Goal: Task Accomplishment & Management: Complete application form

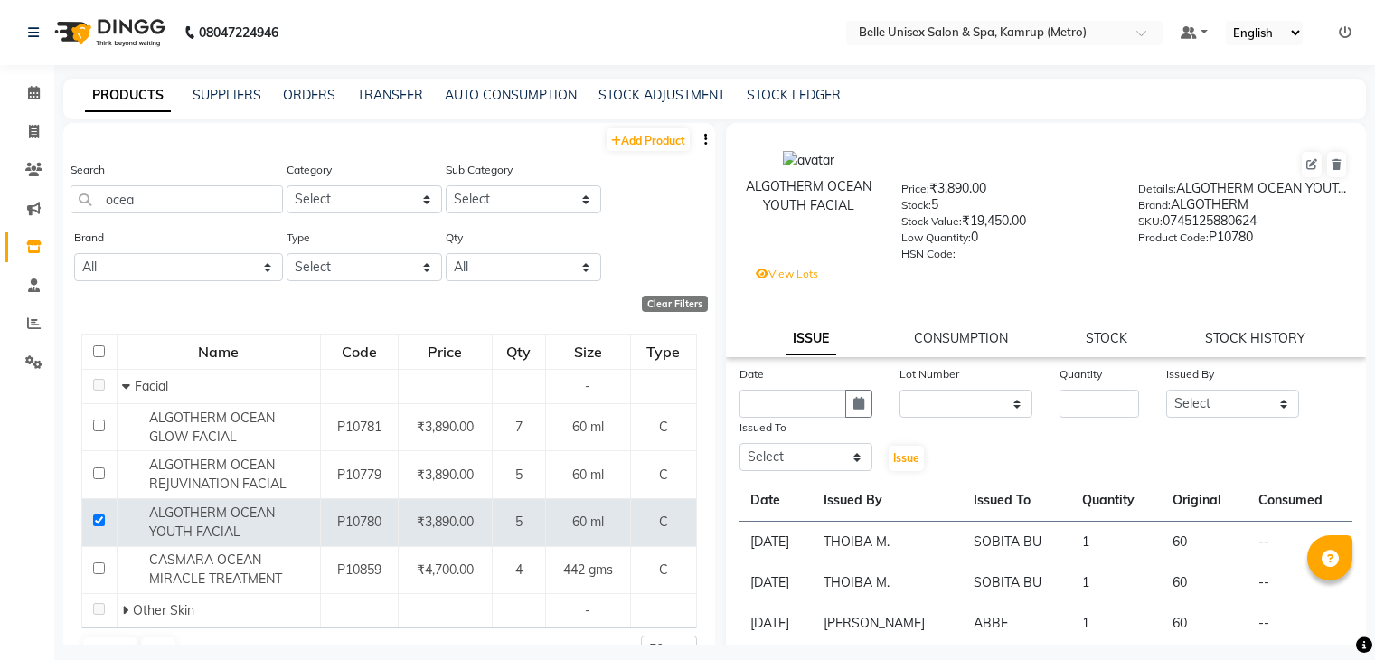
select select
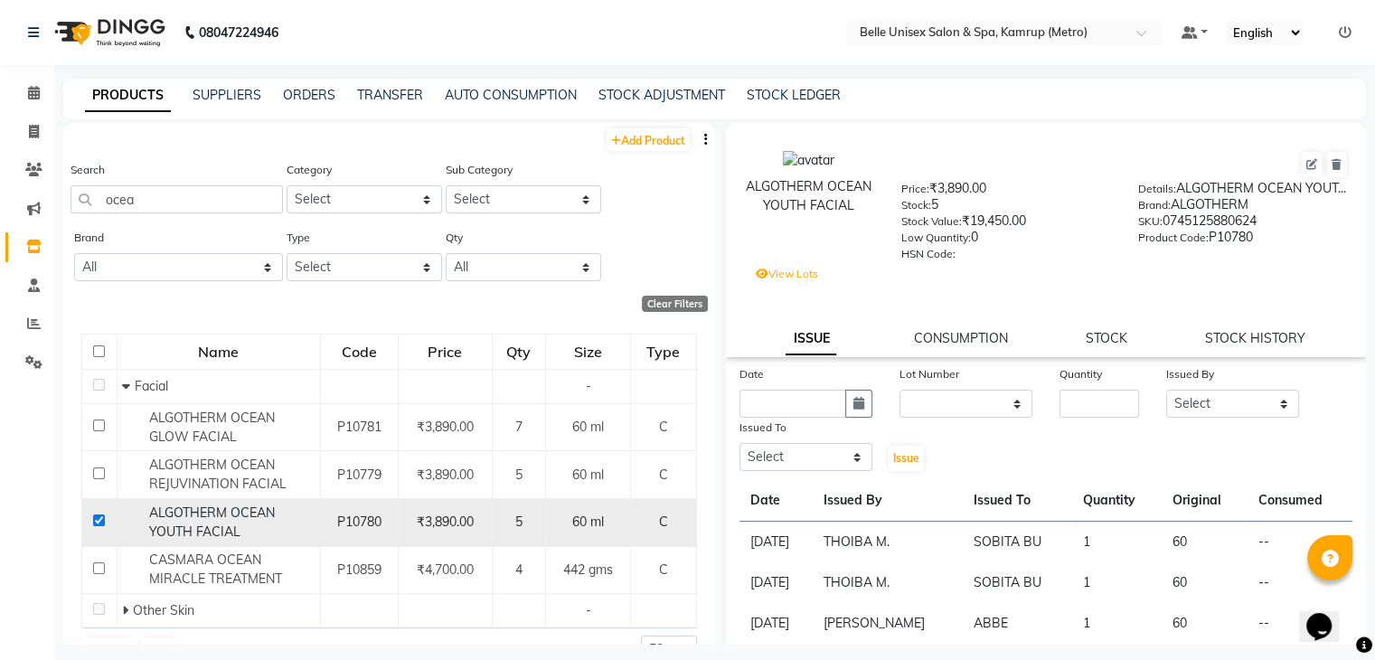
click at [104, 521] on input "checkbox" at bounding box center [99, 520] width 12 height 12
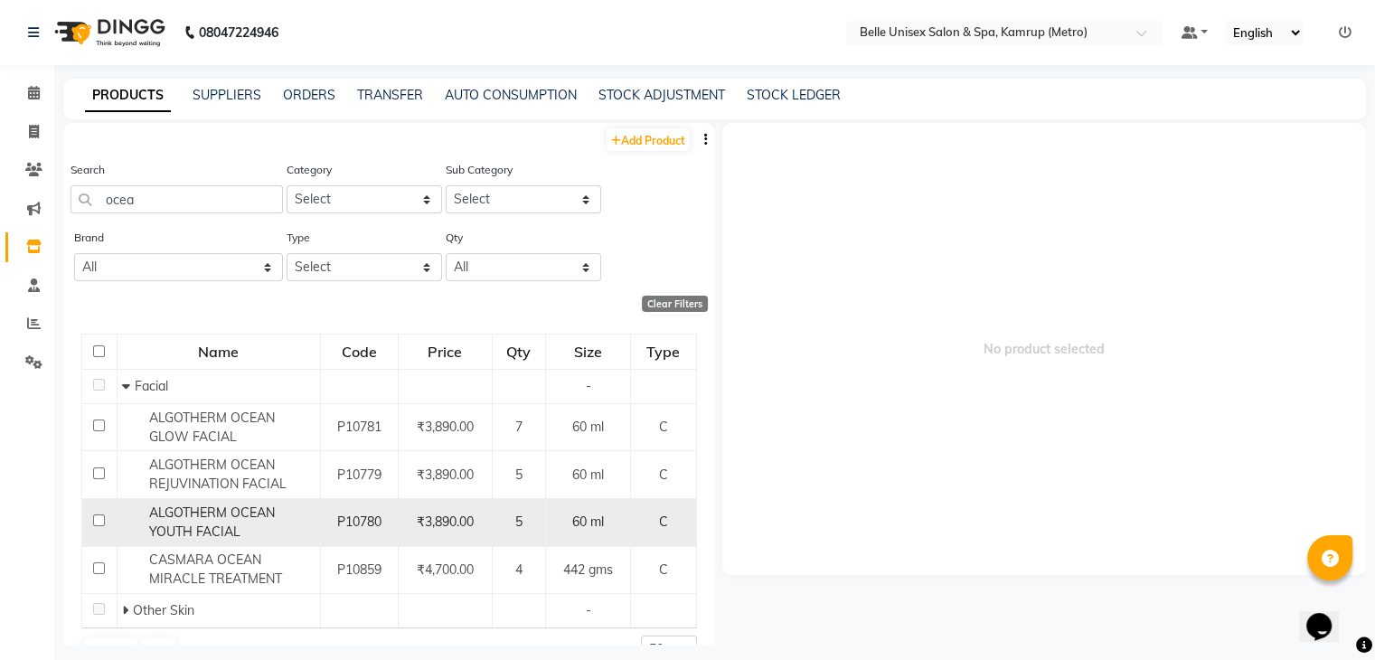
click at [94, 522] on input "checkbox" at bounding box center [99, 520] width 12 height 12
checkbox input "true"
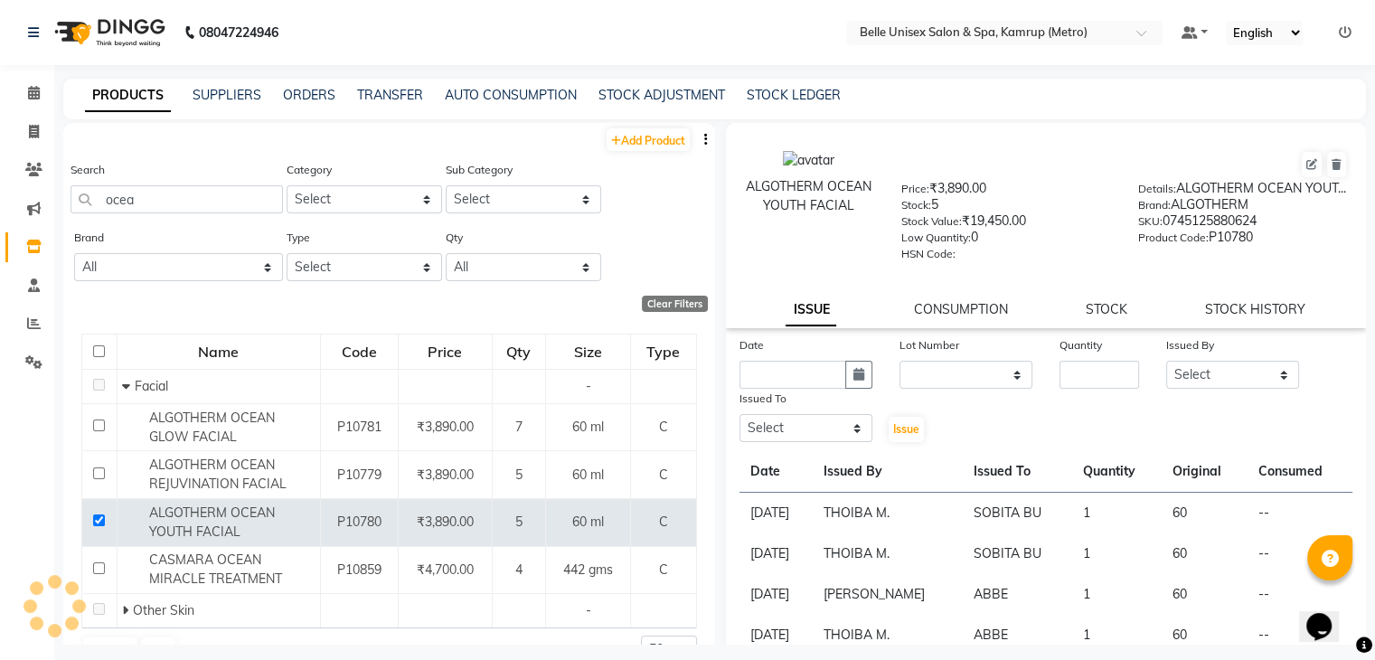
select select
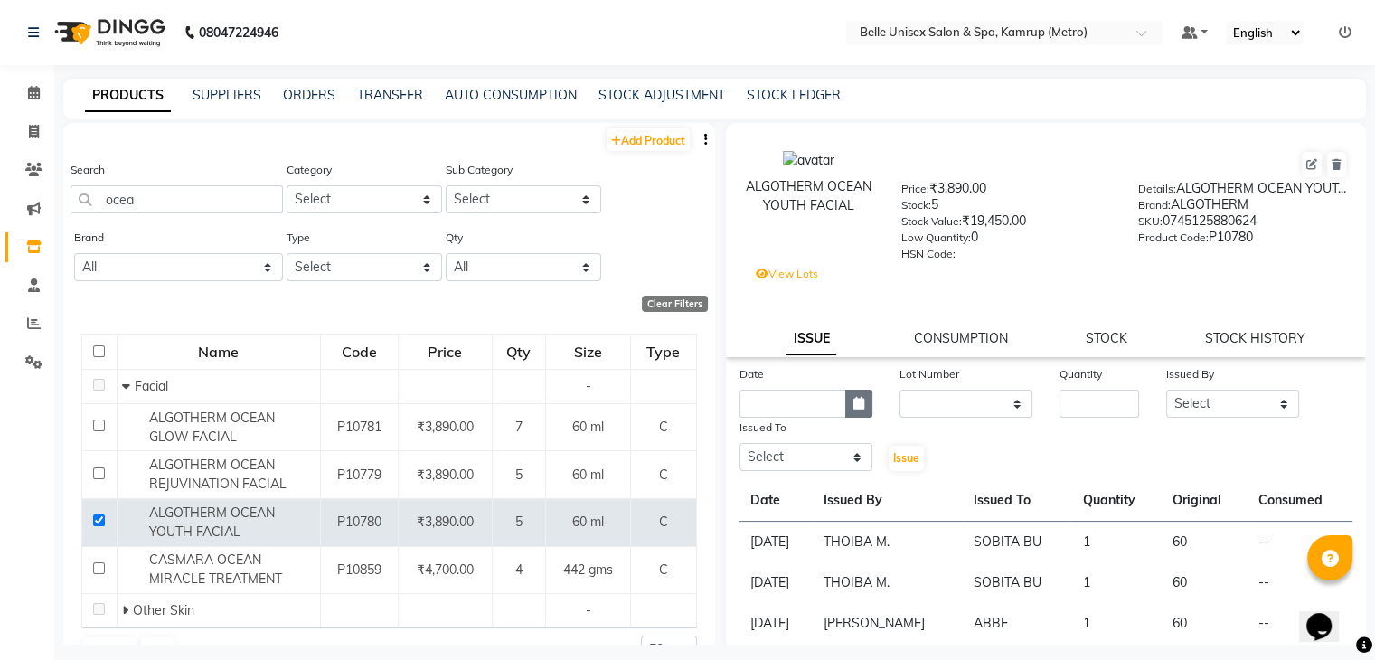
click at [857, 409] on icon "button" at bounding box center [858, 403] width 11 height 13
select select "10"
select select "2025"
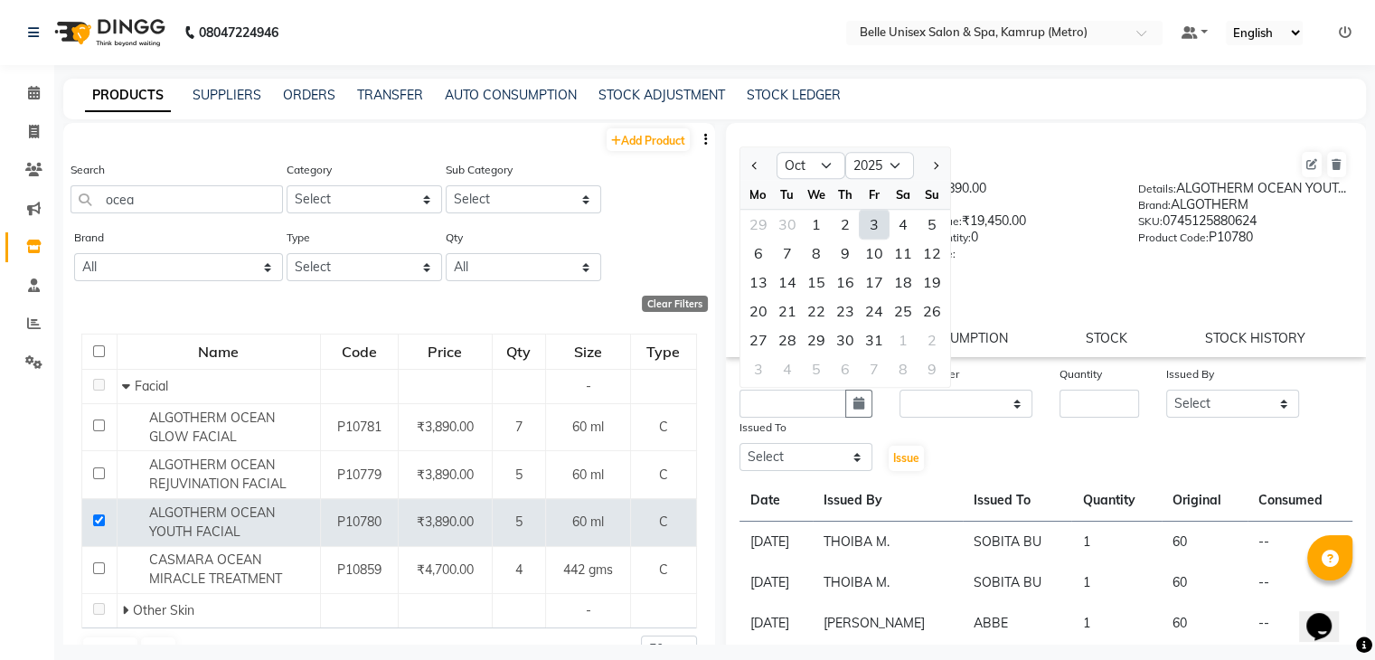
click at [867, 239] on div "3" at bounding box center [874, 224] width 29 height 29
type input "03-10-2025"
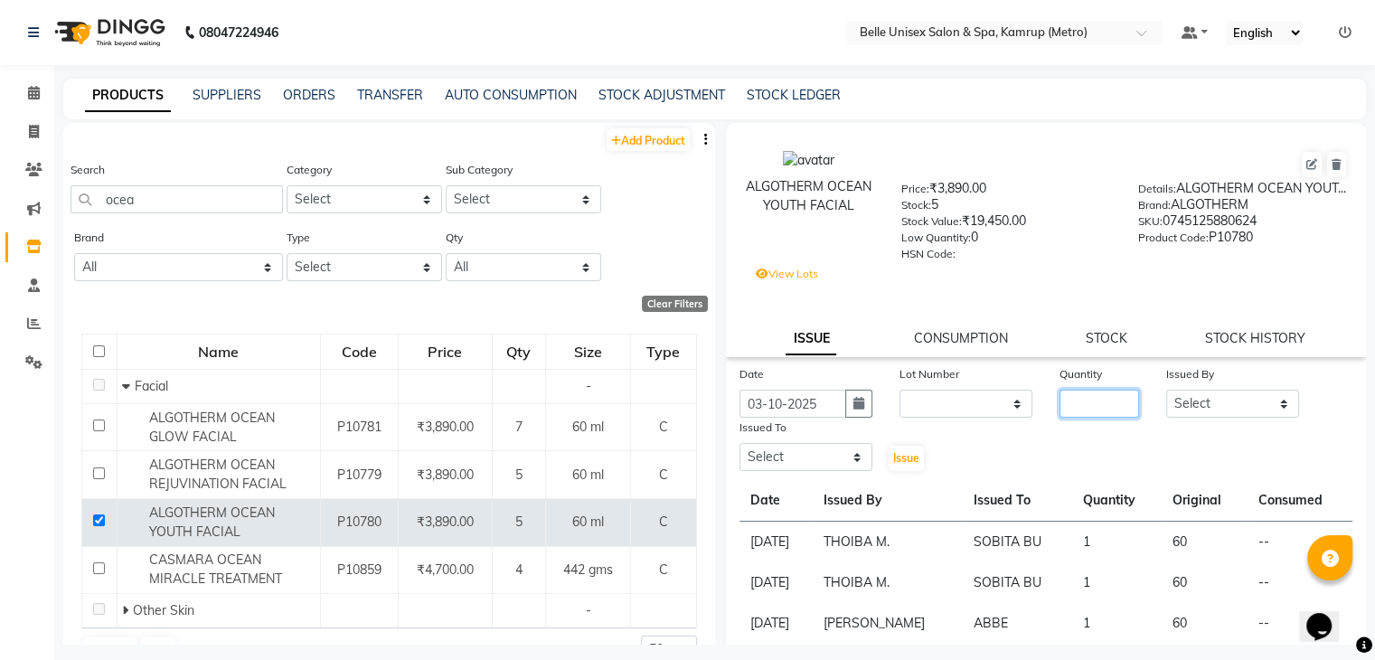
click at [1074, 415] on input "number" at bounding box center [1099, 404] width 80 height 28
type input "2"
click at [1185, 417] on select "Select ABBE Admin id Ajung ALEX UHD ASEM COUNTER SALE IMLE AO JIAN (Hairt artis…" at bounding box center [1232, 404] width 133 height 28
select select "91964"
click at [1166, 408] on select "Select ABBE Admin id Ajung ALEX UHD ASEM COUNTER SALE IMLE AO JIAN (Hairt artis…" at bounding box center [1232, 404] width 133 height 28
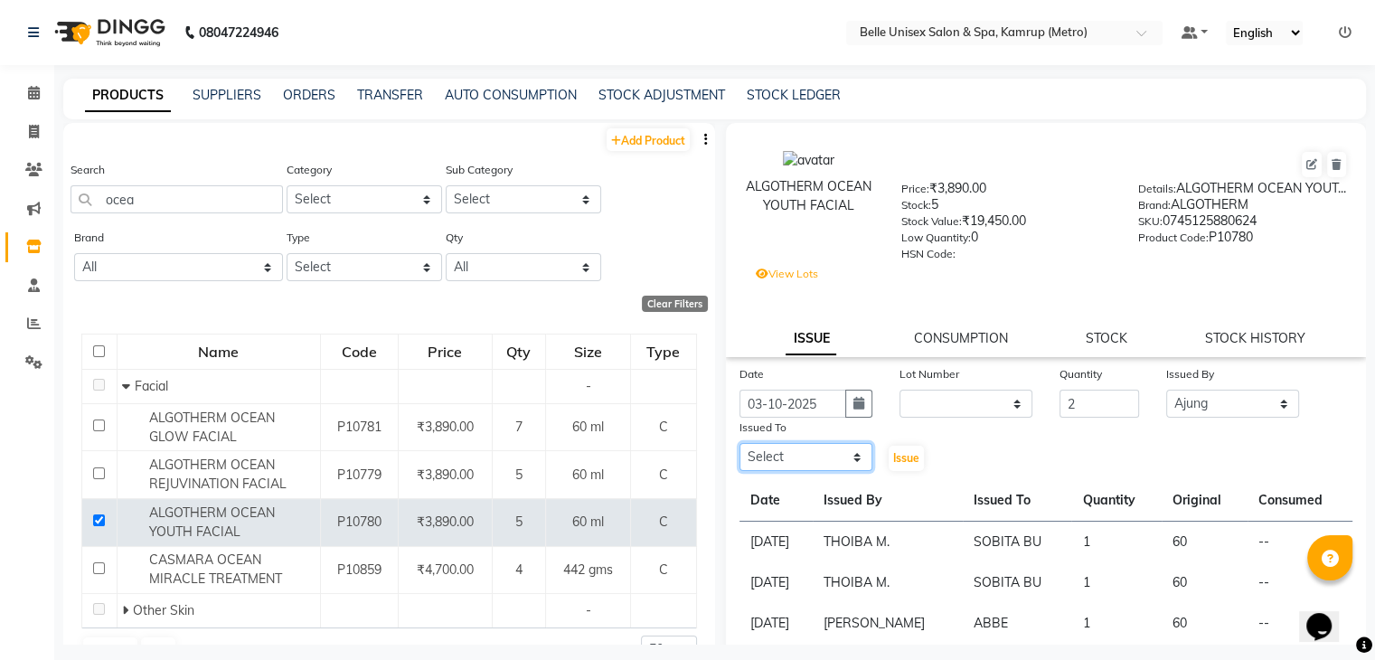
click at [821, 471] on select "Select ABBE Admin id Ajung ALEX UHD ASEM COUNTER SALE IMLE AO JIAN (Hairt artis…" at bounding box center [805, 457] width 133 height 28
select select "67293"
click at [739, 462] on select "Select ABBE Admin id Ajung ALEX UHD ASEM COUNTER SALE IMLE AO JIAN (Hairt artis…" at bounding box center [805, 457] width 133 height 28
click at [897, 465] on span "Issue" at bounding box center [906, 458] width 26 height 14
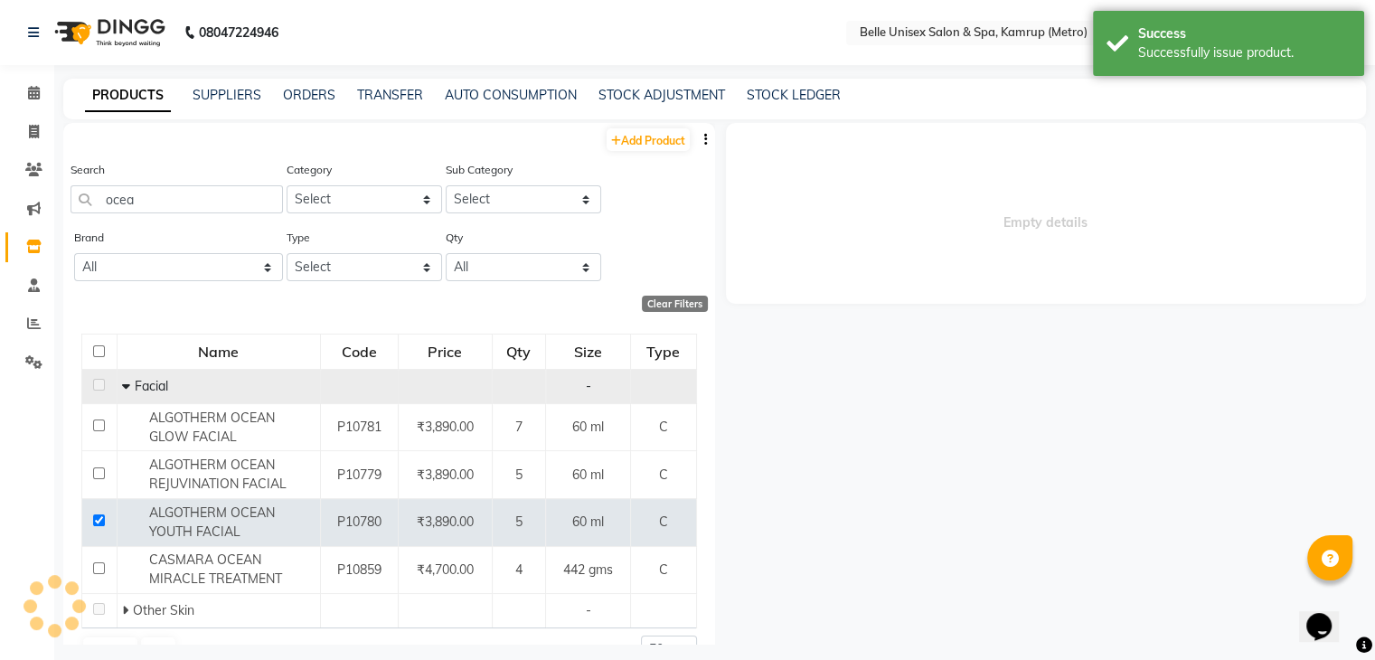
select select
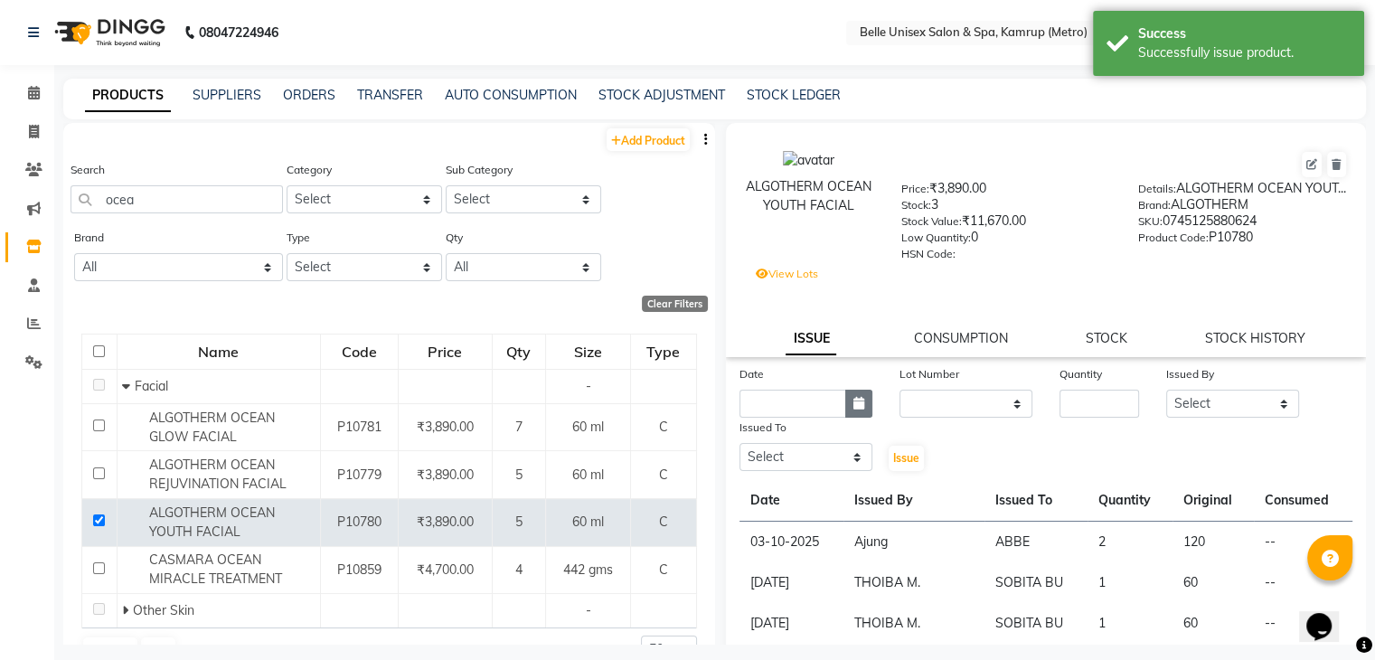
click at [857, 414] on button "button" at bounding box center [858, 404] width 27 height 28
select select "10"
select select "2025"
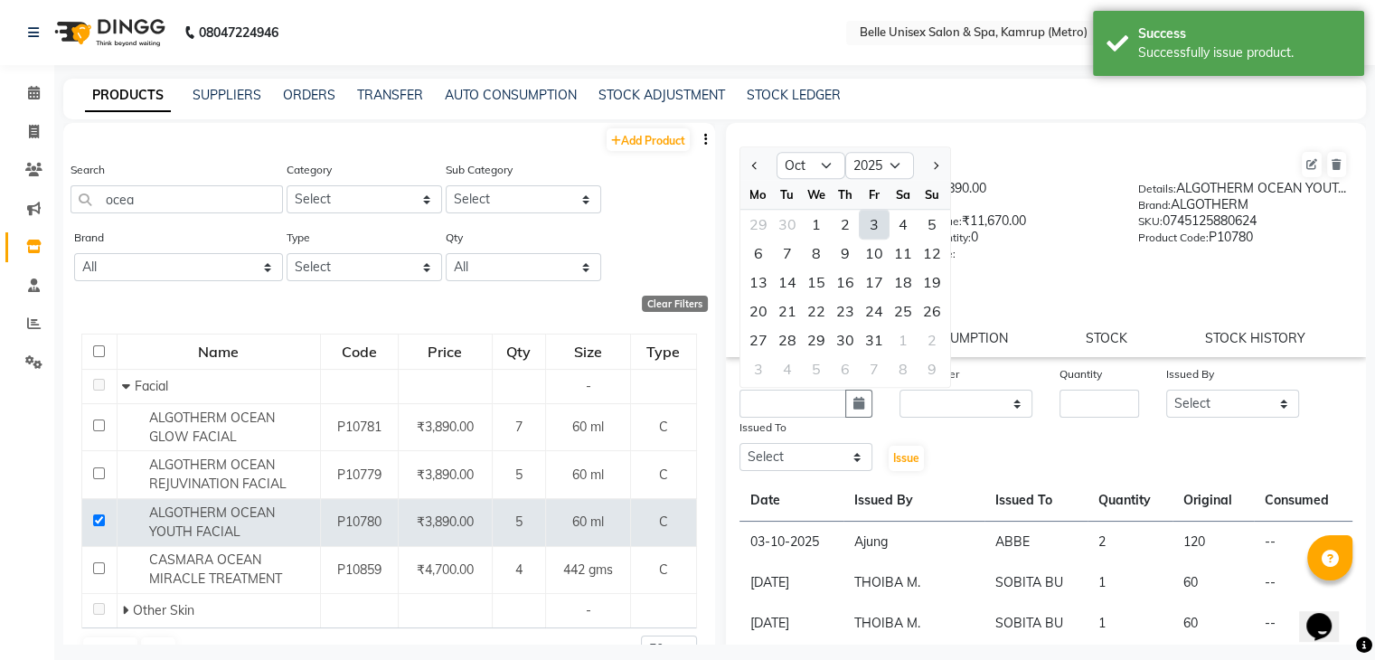
click at [869, 233] on div "3" at bounding box center [874, 224] width 29 height 29
type input "03-10-2025"
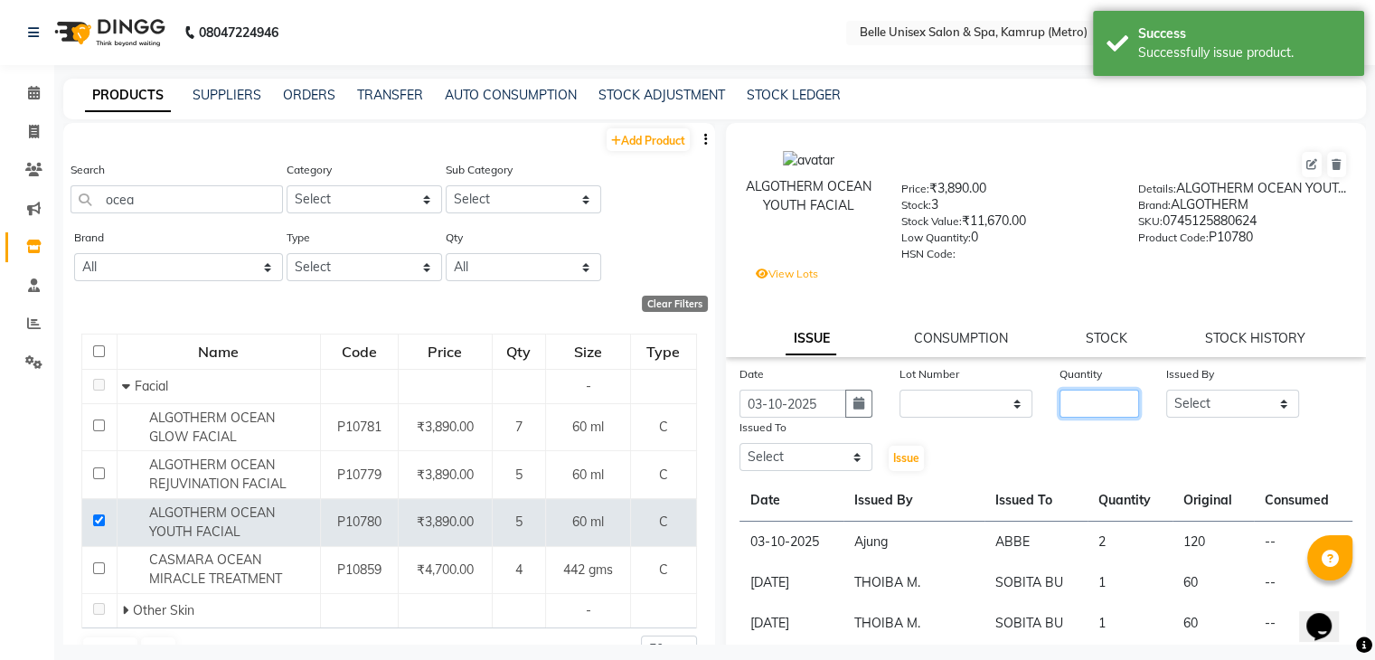
click at [1095, 418] on input "number" at bounding box center [1099, 404] width 80 height 28
type input "1"
click at [1238, 413] on select "Select ABBE Admin id Ajung ALEX UHD ASEM COUNTER SALE IMLE AO JIAN (Hairt artis…" at bounding box center [1232, 404] width 133 height 28
select select "91964"
click at [1166, 408] on select "Select ABBE Admin id Ajung ALEX UHD ASEM COUNTER SALE IMLE AO JIAN (Hairt artis…" at bounding box center [1232, 404] width 133 height 28
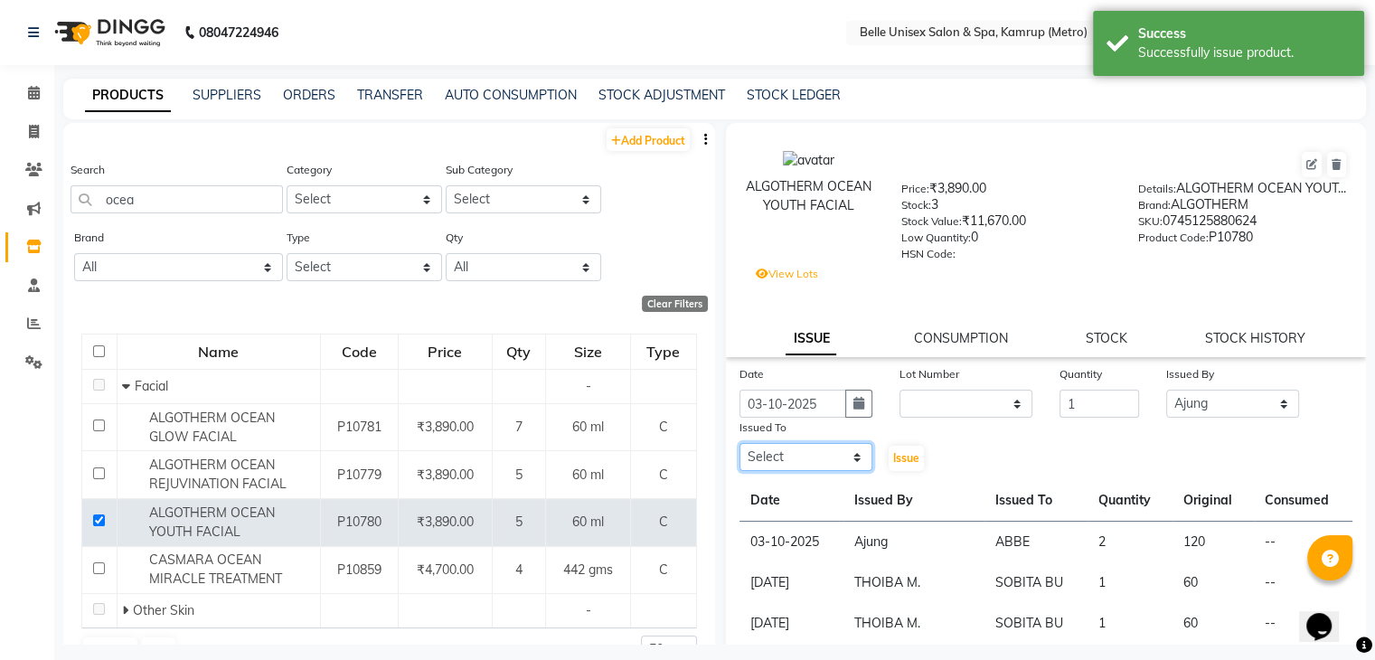
click at [844, 471] on select "Select ABBE Admin id Ajung ALEX UHD ASEM COUNTER SALE IMLE AO JIAN (Hairt artis…" at bounding box center [805, 457] width 133 height 28
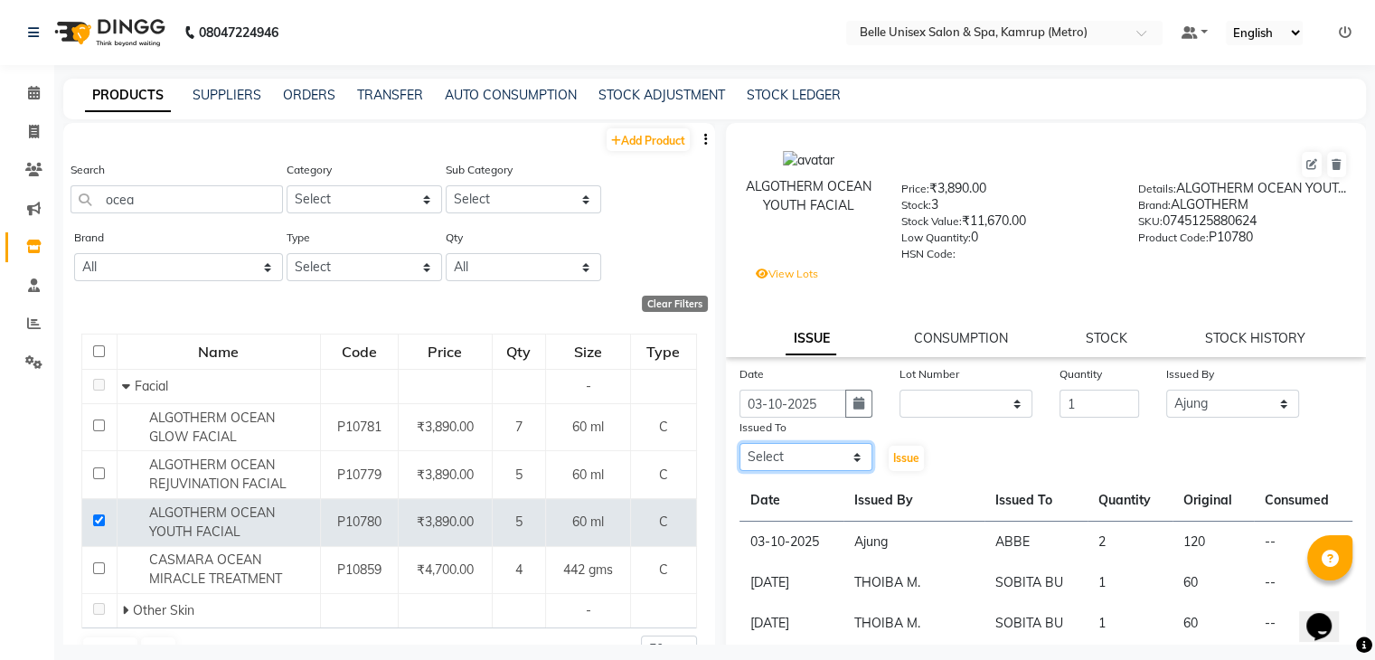
select select "88545"
click at [739, 462] on select "Select ABBE Admin id Ajung ALEX UHD ASEM COUNTER SALE IMLE AO JIAN (Hairt artis…" at bounding box center [805, 457] width 133 height 28
click at [893, 465] on span "Issue" at bounding box center [906, 458] width 26 height 14
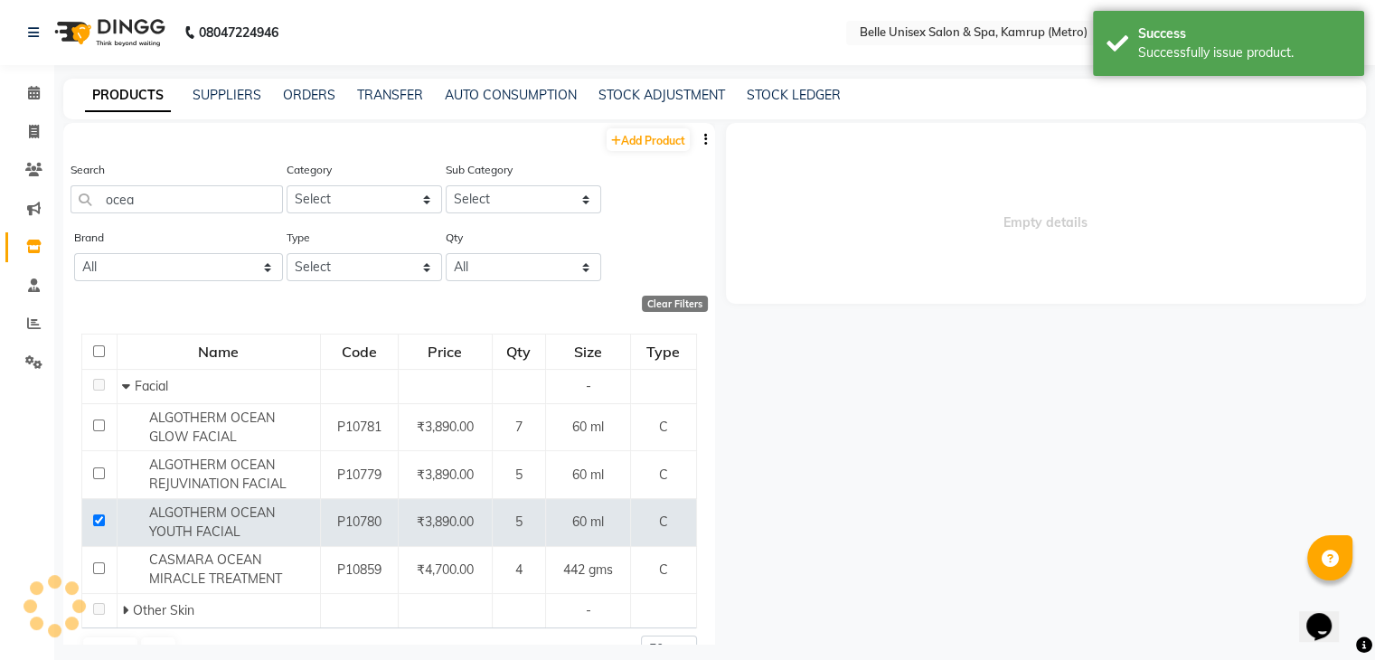
select select
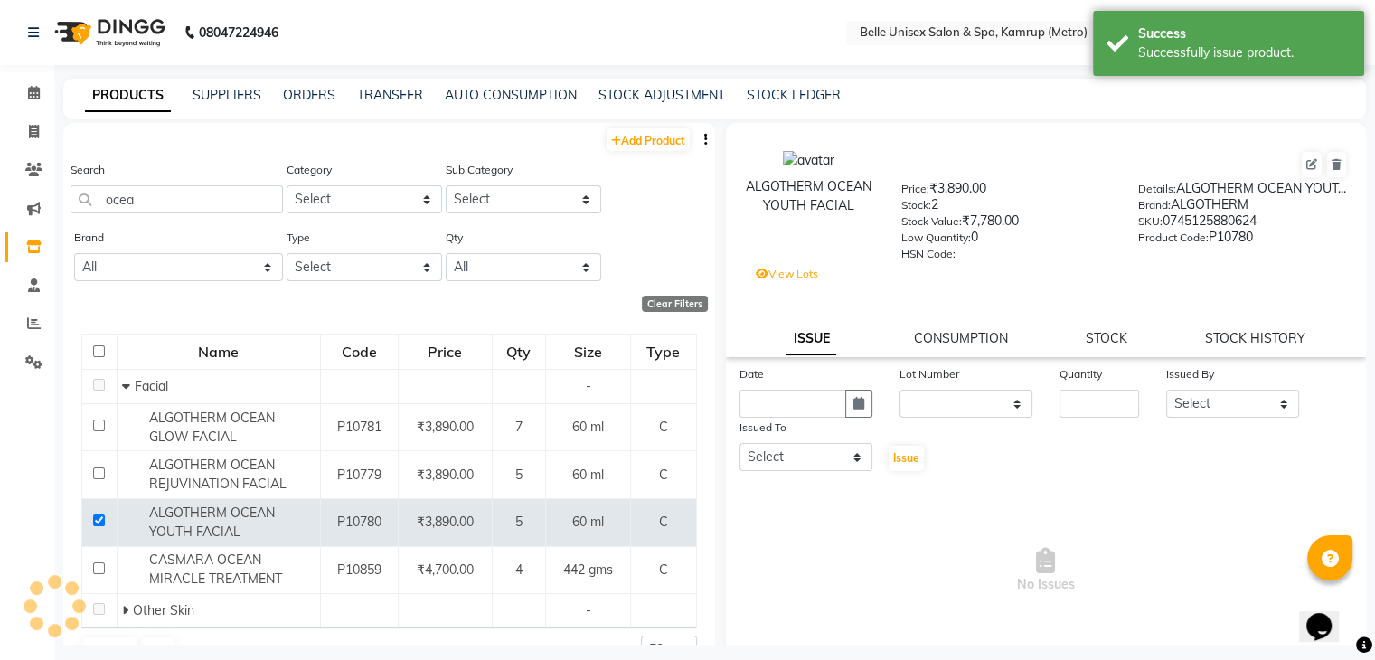
scroll to position [7, 0]
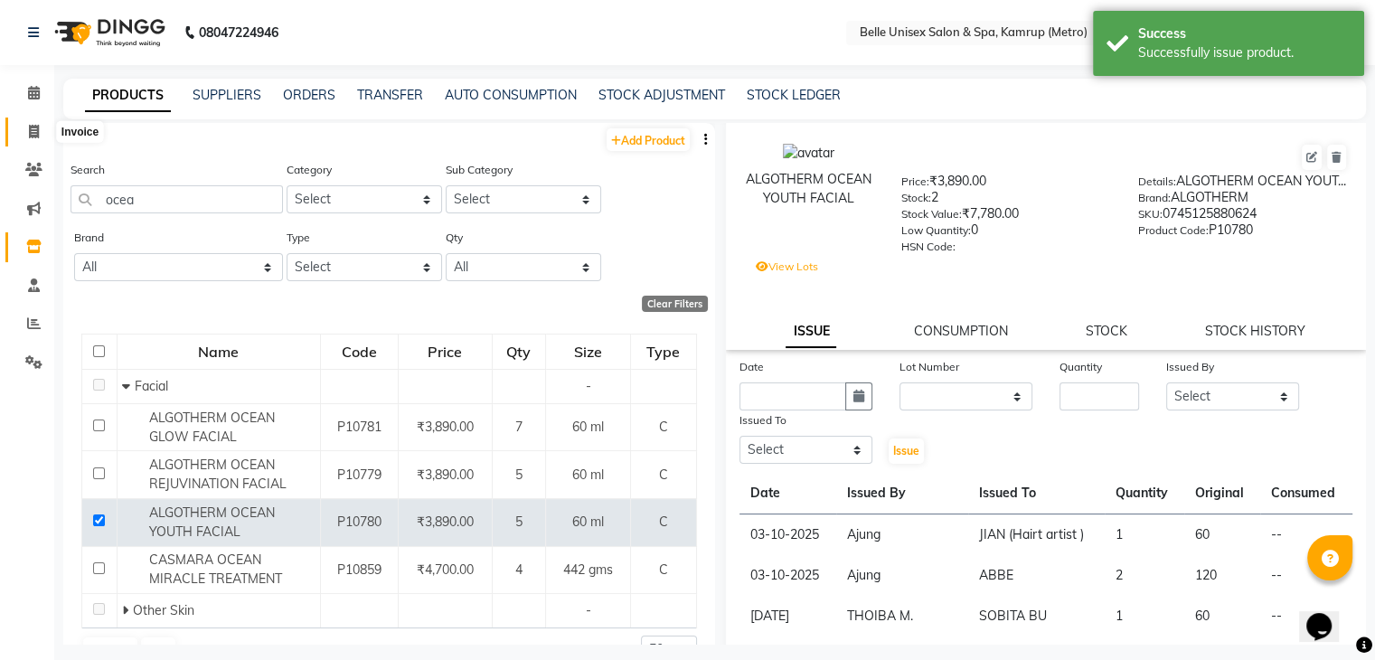
click at [35, 130] on icon at bounding box center [34, 132] width 10 height 14
select select "service"
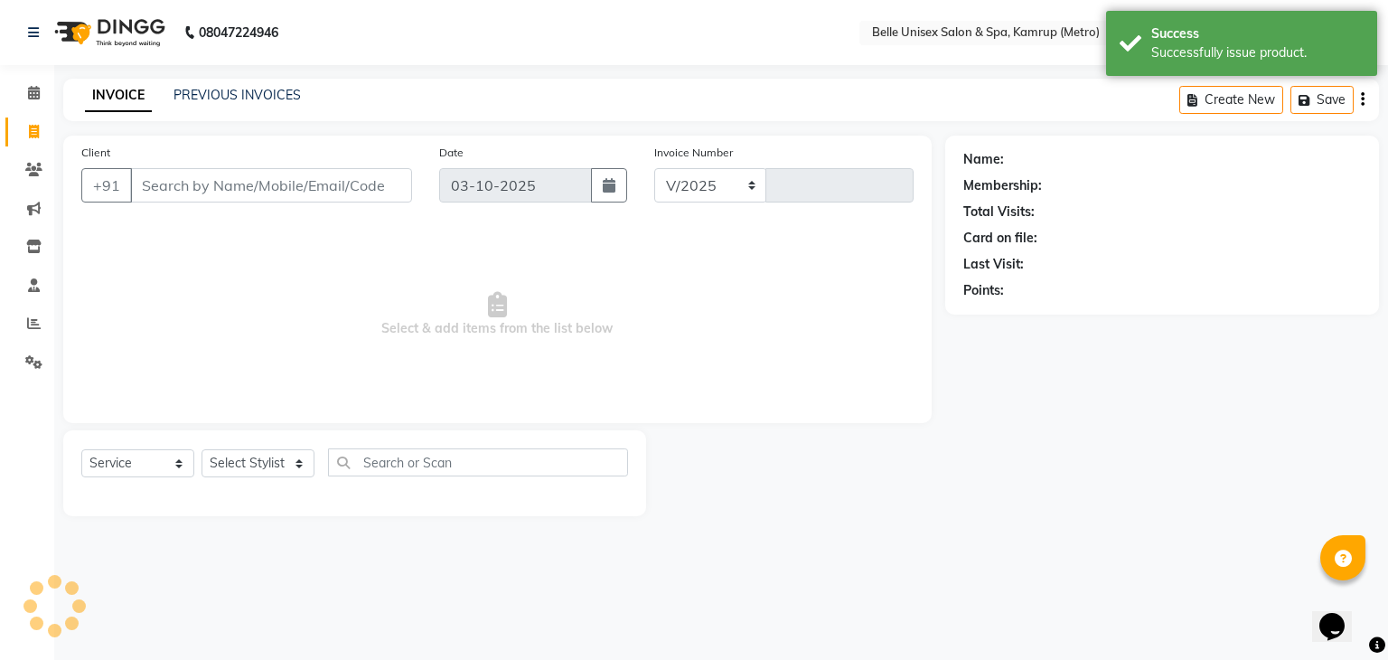
select select "7291"
type input "1328"
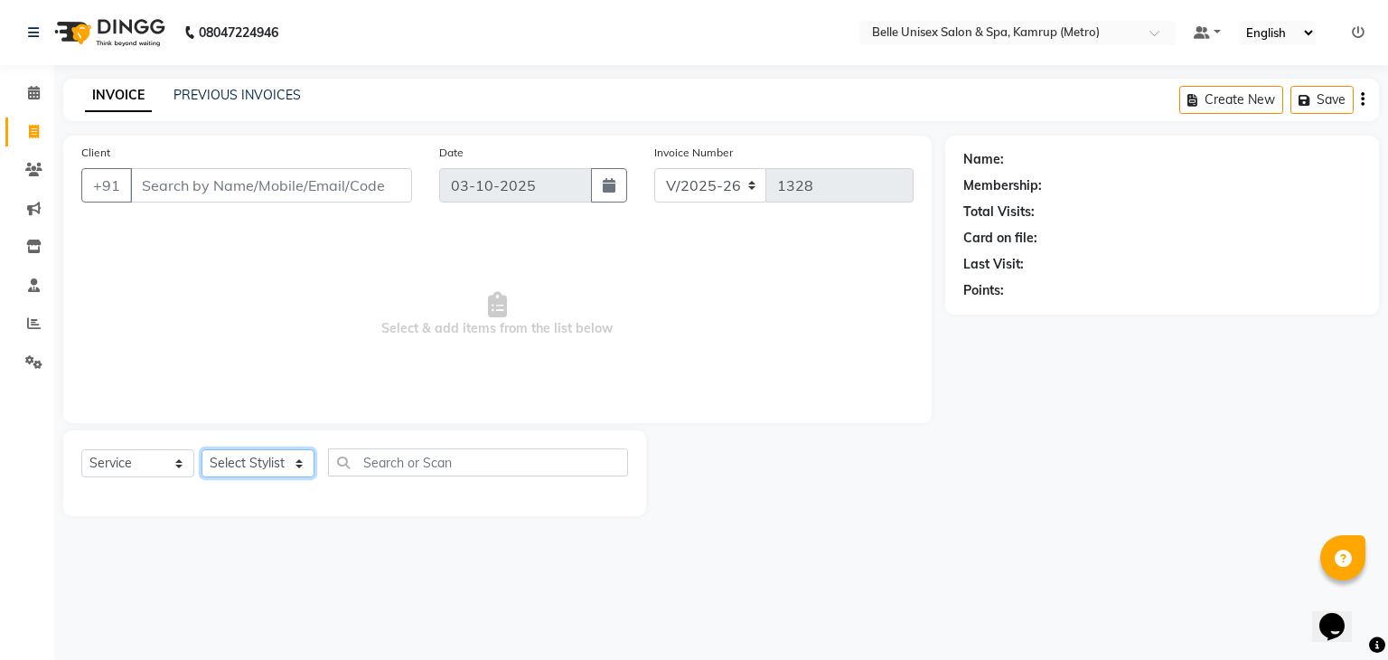
click at [280, 463] on select "Select Stylist ABBE Admin id [PERSON_NAME] ASEM COUNTER SALE [PERSON_NAME] [PER…" at bounding box center [258, 463] width 113 height 28
select select "82302"
click at [202, 450] on select "Select Stylist ABBE Admin id [PERSON_NAME] ASEM COUNTER SALE [PERSON_NAME] [PER…" at bounding box center [258, 463] width 113 height 28
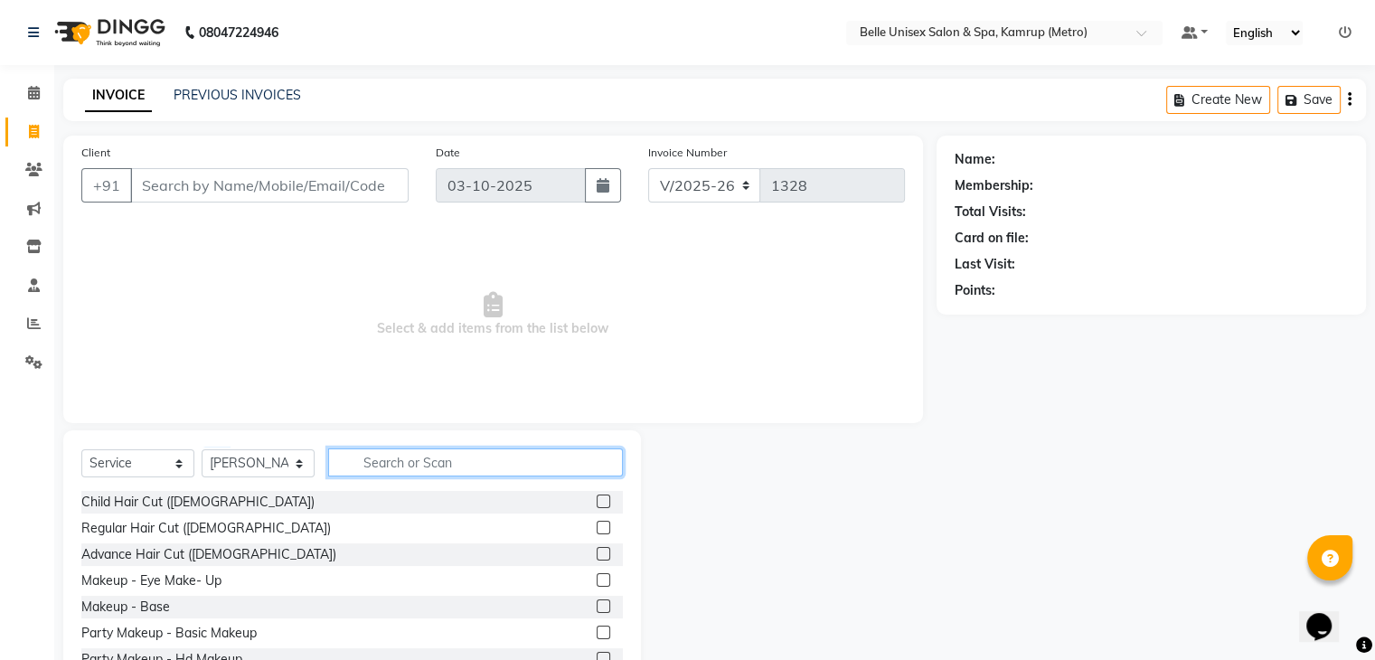
click at [376, 466] on input "text" at bounding box center [475, 462] width 295 height 28
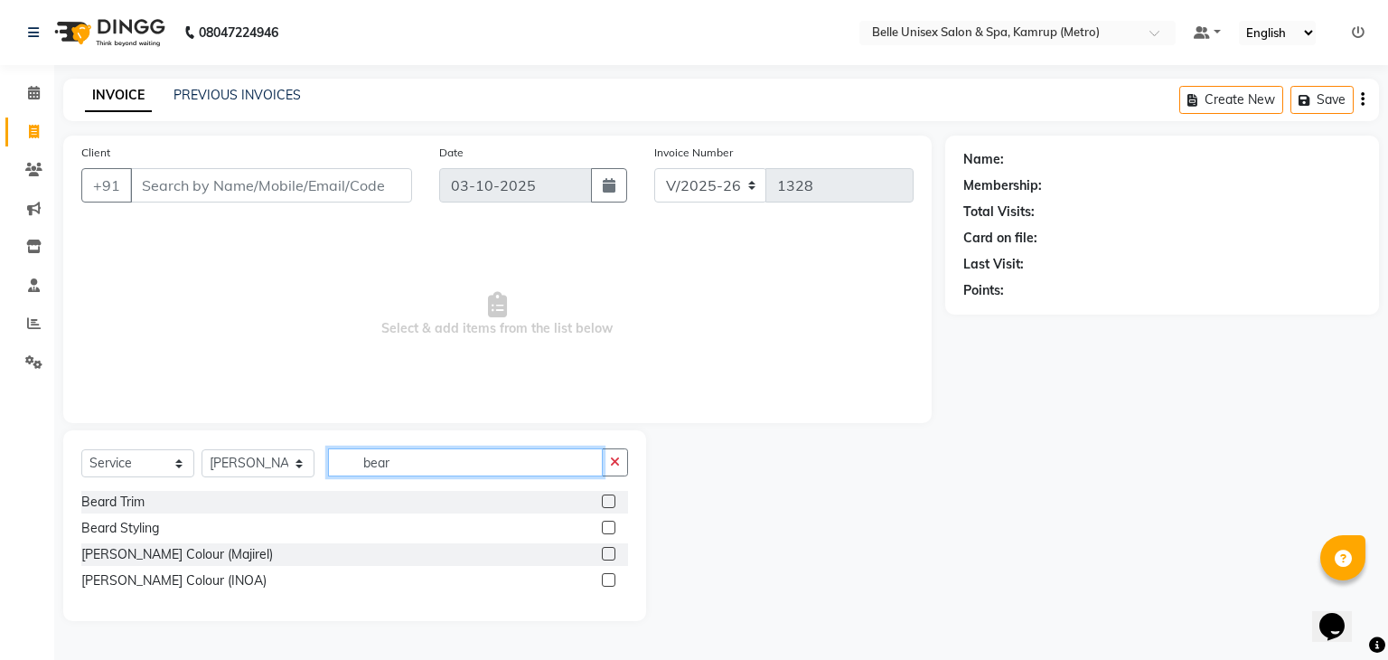
type input "bear"
click at [606, 502] on label at bounding box center [609, 501] width 14 height 14
click at [606, 502] on input "checkbox" at bounding box center [608, 502] width 12 height 12
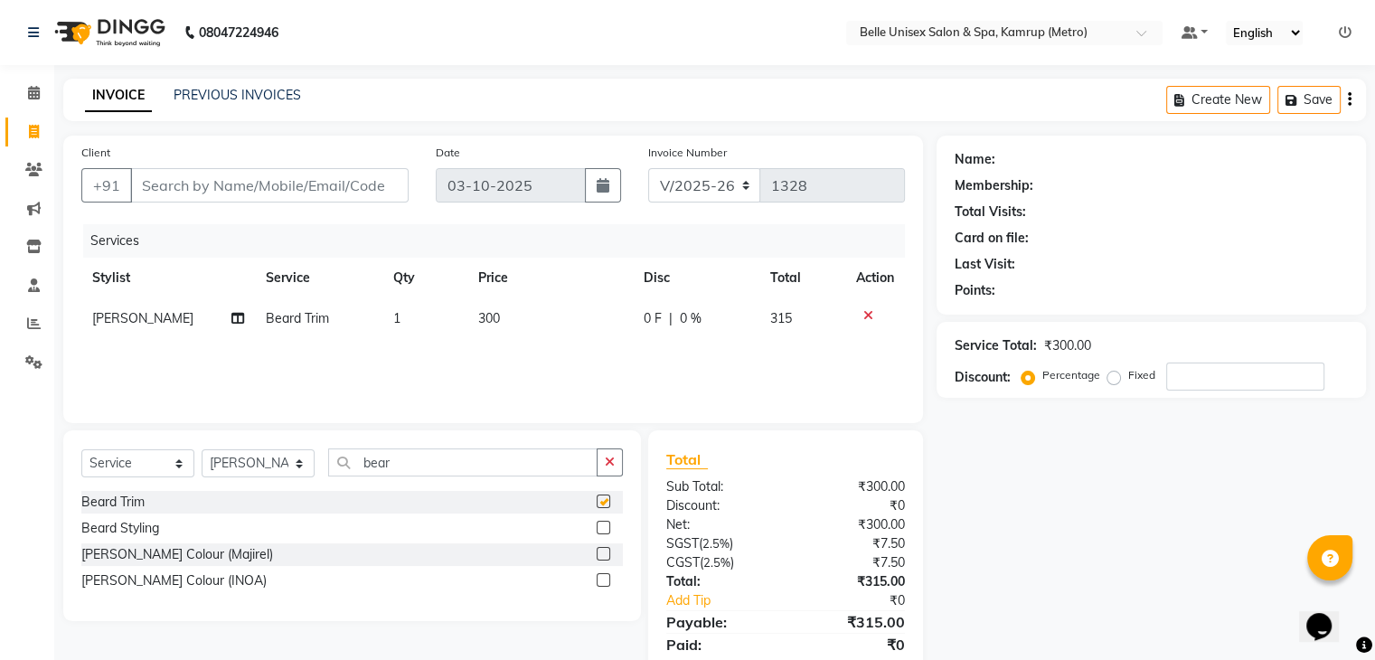
checkbox input "false"
click at [476, 456] on input "bear" at bounding box center [462, 462] width 269 height 28
type input "b"
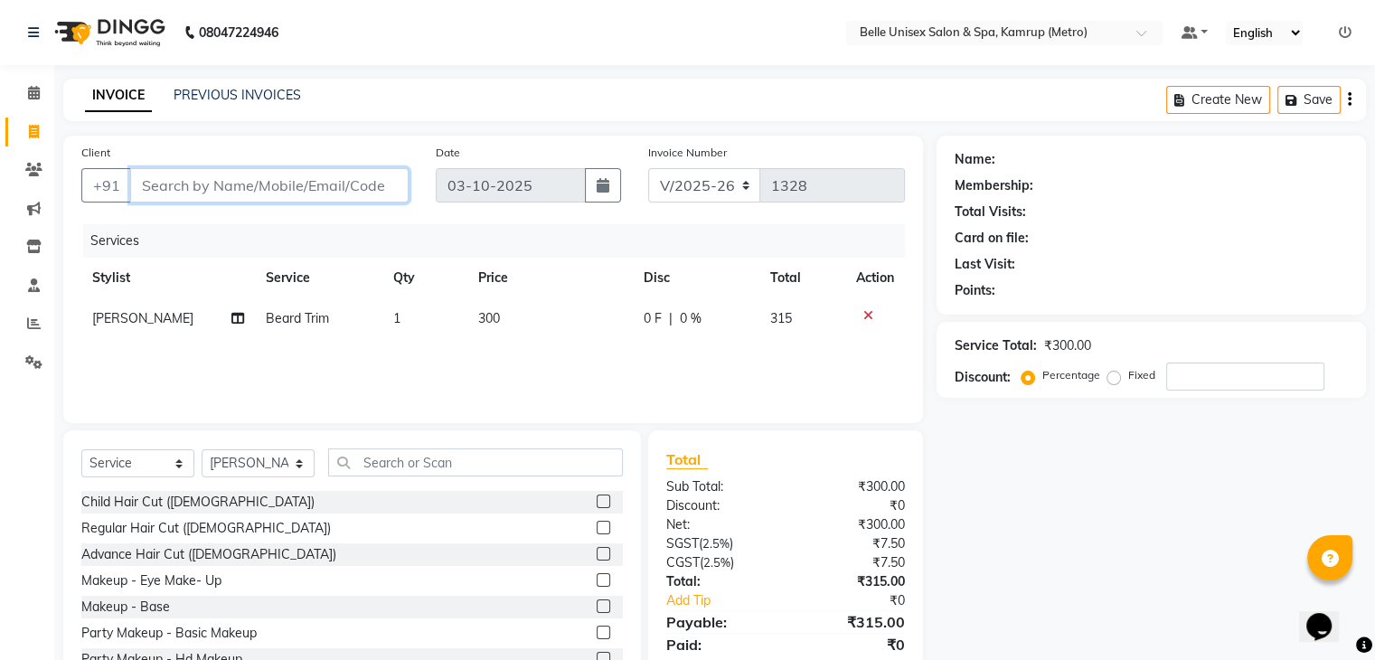
click at [221, 179] on input "Client" at bounding box center [269, 185] width 278 height 34
type input "8"
type input "0"
type input "8761813417"
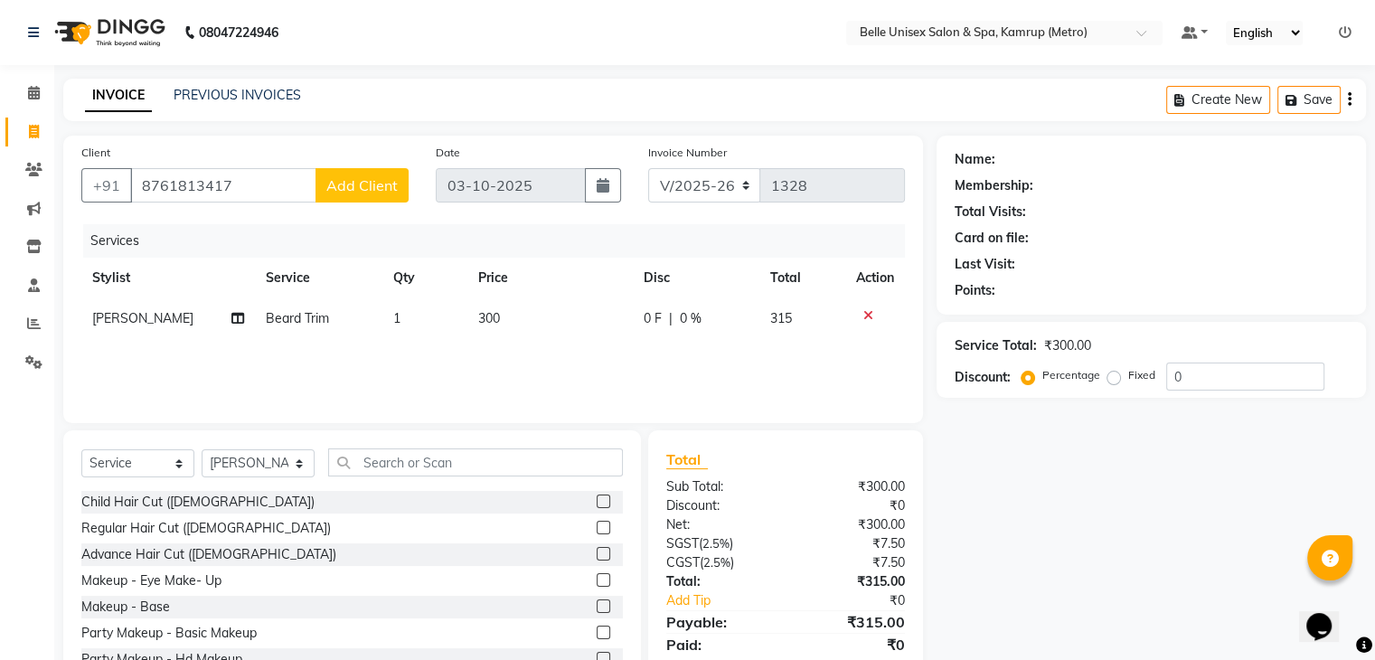
click at [378, 177] on span "Add Client" at bounding box center [361, 185] width 71 height 18
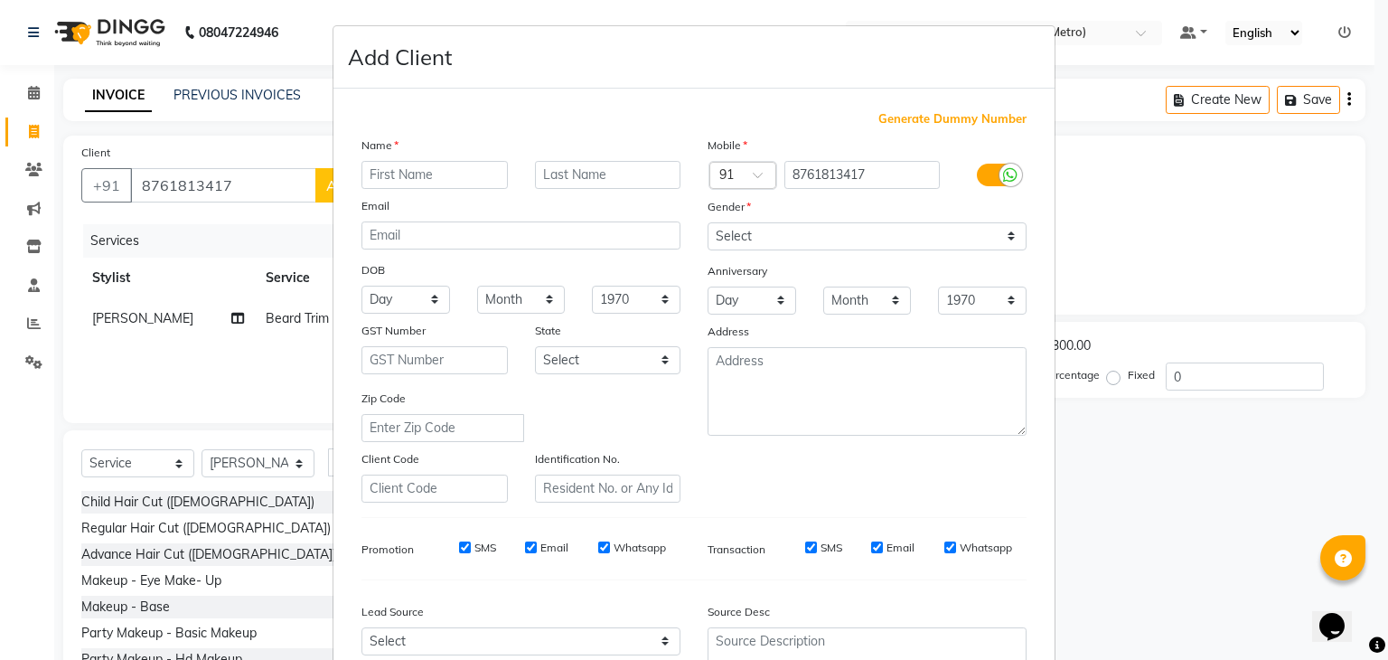
click at [390, 178] on input "text" at bounding box center [435, 175] width 146 height 28
type input "T"
click at [571, 174] on input "text" at bounding box center [608, 175] width 146 height 28
type input "m"
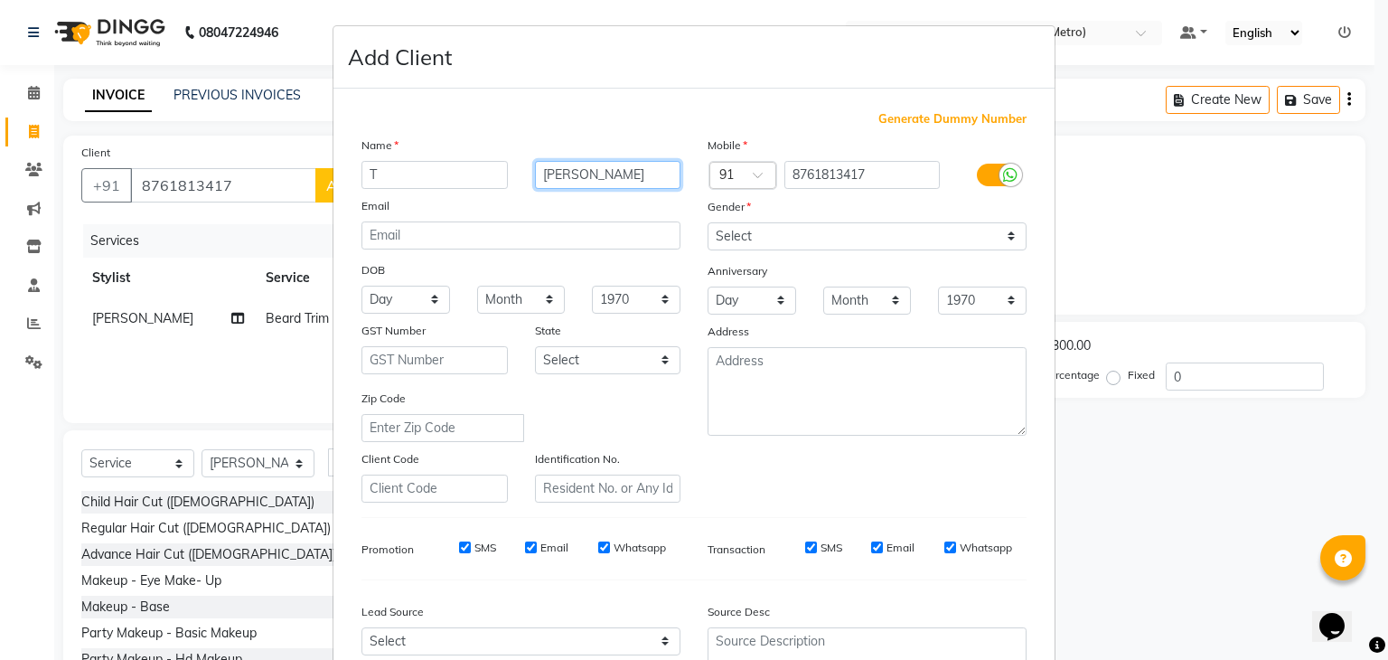
type input "Morang"
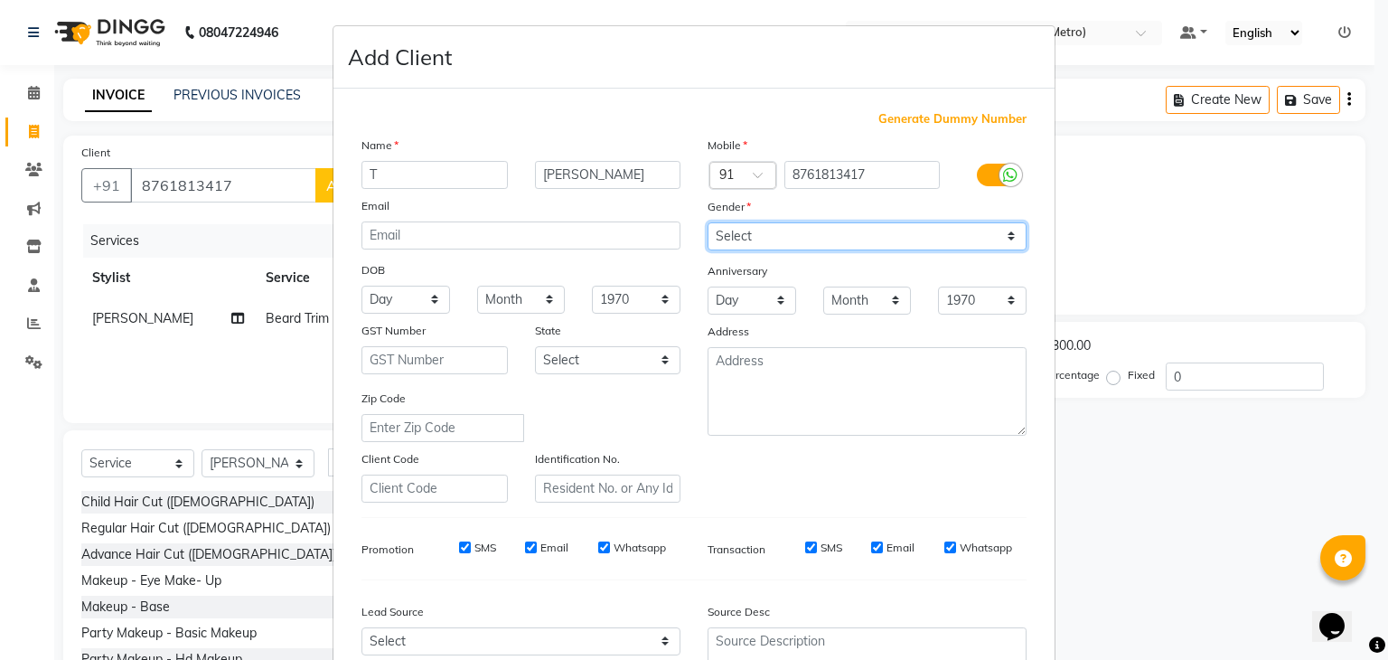
click at [728, 229] on select "Select [DEMOGRAPHIC_DATA] [DEMOGRAPHIC_DATA] Other Prefer Not To Say" at bounding box center [867, 236] width 319 height 28
select select "male"
click at [708, 223] on select "Select [DEMOGRAPHIC_DATA] [DEMOGRAPHIC_DATA] Other Prefer Not To Say" at bounding box center [867, 236] width 319 height 28
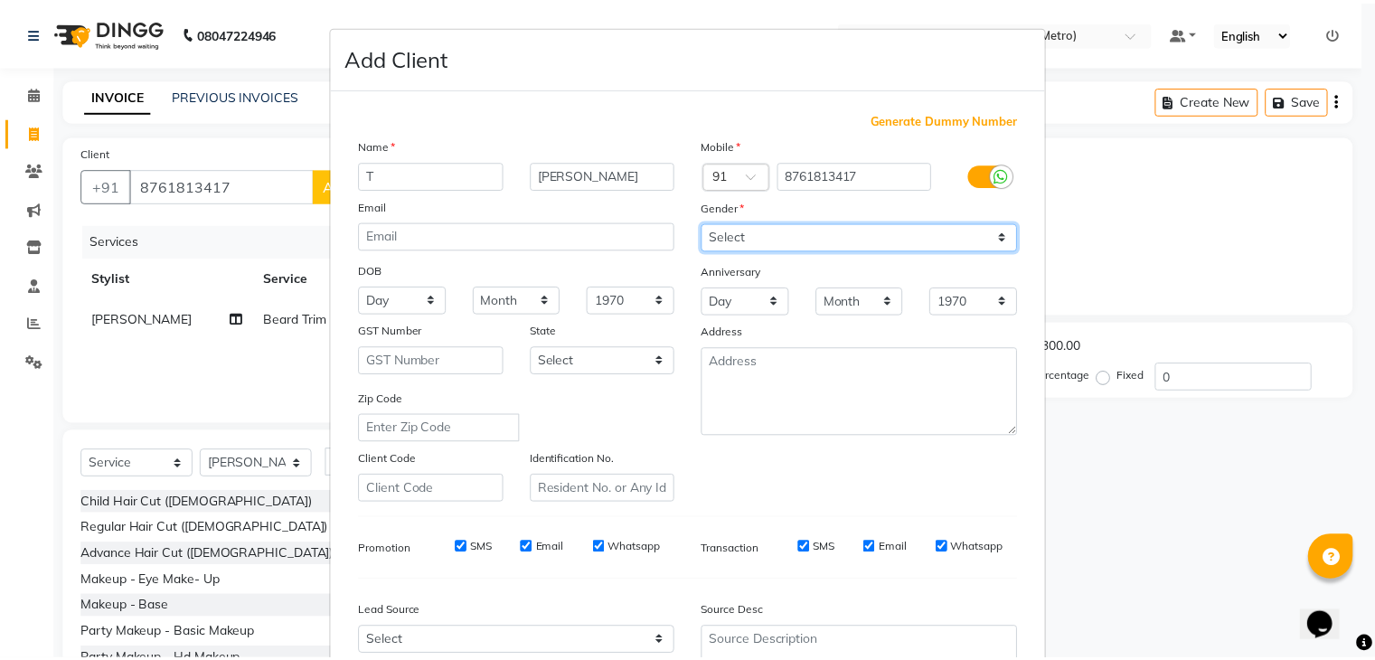
scroll to position [183, 0]
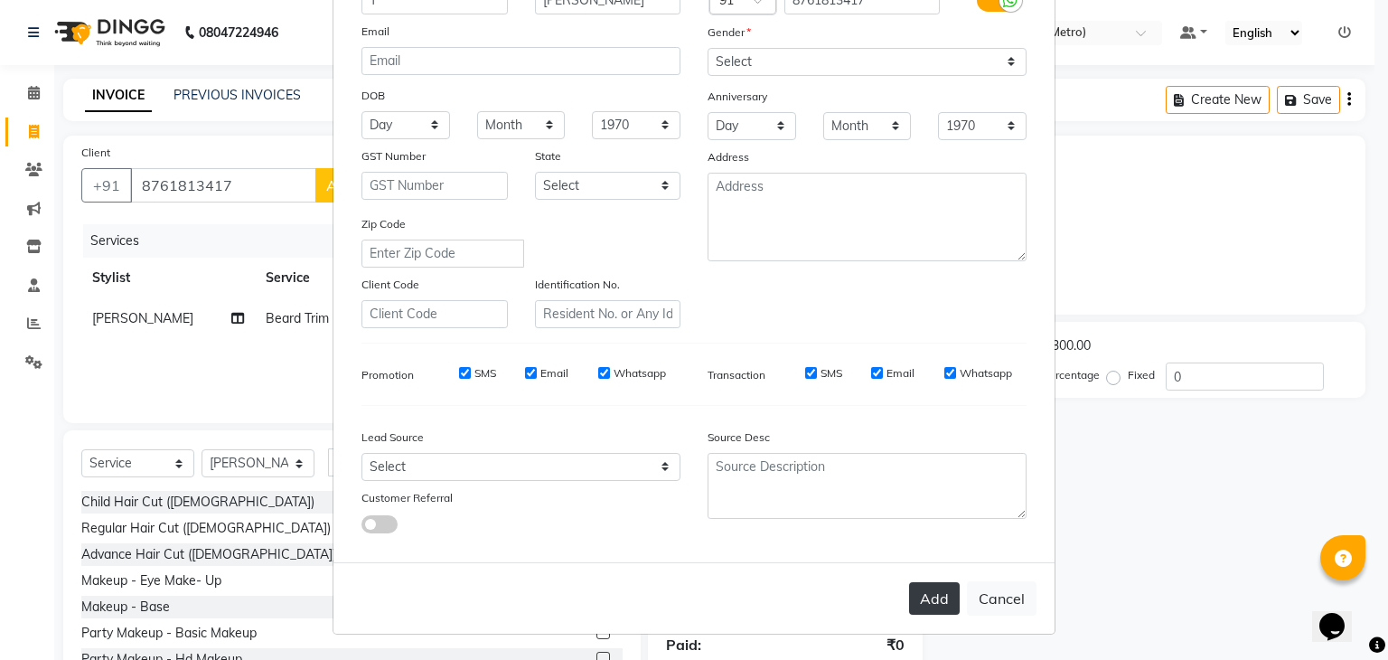
click at [930, 590] on button "Add" at bounding box center [934, 598] width 51 height 33
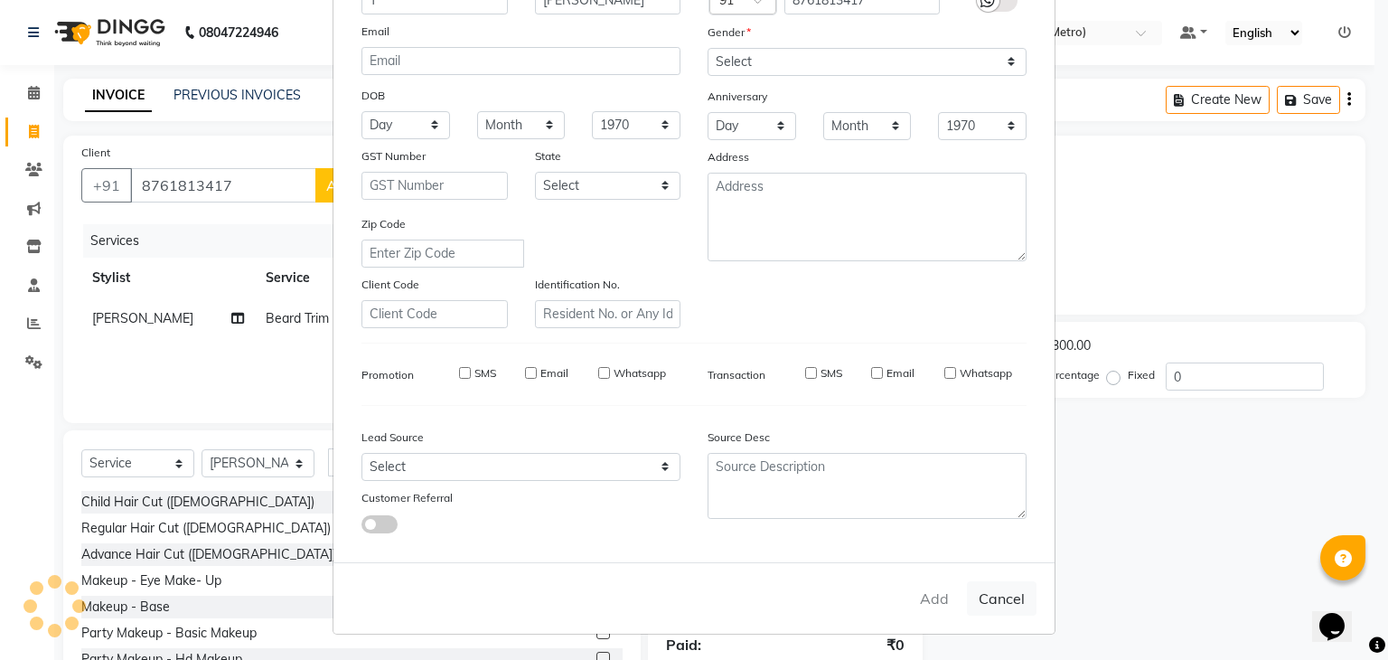
type input "87******17"
select select
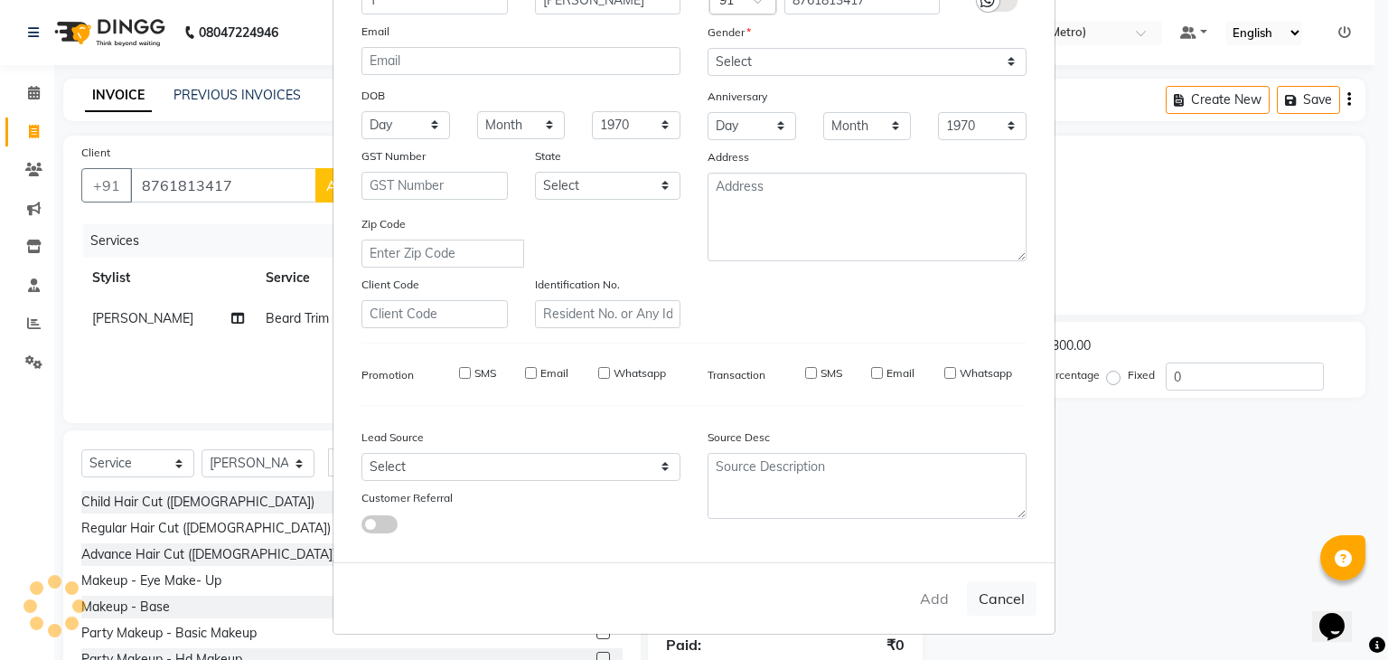
select select
checkbox input "false"
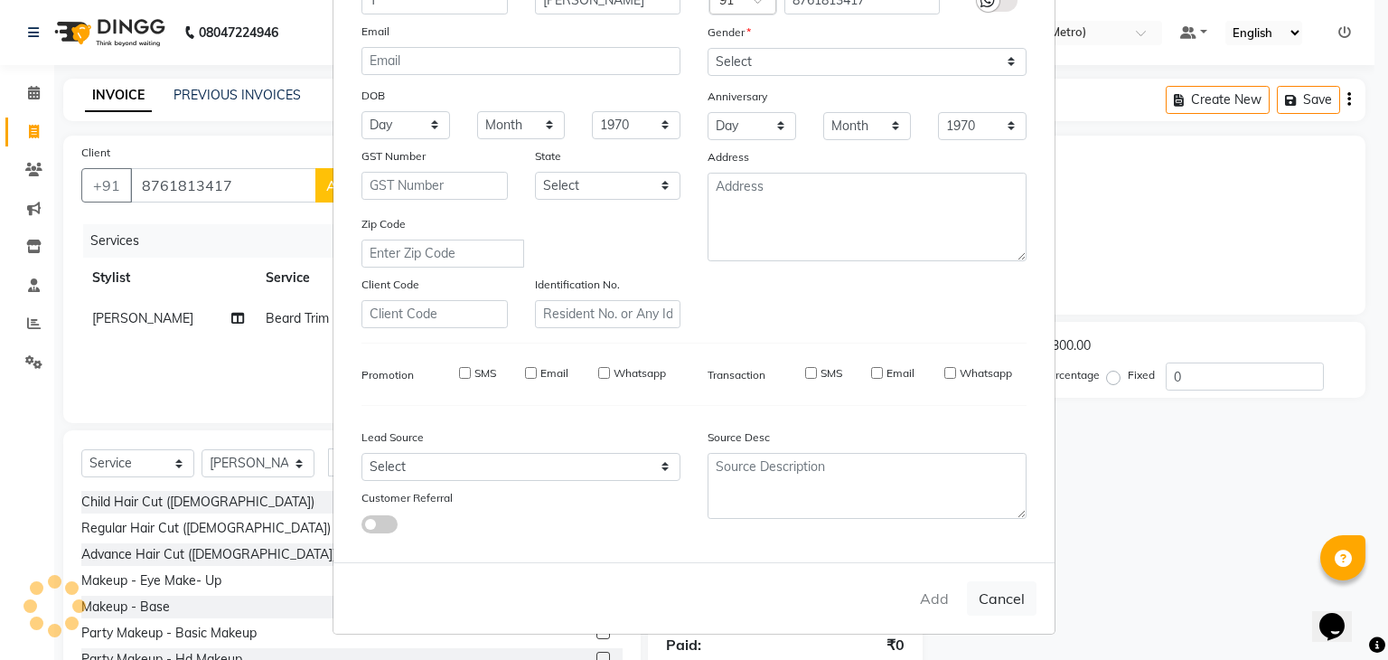
checkbox input "false"
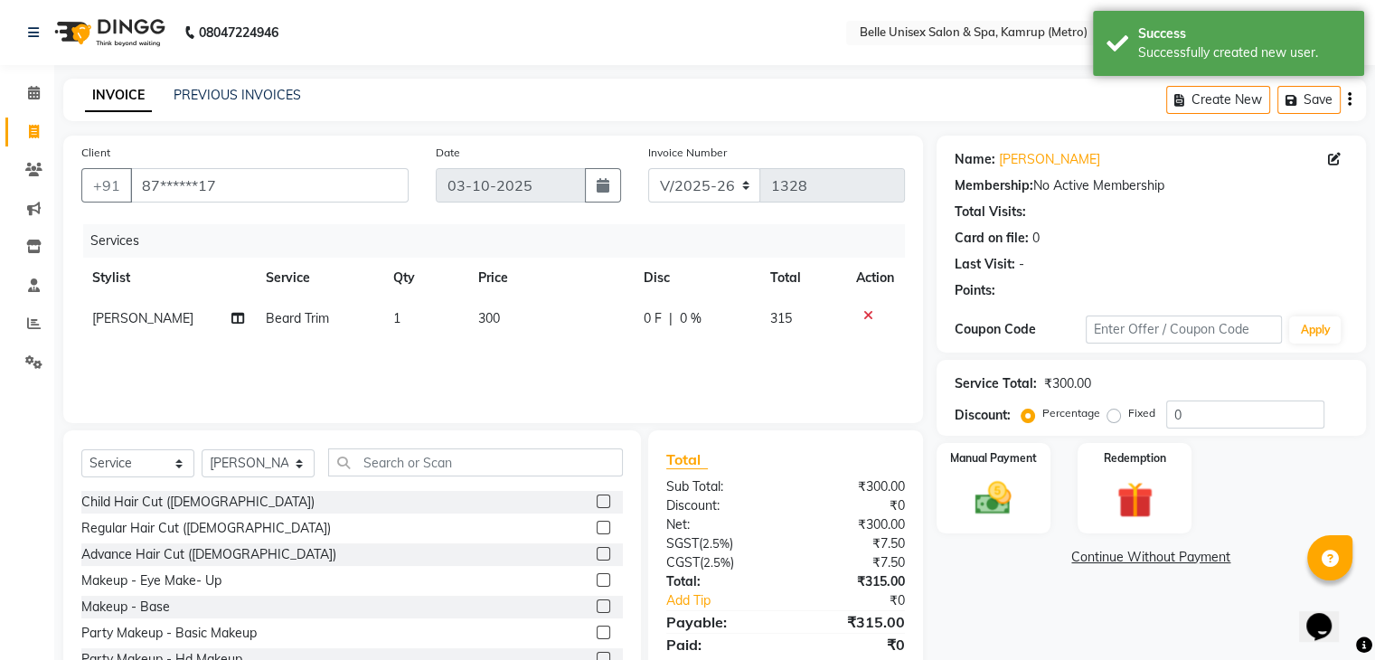
scroll to position [65, 0]
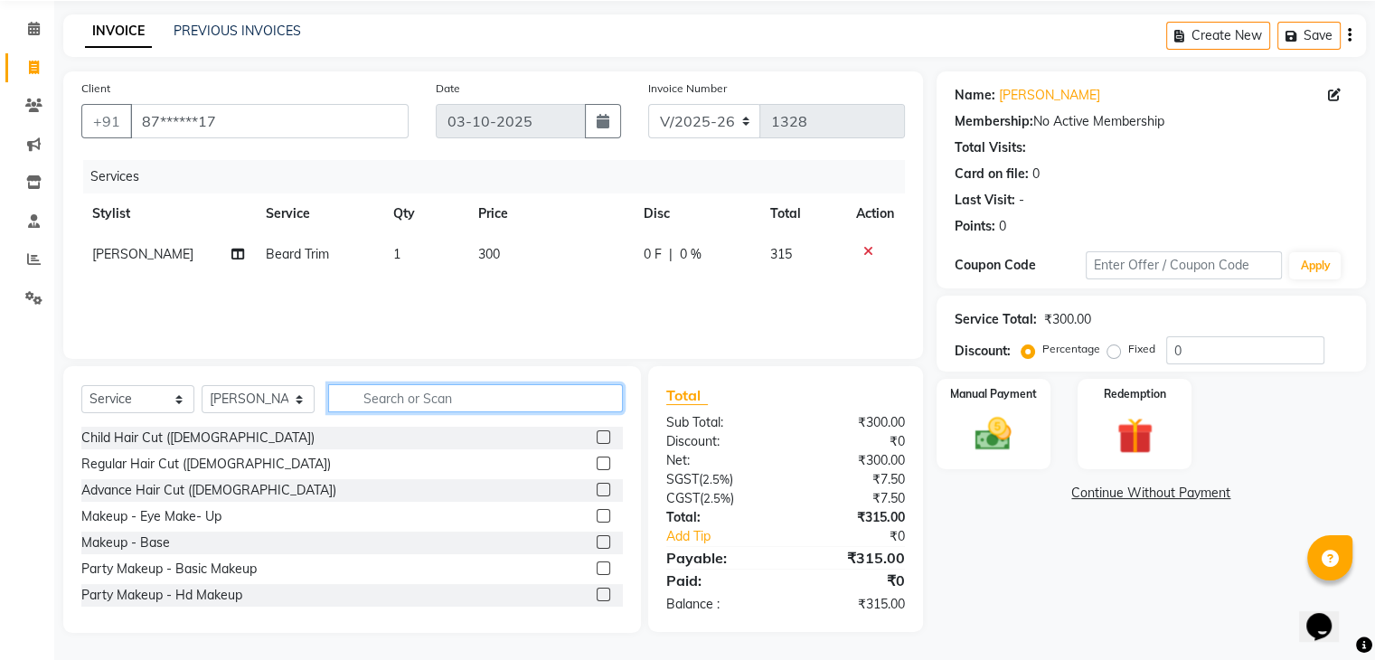
click at [422, 397] on input "text" at bounding box center [475, 398] width 295 height 28
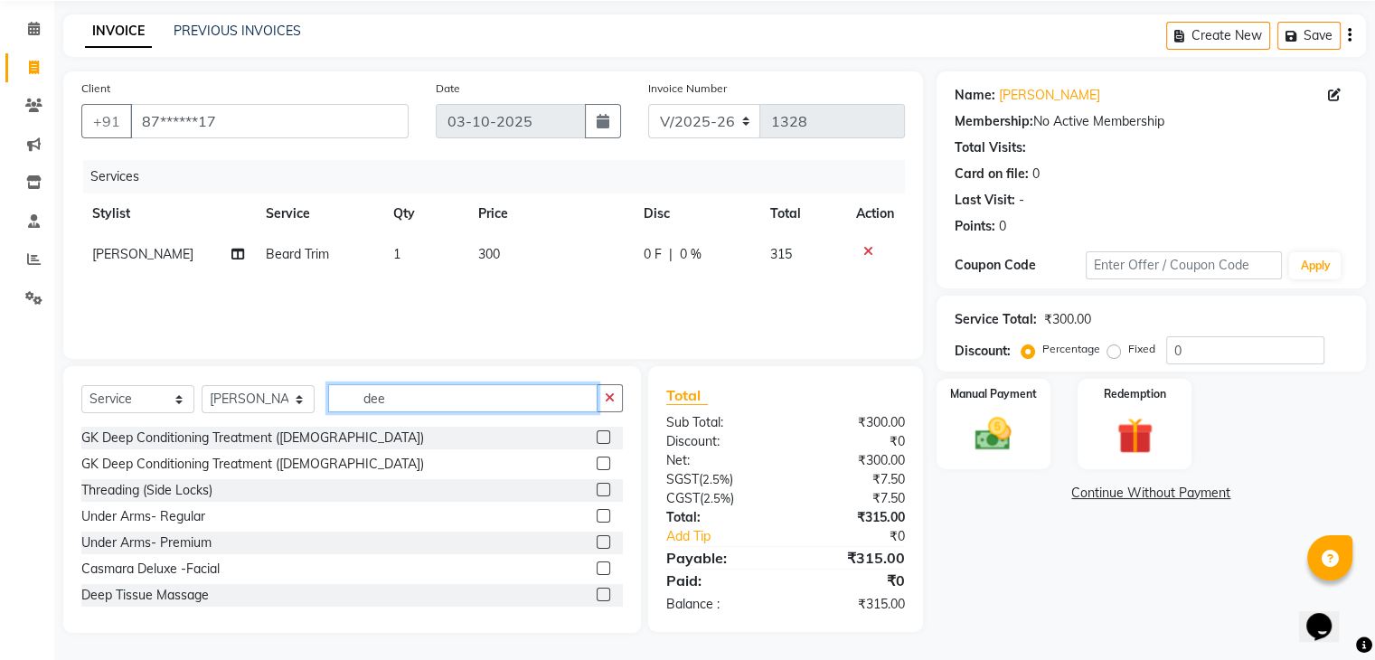
scroll to position [64, 0]
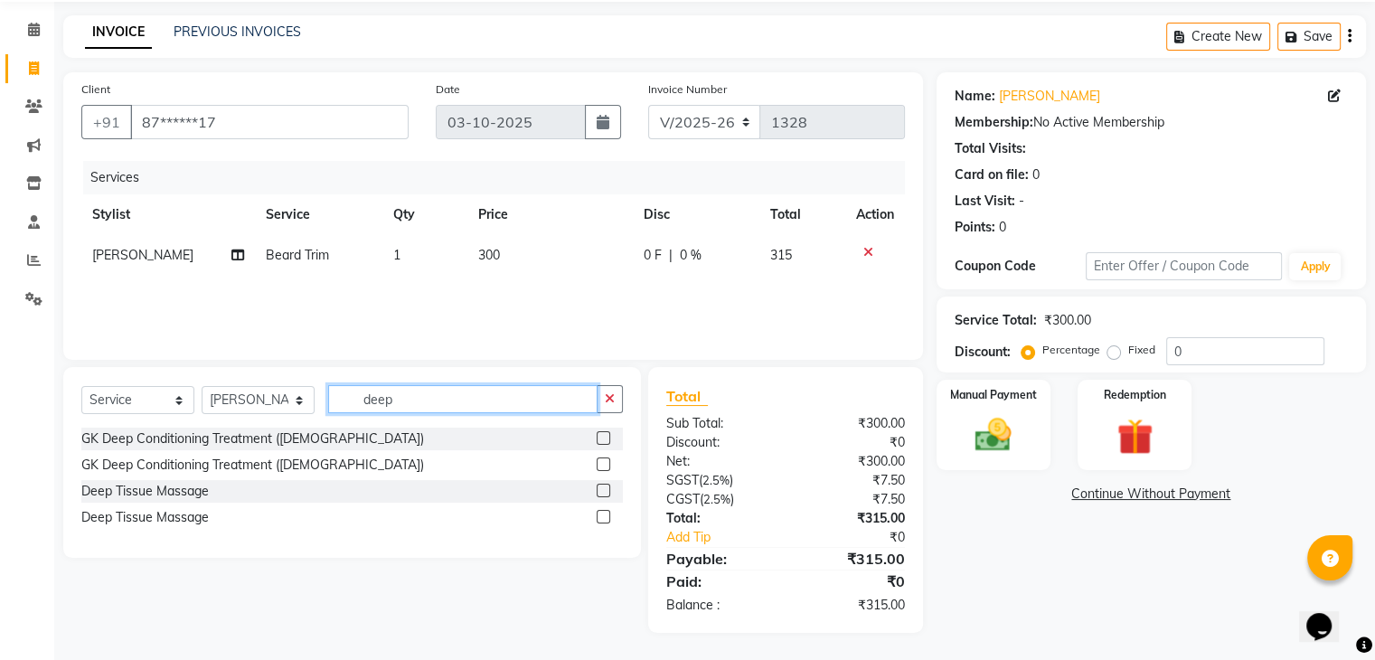
type input "deep"
click at [600, 490] on label at bounding box center [604, 491] width 14 height 14
click at [600, 490] on input "checkbox" at bounding box center [603, 491] width 12 height 12
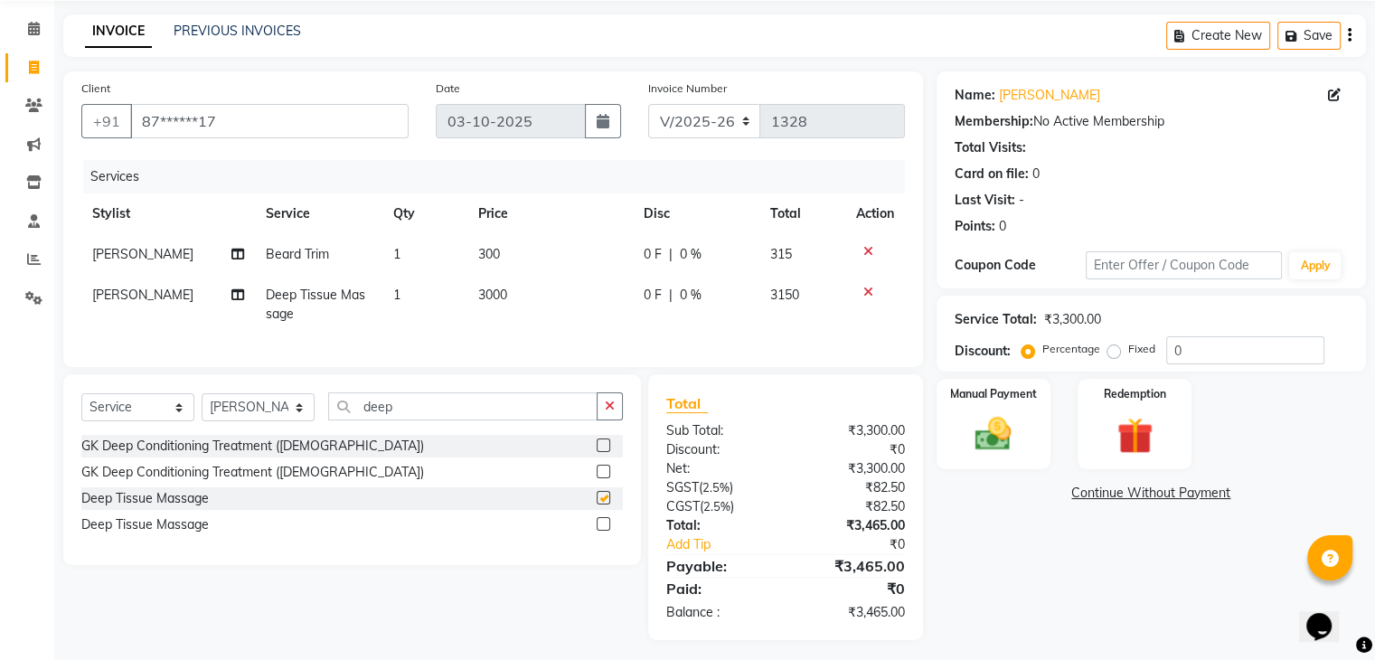
checkbox input "false"
click at [478, 420] on input "deep" at bounding box center [462, 406] width 269 height 28
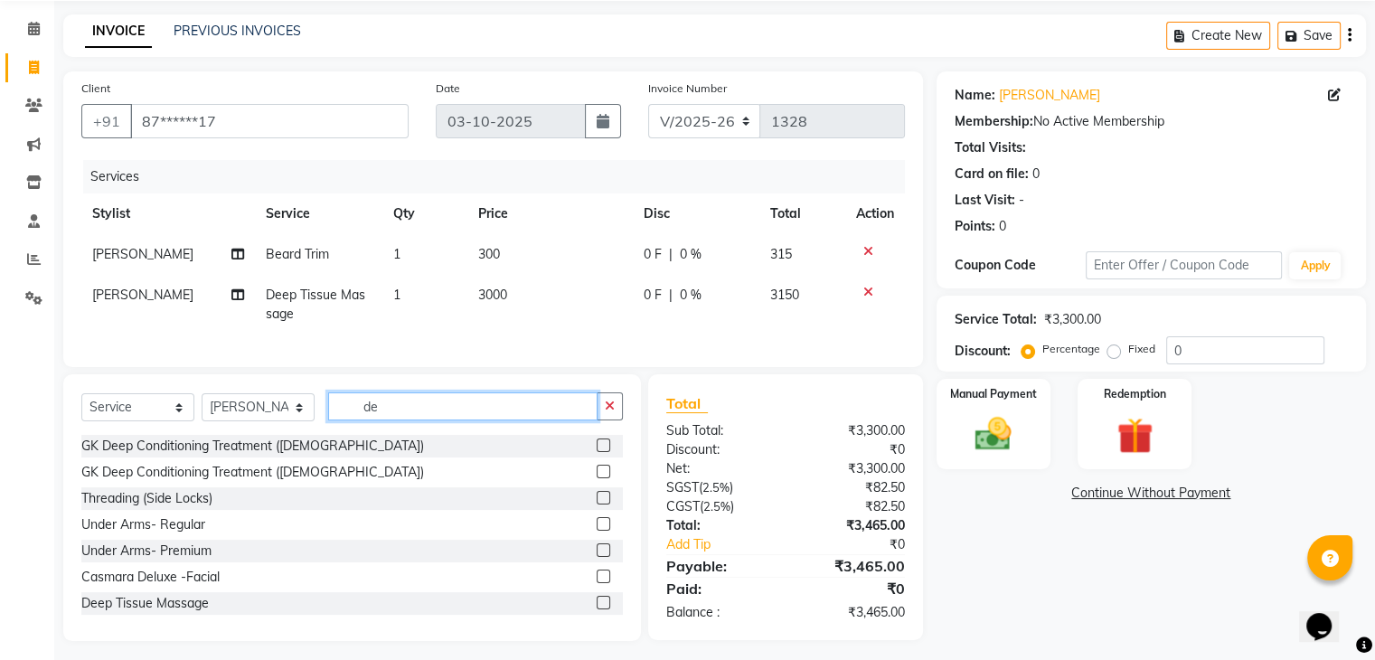
type input "d"
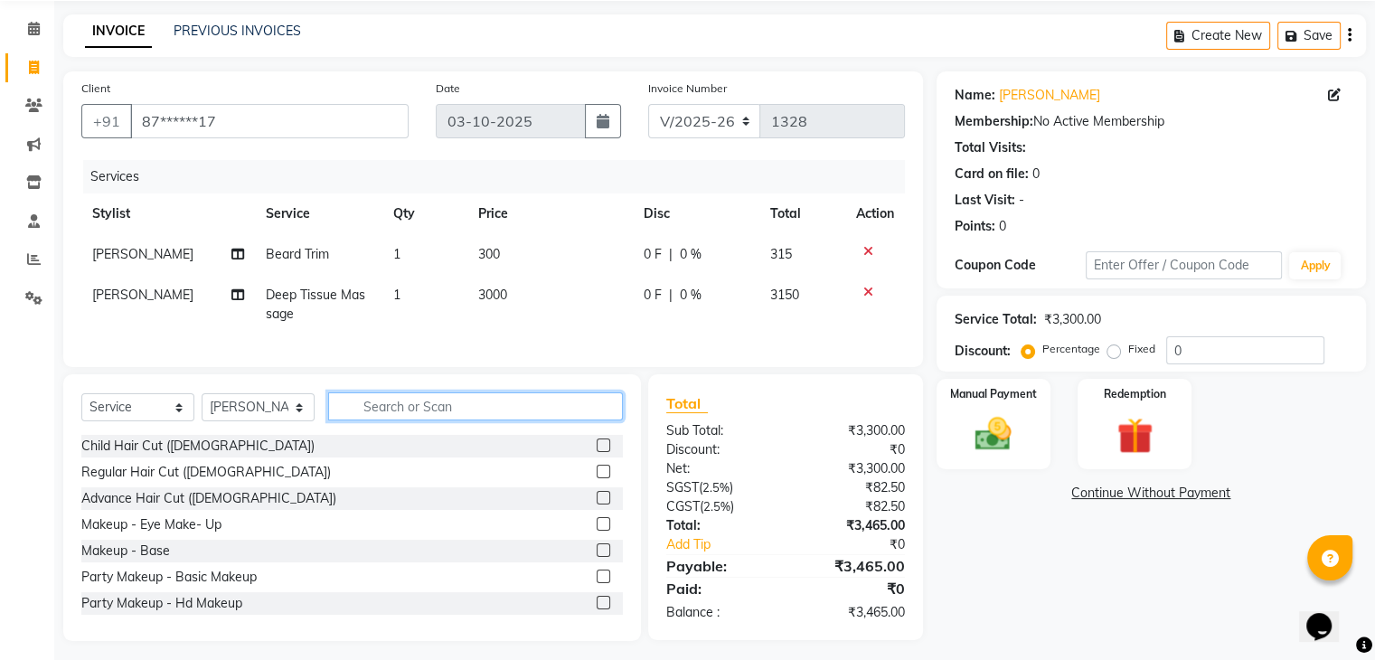
scroll to position [87, 0]
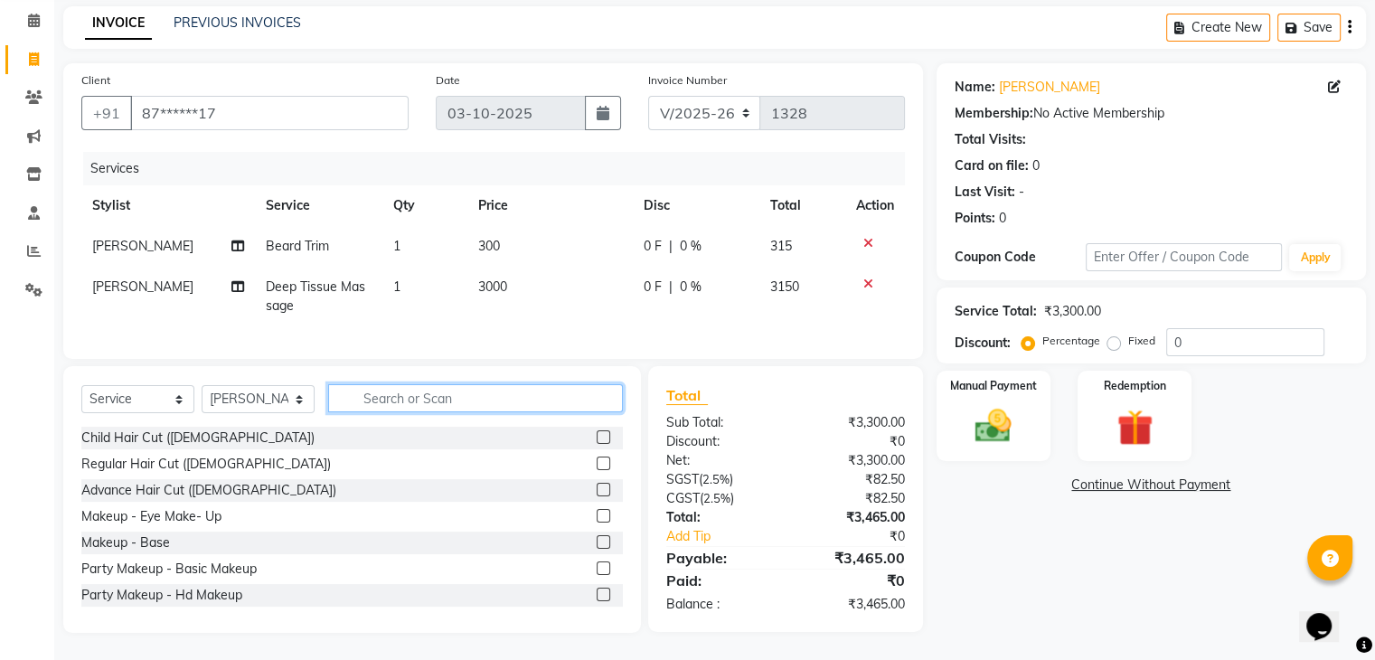
click at [412, 399] on input "text" at bounding box center [475, 398] width 295 height 28
click at [289, 404] on select "Select Stylist ABBE Admin id [PERSON_NAME] ASEM COUNTER SALE [PERSON_NAME] [PER…" at bounding box center [258, 399] width 113 height 28
select select "82274"
click at [202, 385] on select "Select Stylist ABBE Admin id [PERSON_NAME] ASEM COUNTER SALE [PERSON_NAME] [PER…" at bounding box center [258, 399] width 113 height 28
click at [397, 401] on input "text" at bounding box center [475, 398] width 295 height 28
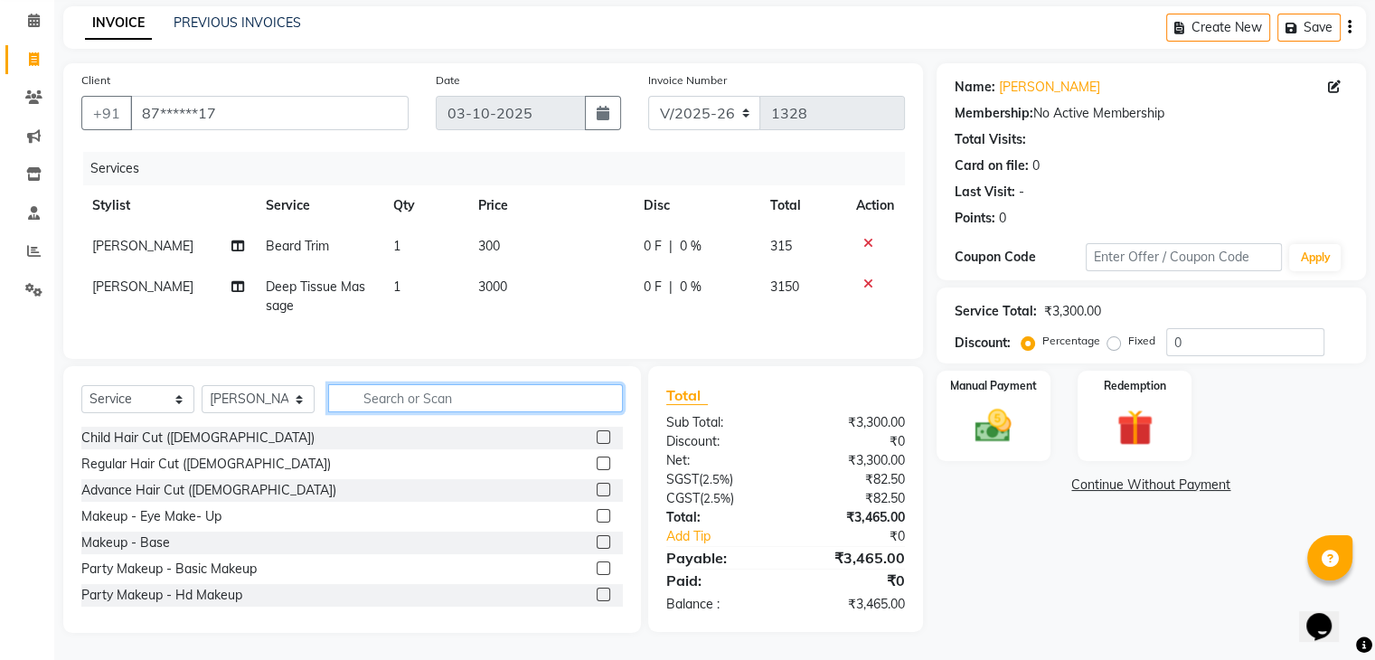
click at [456, 397] on input "text" at bounding box center [475, 398] width 295 height 28
click at [975, 405] on img at bounding box center [993, 426] width 61 height 43
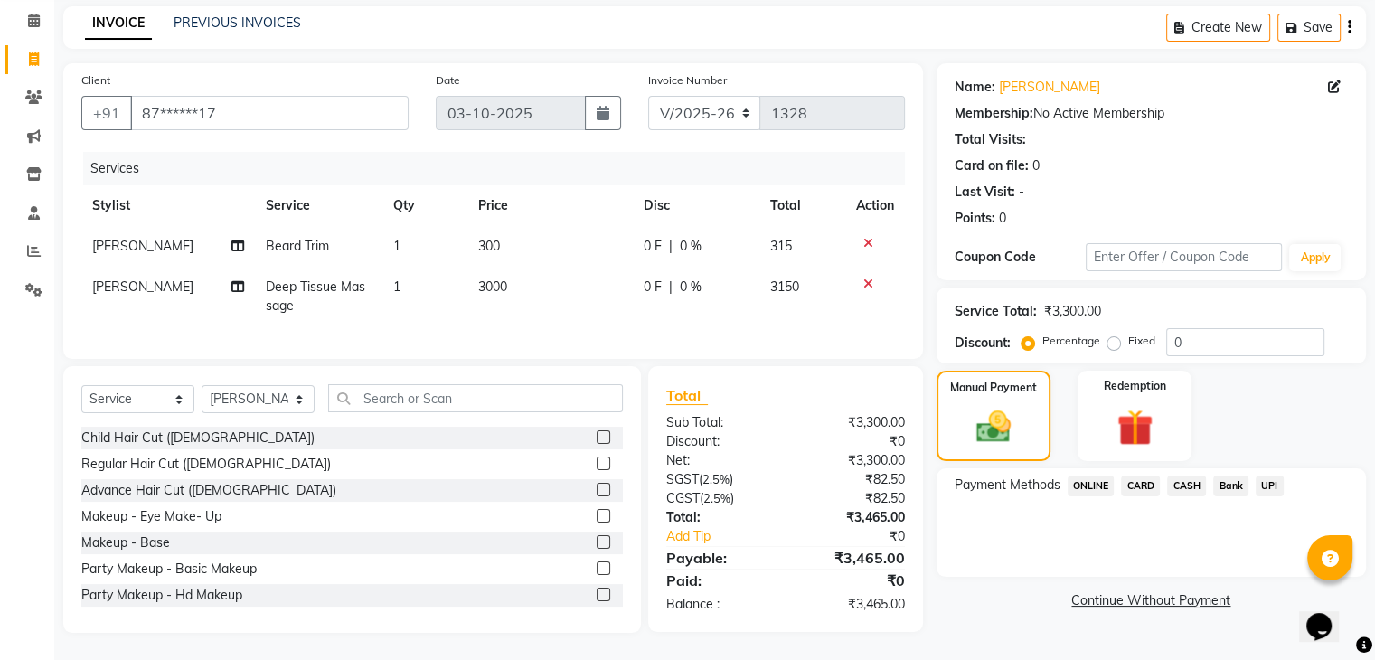
click at [129, 278] on span "[PERSON_NAME]" at bounding box center [142, 286] width 101 height 16
select select "82302"
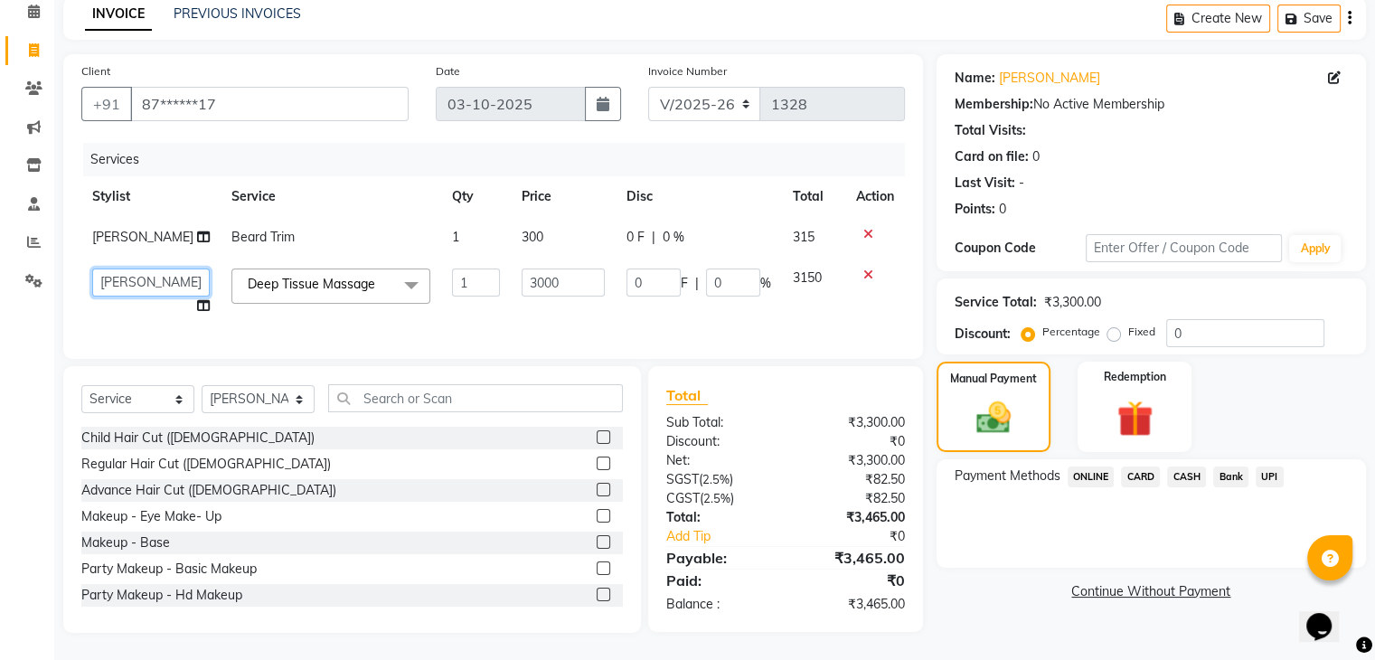
click at [163, 272] on select "ABBE Admin id Ajung ALEX UHD ASEM COUNTER SALE IMLE AO JIAN (Hairt artist ) JUP…" at bounding box center [150, 282] width 117 height 28
select select "82274"
click at [1099, 466] on span "ONLINE" at bounding box center [1090, 476] width 47 height 21
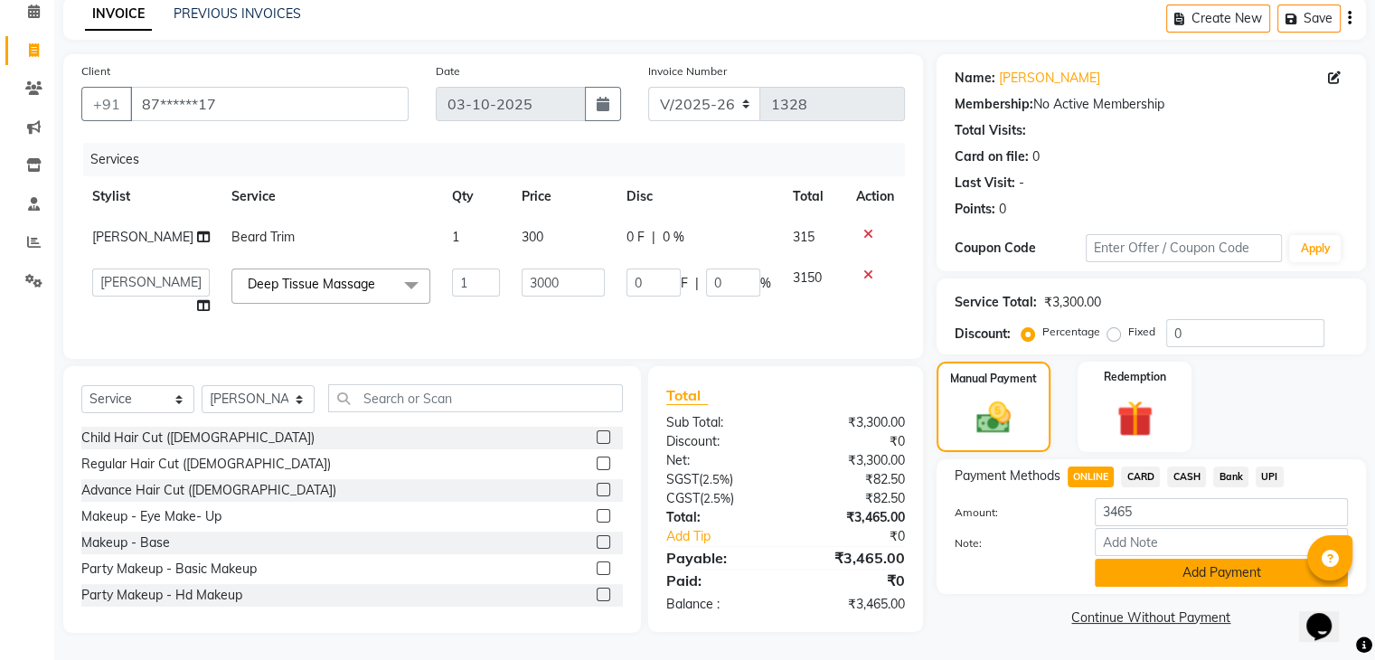
click at [1209, 560] on button "Add Payment" at bounding box center [1220, 573] width 253 height 28
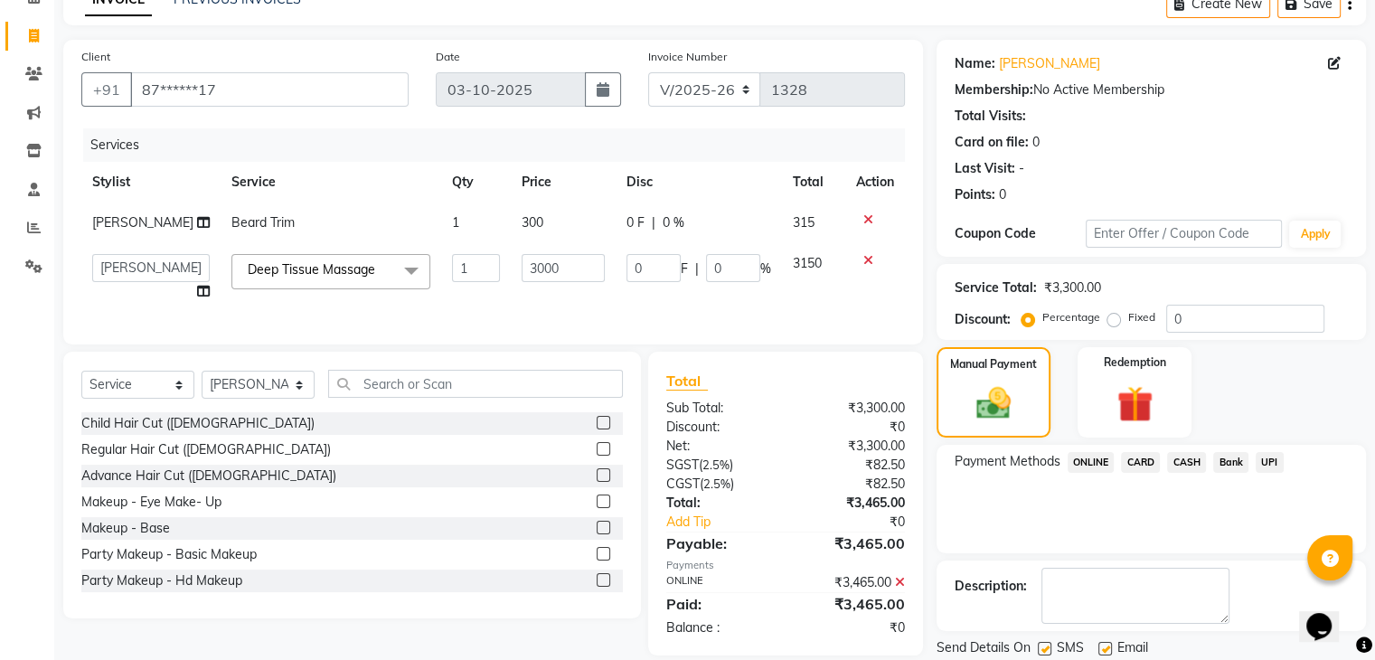
scroll to position [155, 0]
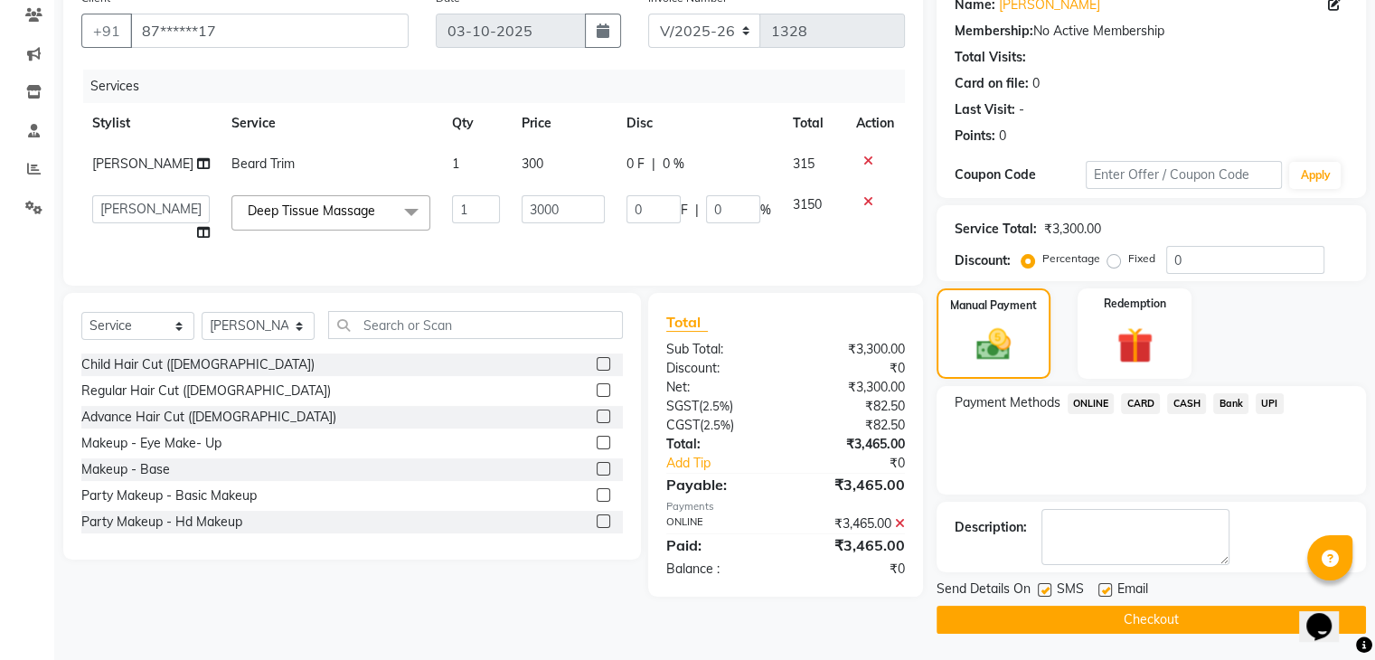
click at [1145, 615] on button "Checkout" at bounding box center [1150, 620] width 429 height 28
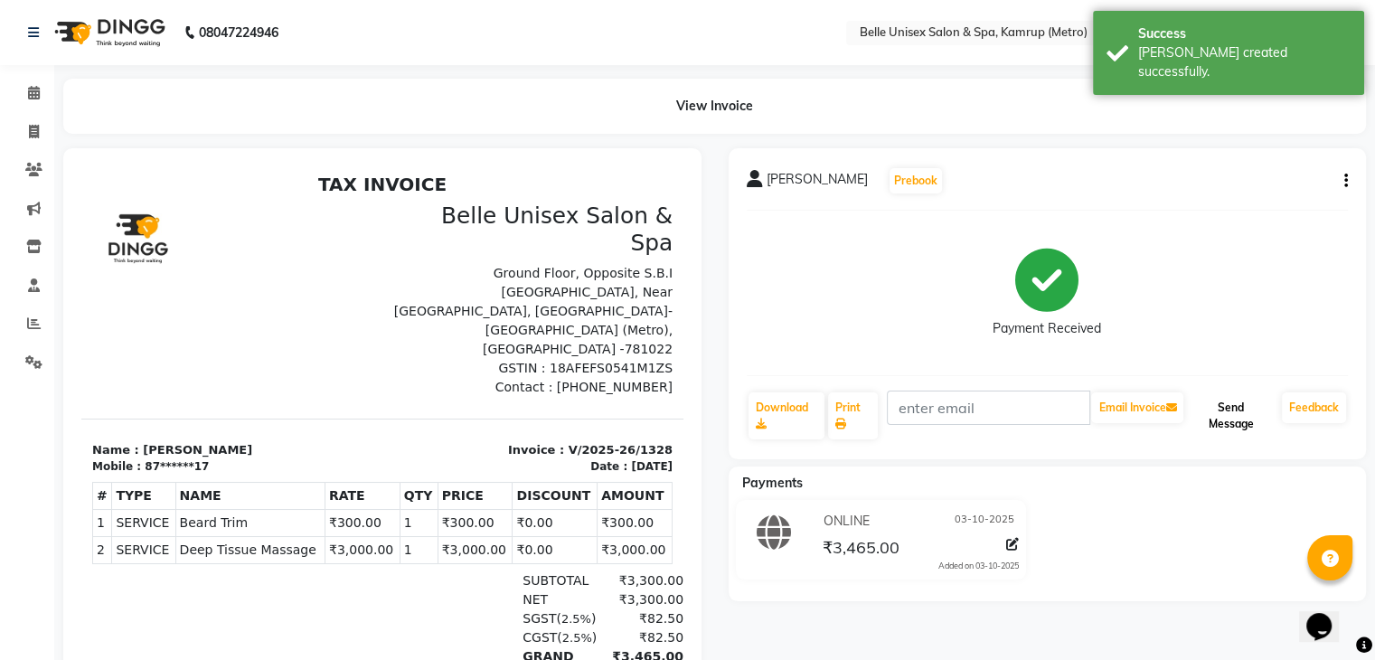
click at [1221, 402] on button "Send Message" at bounding box center [1231, 415] width 88 height 47
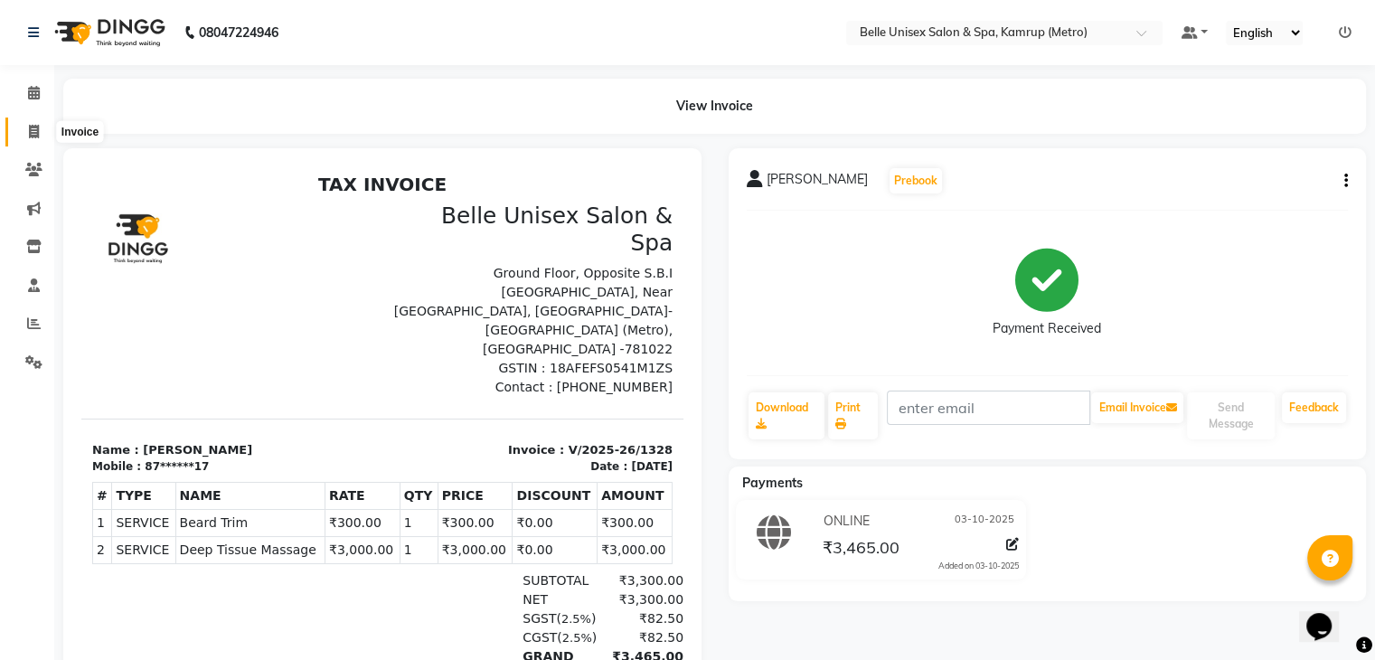
click at [33, 128] on icon at bounding box center [34, 132] width 10 height 14
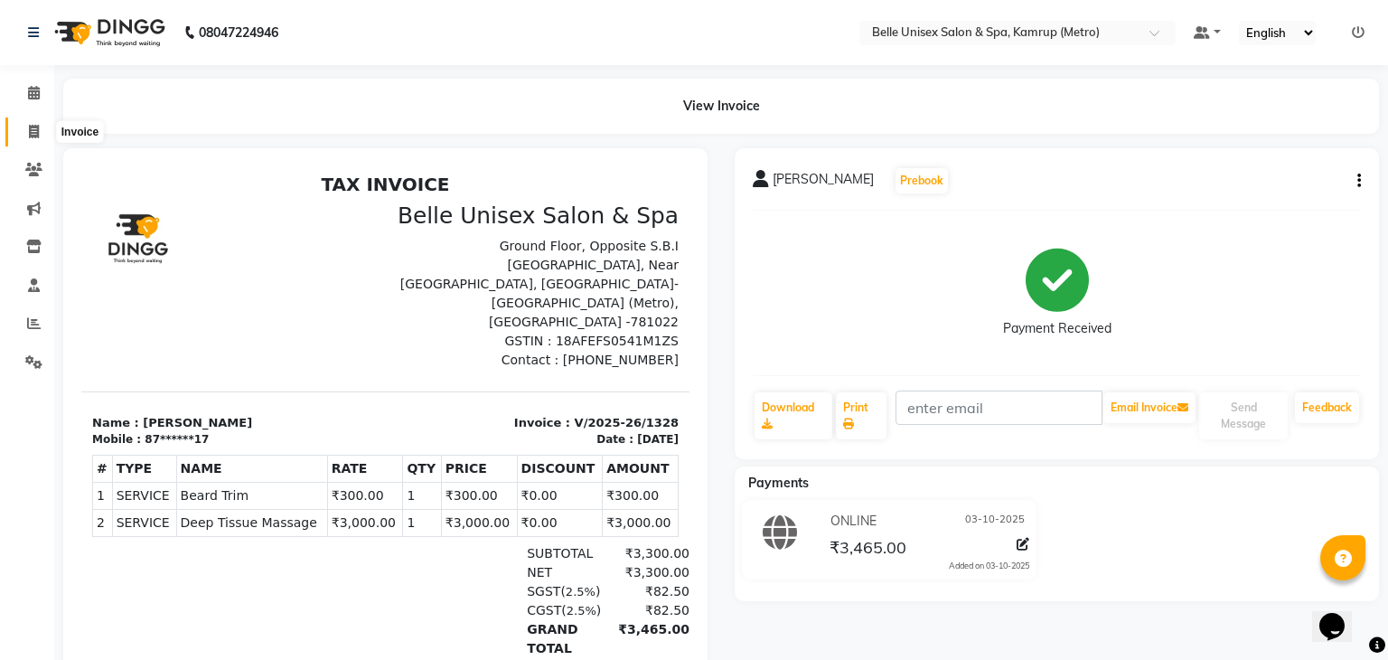
select select "service"
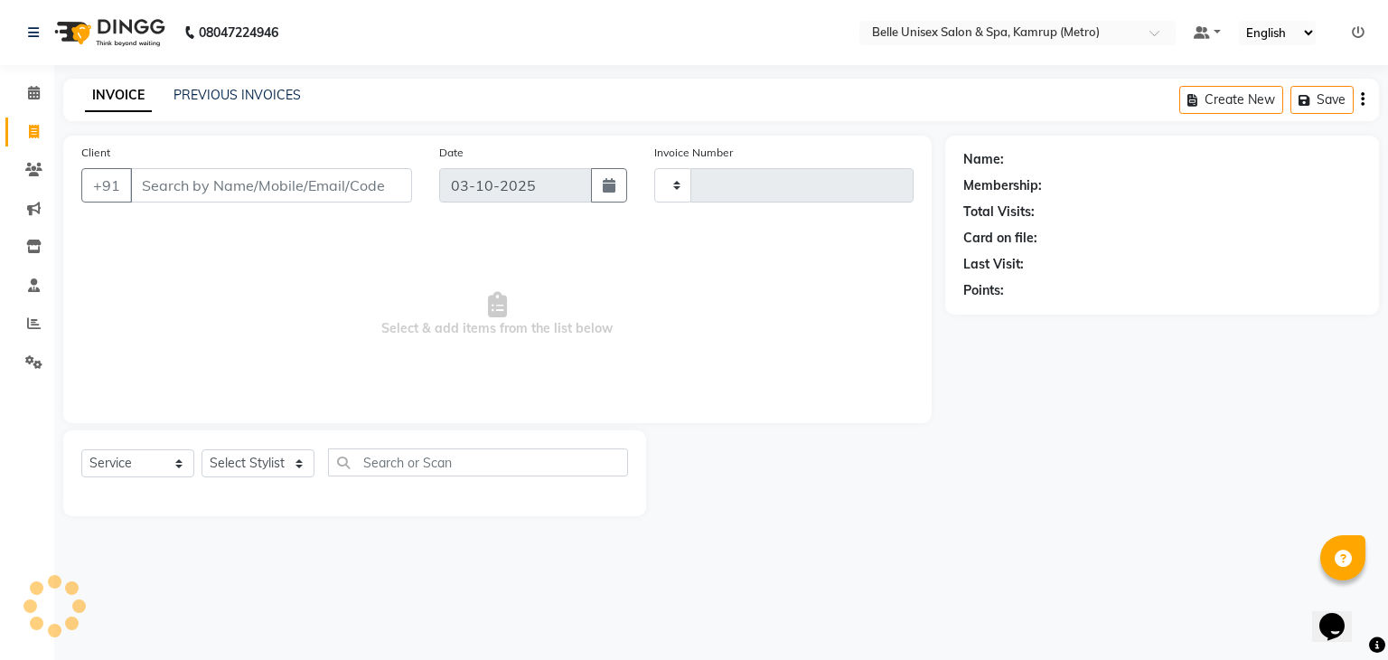
type input "1329"
select select "7291"
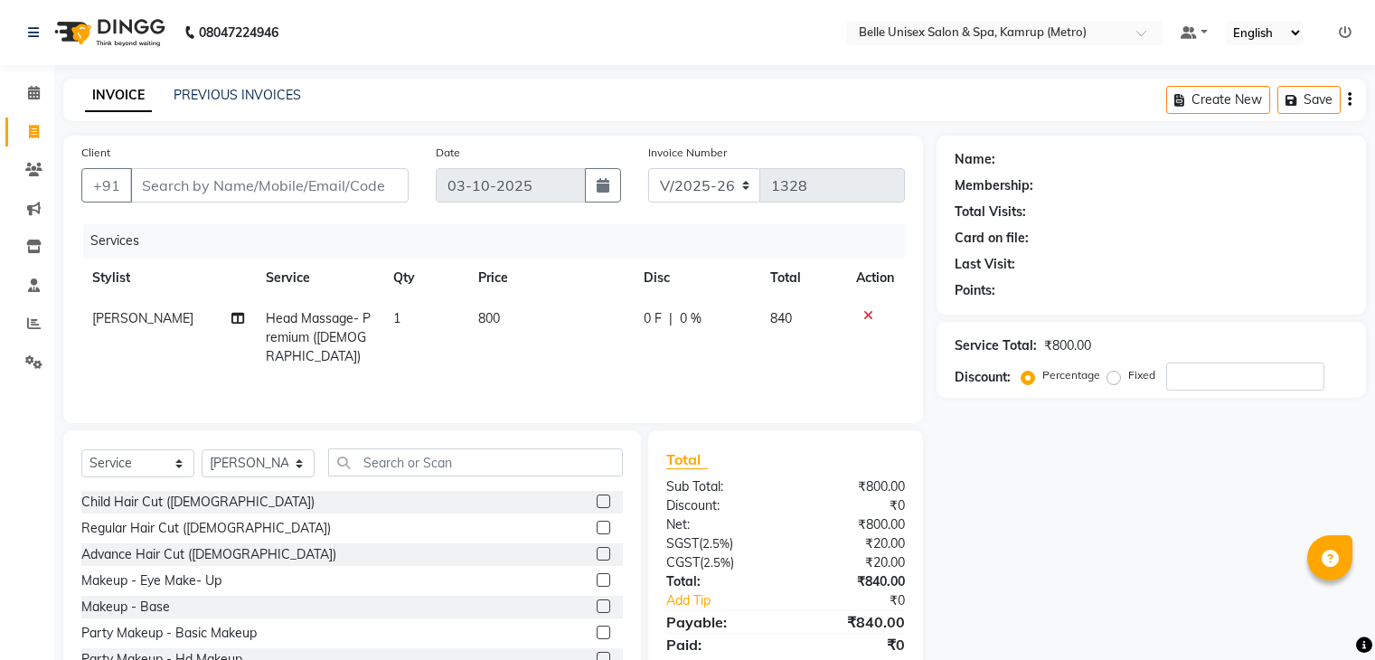
select select "7291"
select select "service"
click at [296, 456] on select "Select Stylist ABBE Admin id [PERSON_NAME] ASEM COUNTER SALE [PERSON_NAME] [PER…" at bounding box center [258, 463] width 113 height 28
select select "82302"
click at [202, 450] on select "Select Stylist ABBE Admin id [PERSON_NAME] ASEM COUNTER SALE [PERSON_NAME] [PER…" at bounding box center [258, 463] width 113 height 28
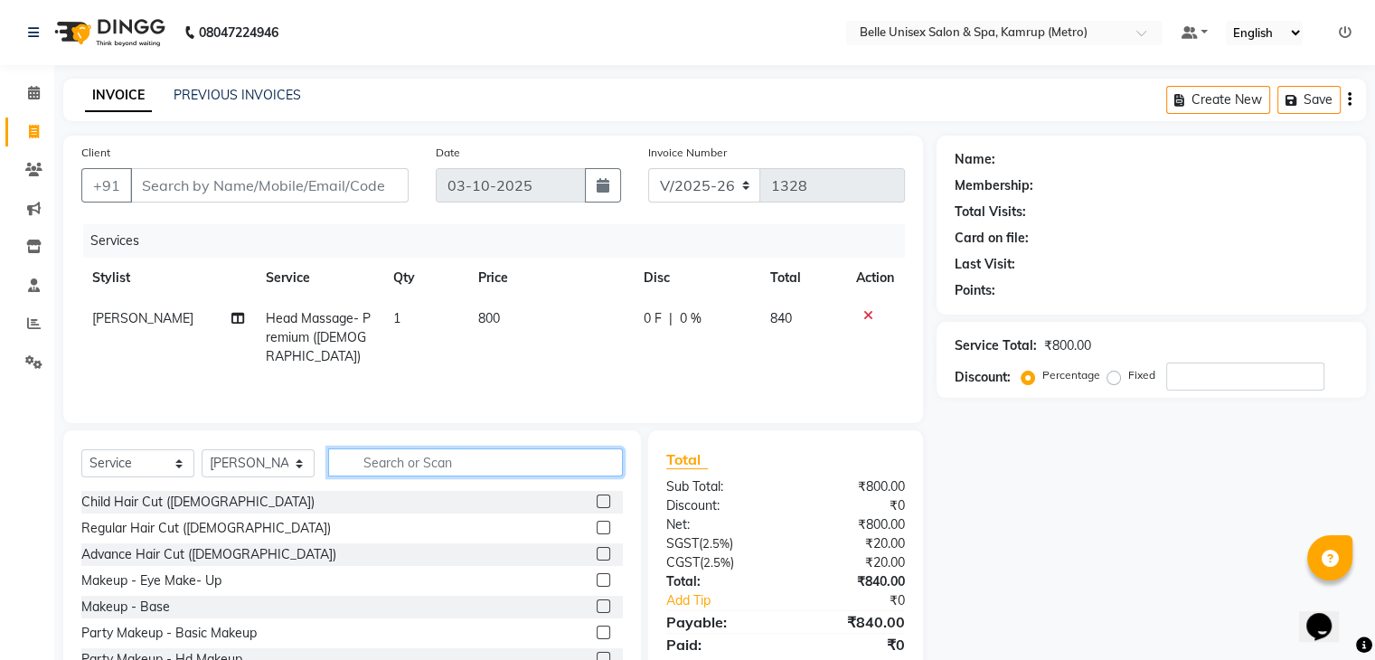
click at [383, 455] on input "text" at bounding box center [475, 462] width 295 height 28
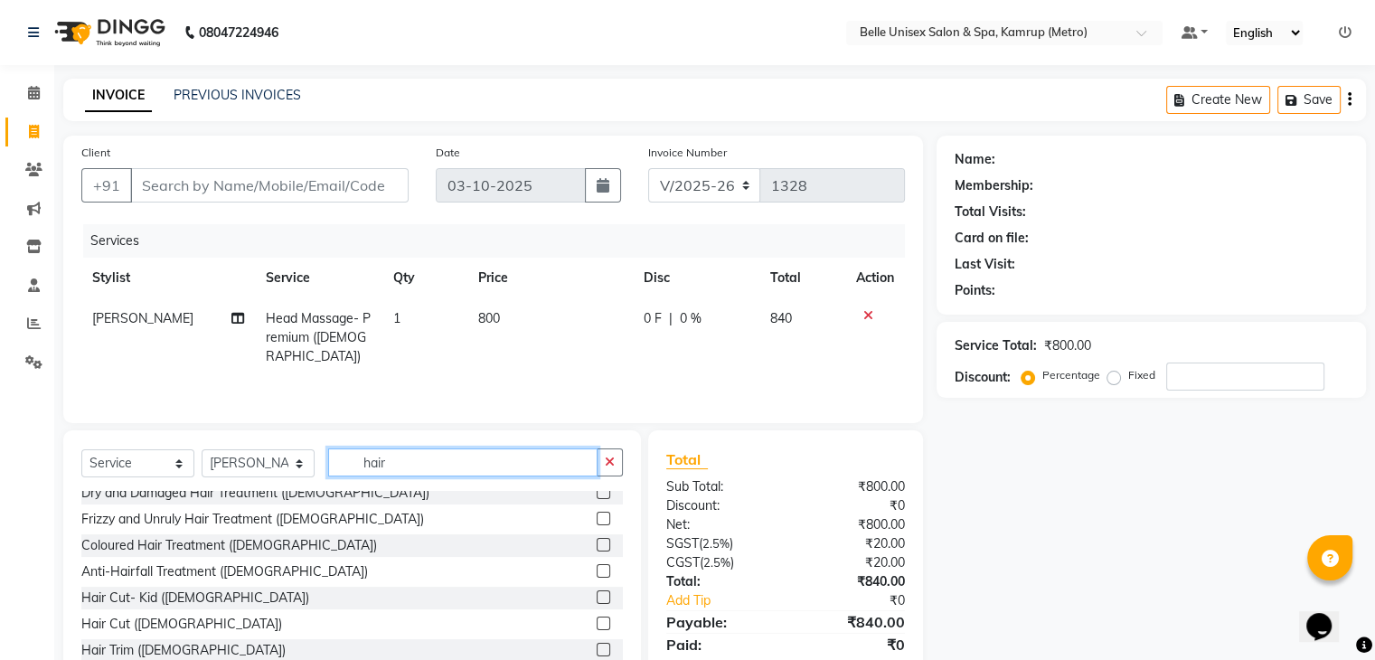
scroll to position [376, 0]
type input "hair"
click at [597, 619] on label at bounding box center [604, 623] width 14 height 14
click at [597, 619] on input "checkbox" at bounding box center [603, 624] width 12 height 12
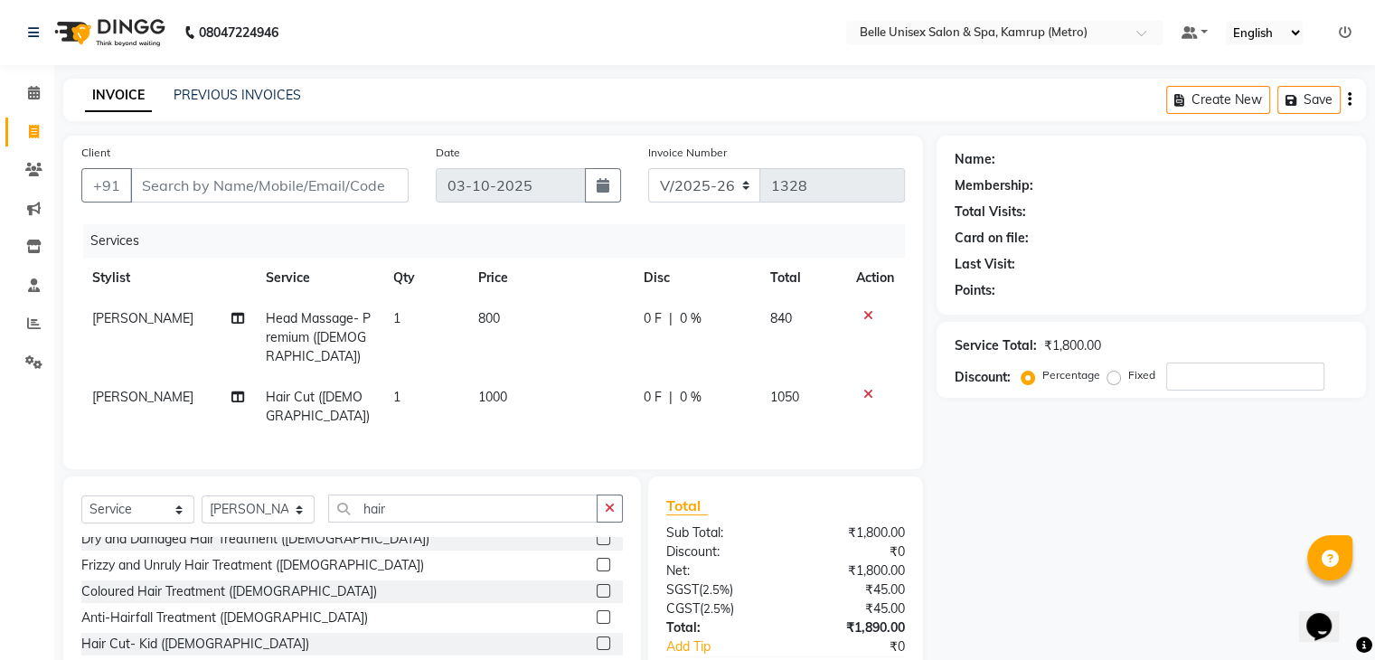
checkbox input "false"
click at [438, 494] on input "hair" at bounding box center [462, 508] width 269 height 28
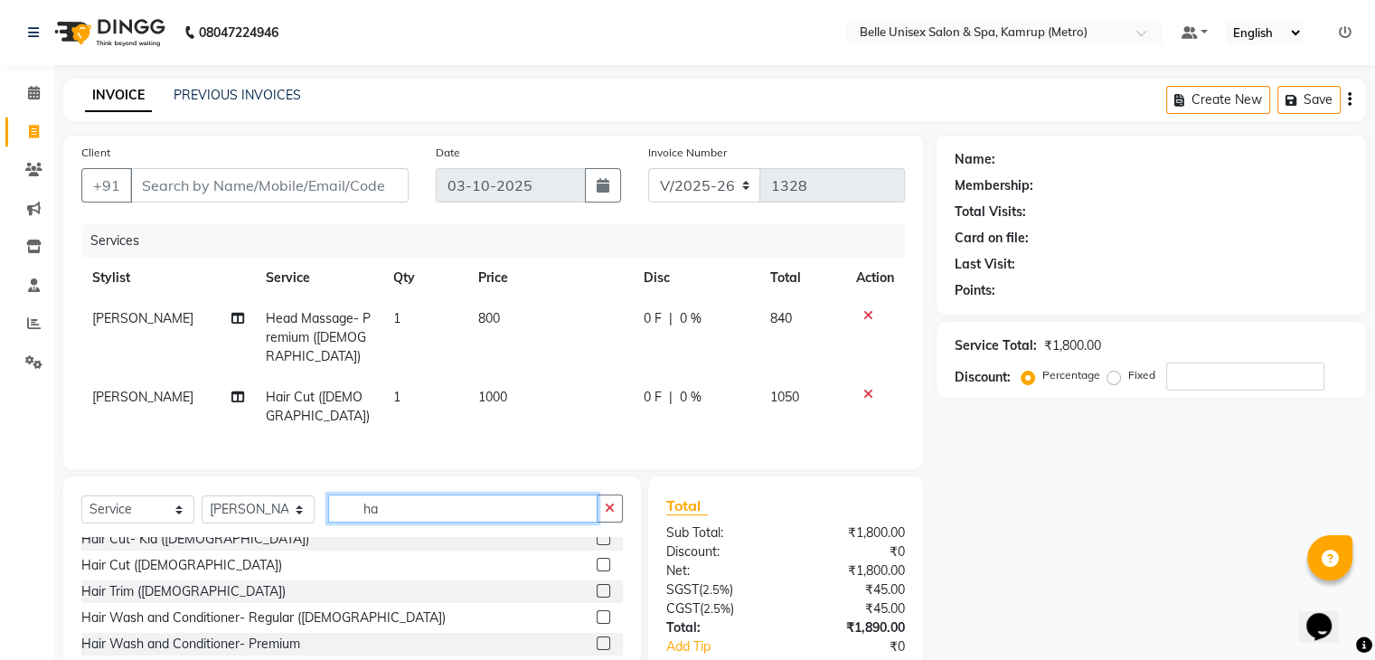
type input "h"
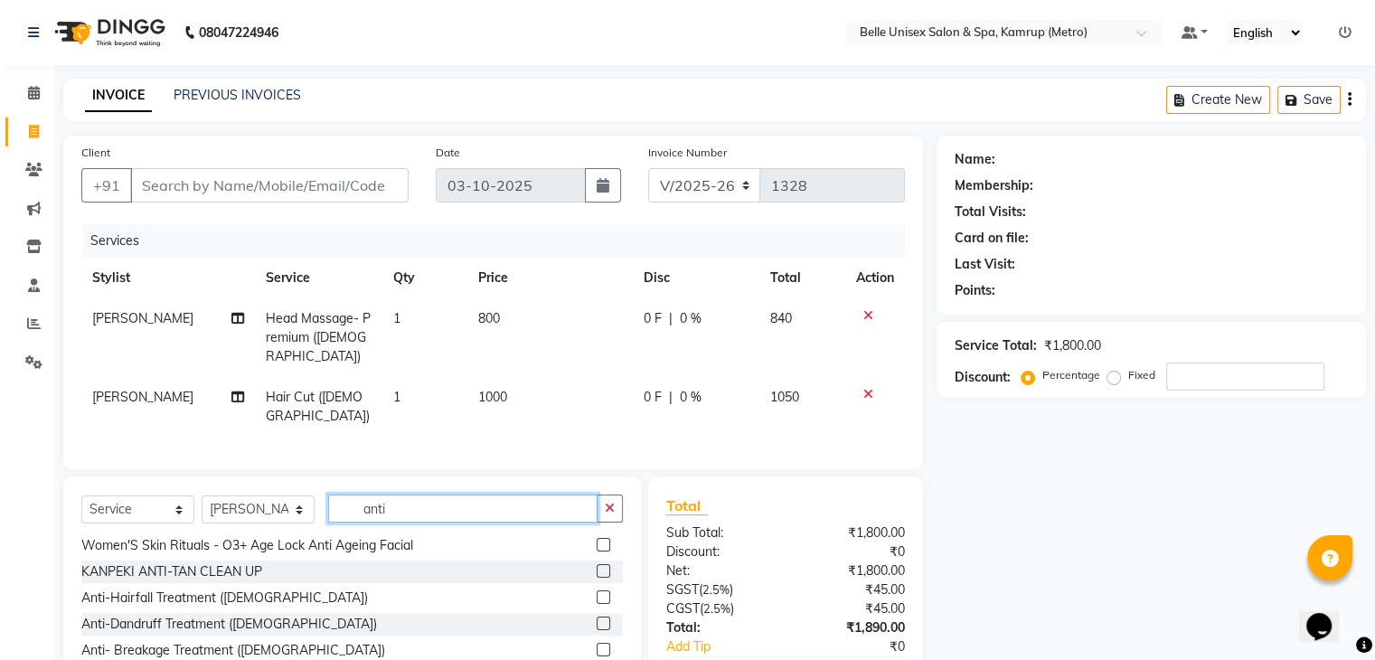
scroll to position [87, 0]
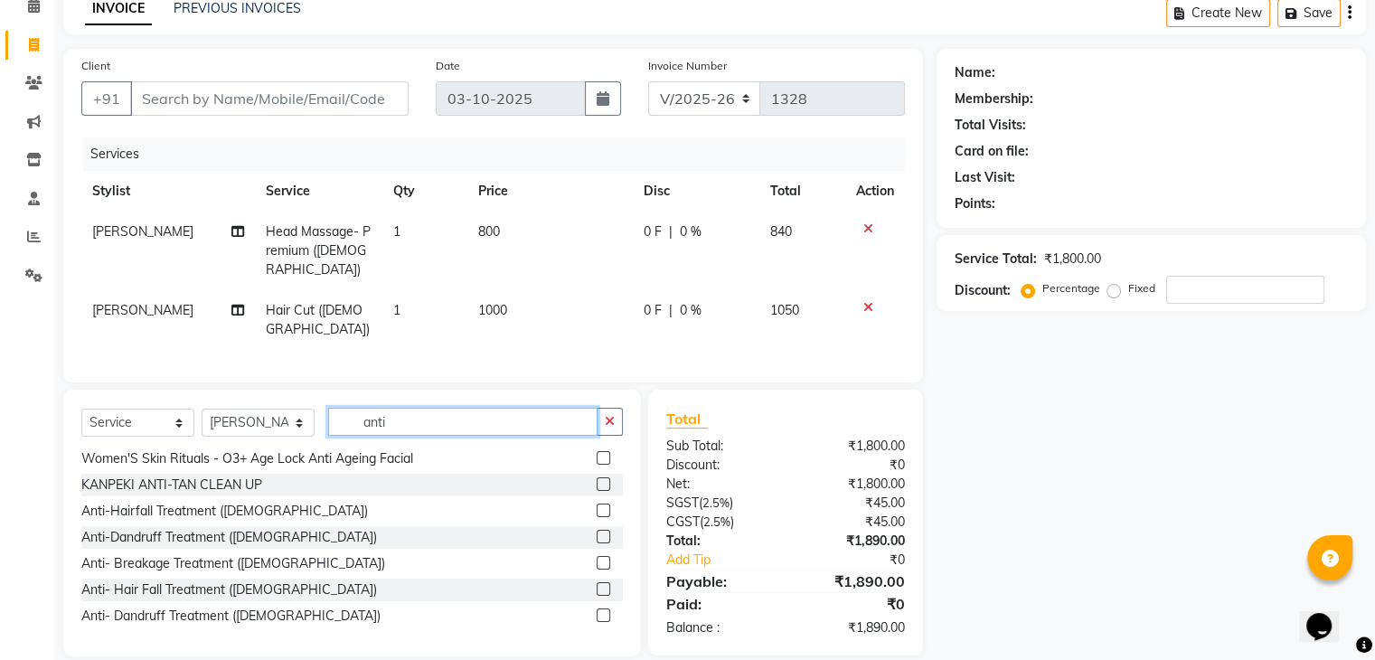
type input "anti"
click at [597, 582] on label at bounding box center [604, 589] width 14 height 14
click at [597, 584] on input "checkbox" at bounding box center [603, 590] width 12 height 12
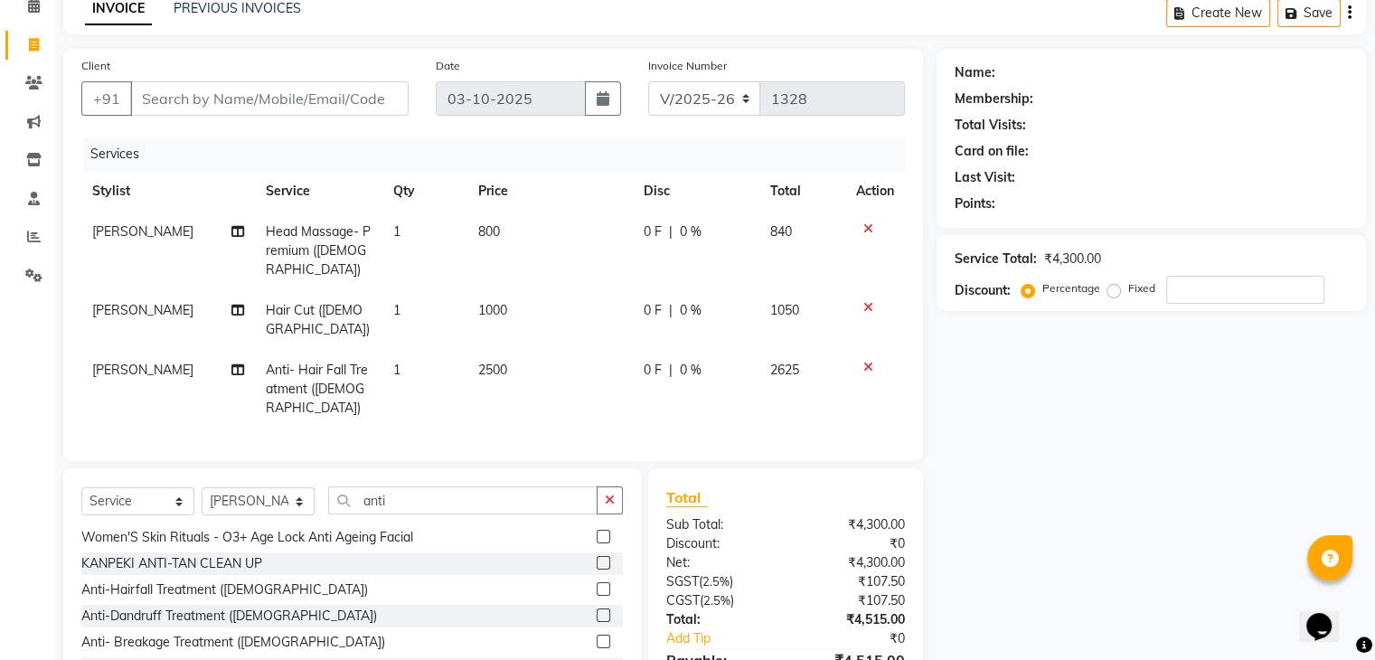
checkbox input "false"
click at [419, 486] on input "anti" at bounding box center [462, 500] width 269 height 28
type input "a"
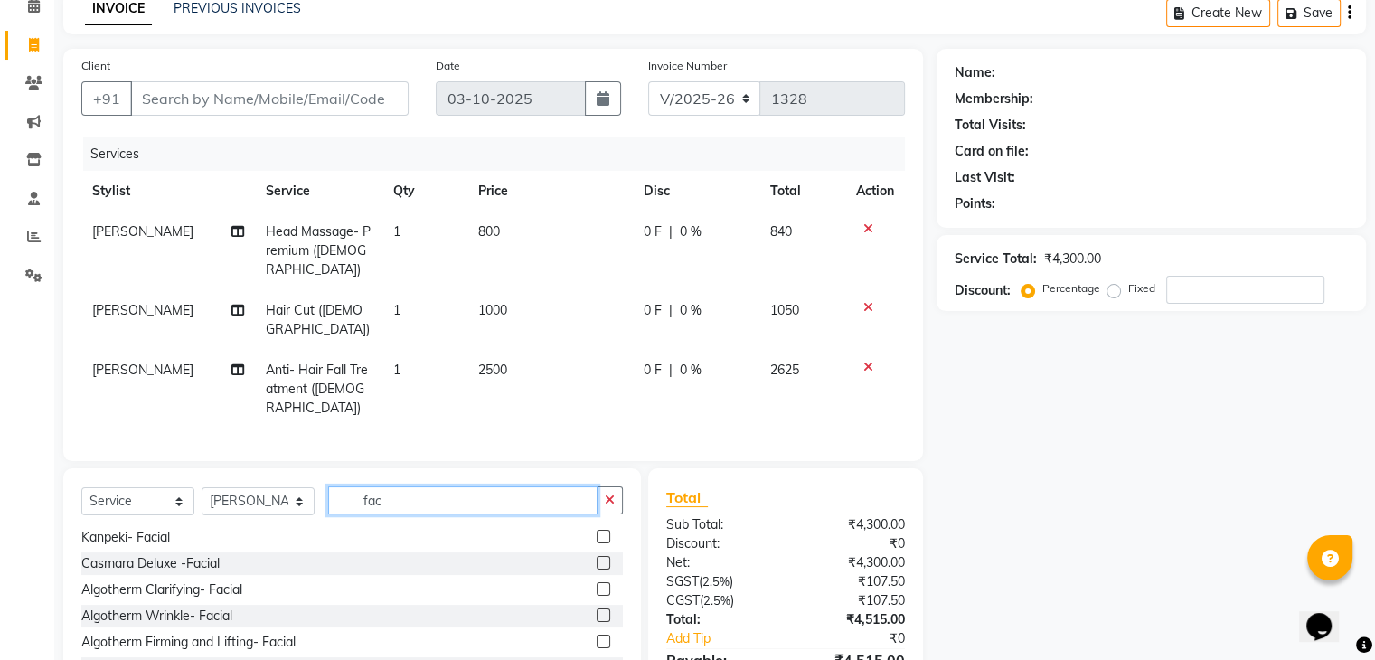
scroll to position [54, 0]
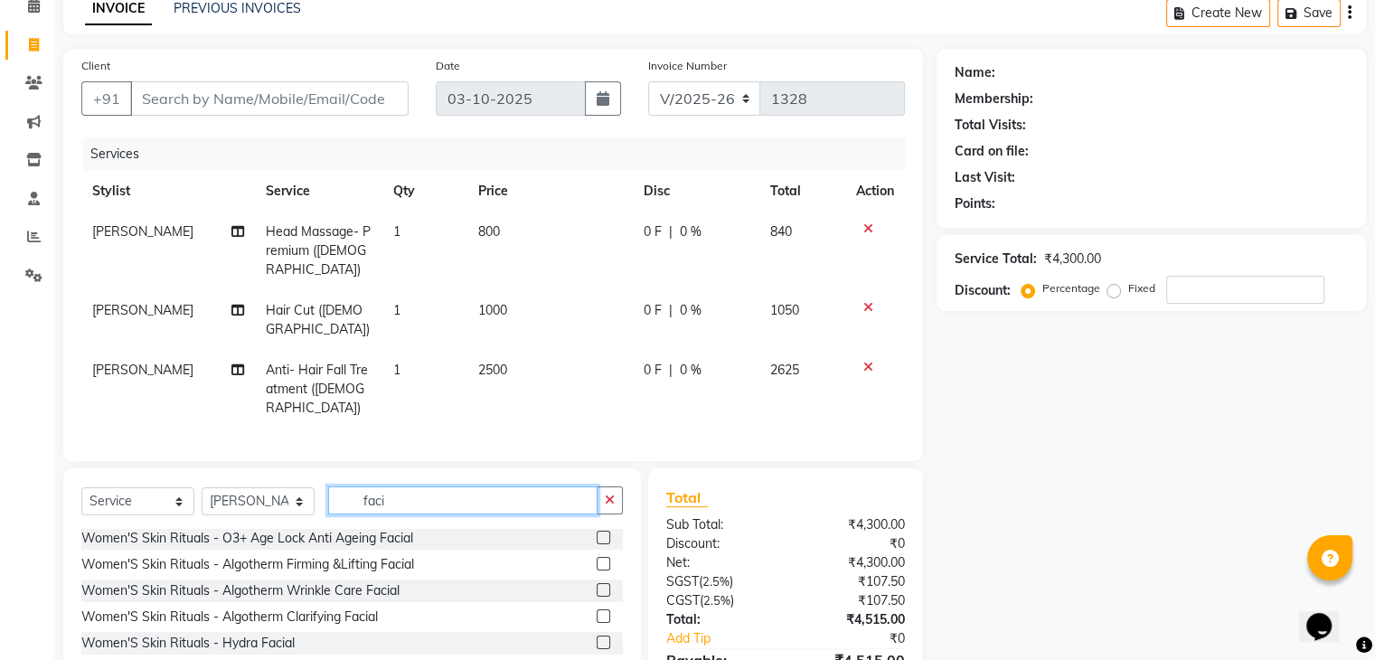
type input "faci"
click at [295, 487] on select "Select Stylist ABBE Admin id [PERSON_NAME] ASEM COUNTER SALE [PERSON_NAME] [PER…" at bounding box center [258, 501] width 113 height 28
select select "67293"
click at [202, 487] on select "Select Stylist ABBE Admin id [PERSON_NAME] ASEM COUNTER SALE [PERSON_NAME] [PER…" at bounding box center [258, 501] width 113 height 28
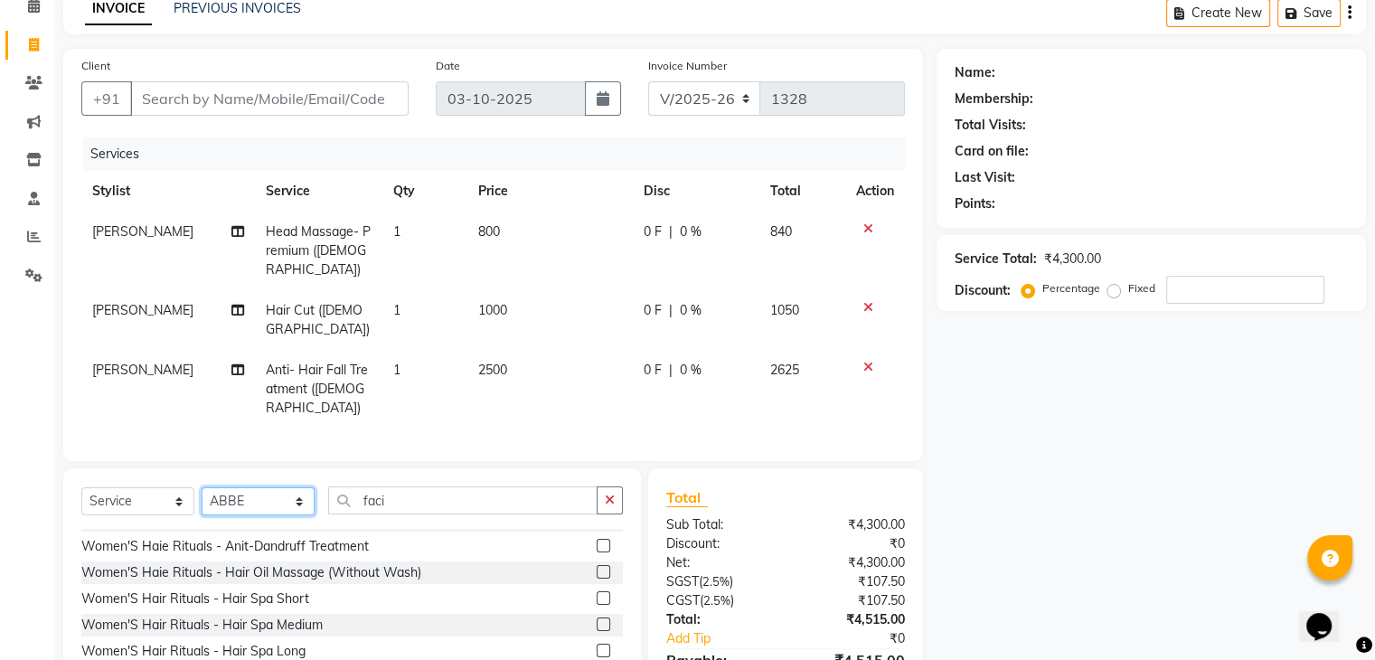
scroll to position [387, 0]
click at [444, 486] on input "faci" at bounding box center [462, 500] width 269 height 28
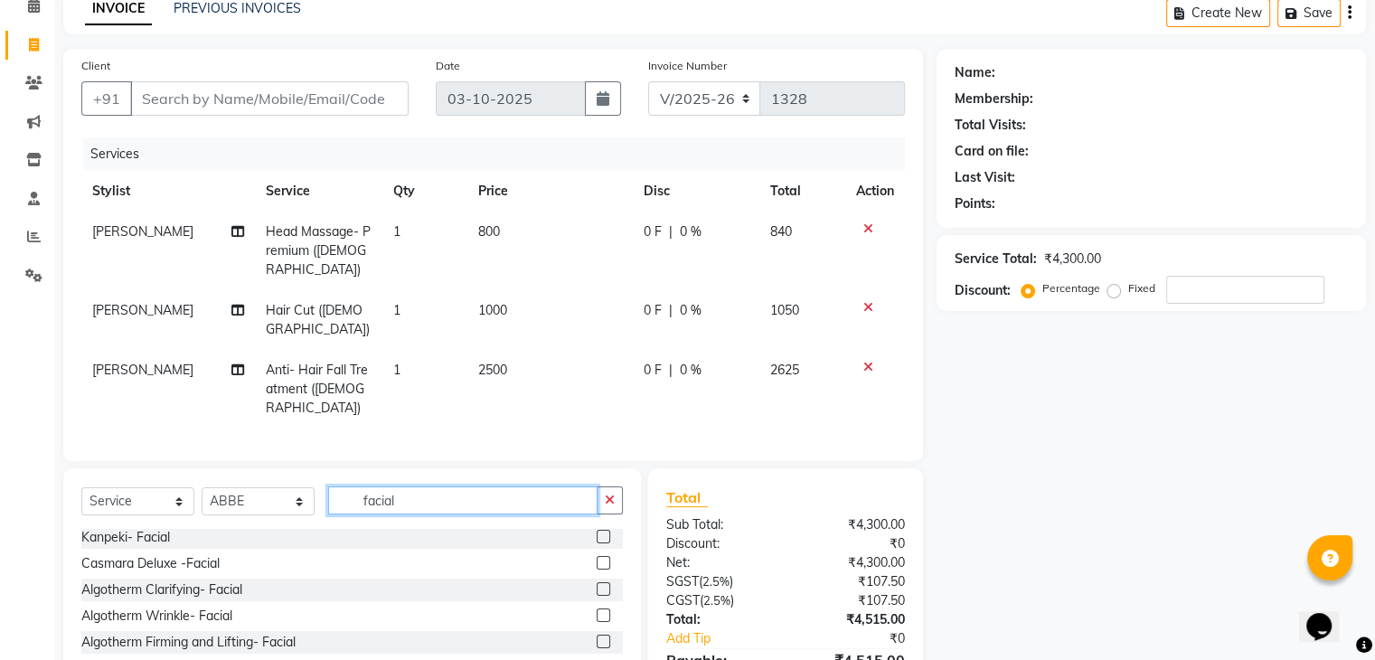
scroll to position [264, 0]
type input "facial"
click at [597, 609] on label at bounding box center [604, 616] width 14 height 14
click at [597, 611] on input "checkbox" at bounding box center [603, 617] width 12 height 12
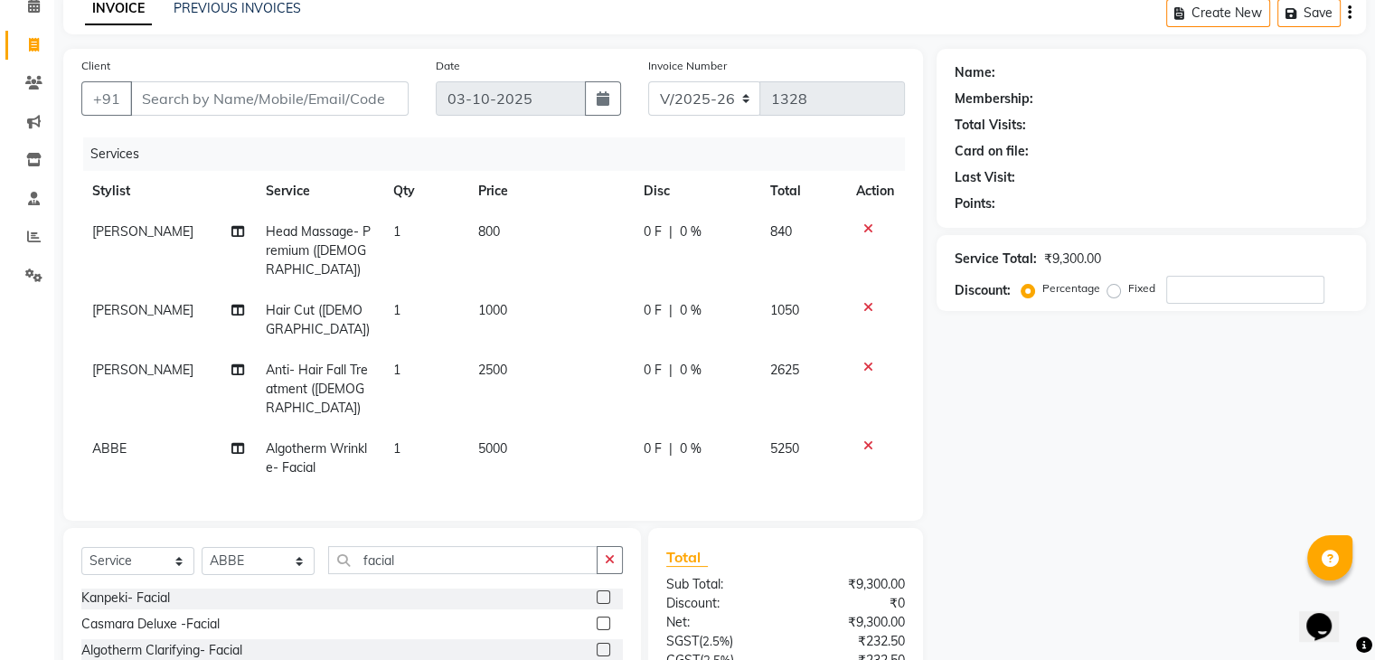
checkbox input "false"
click at [478, 546] on input "facial" at bounding box center [462, 560] width 269 height 28
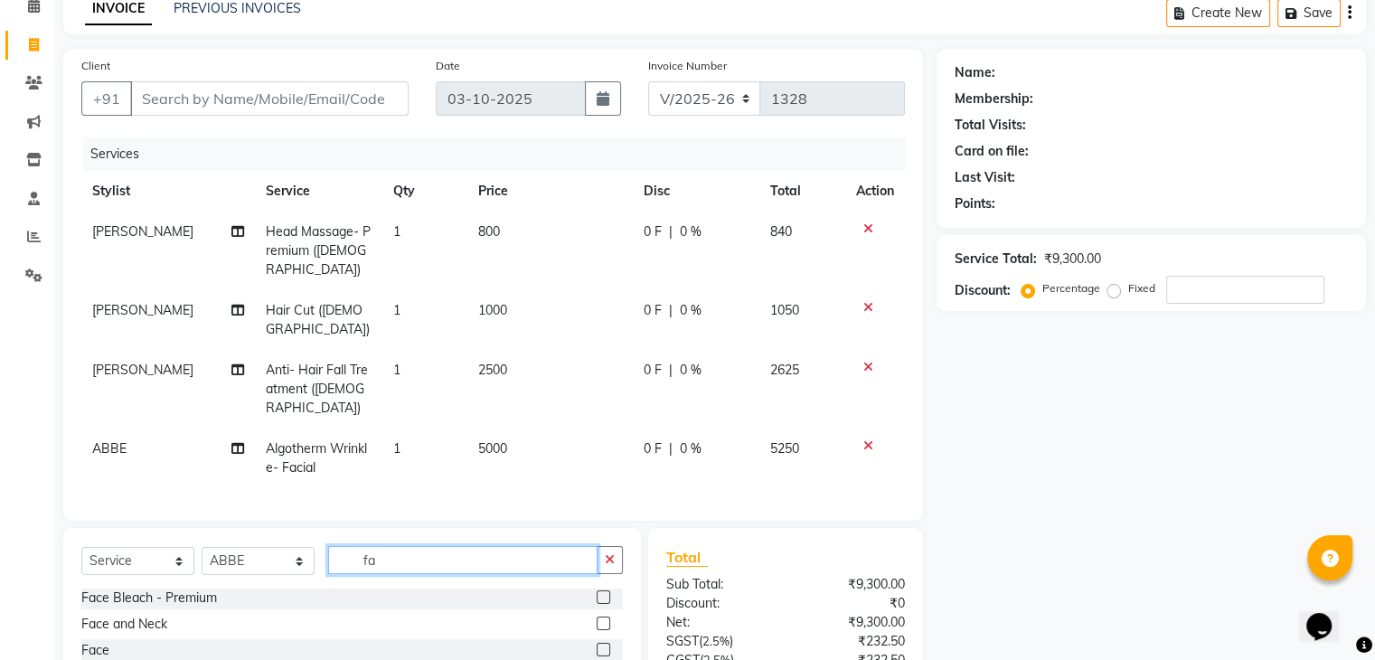
scroll to position [448, 0]
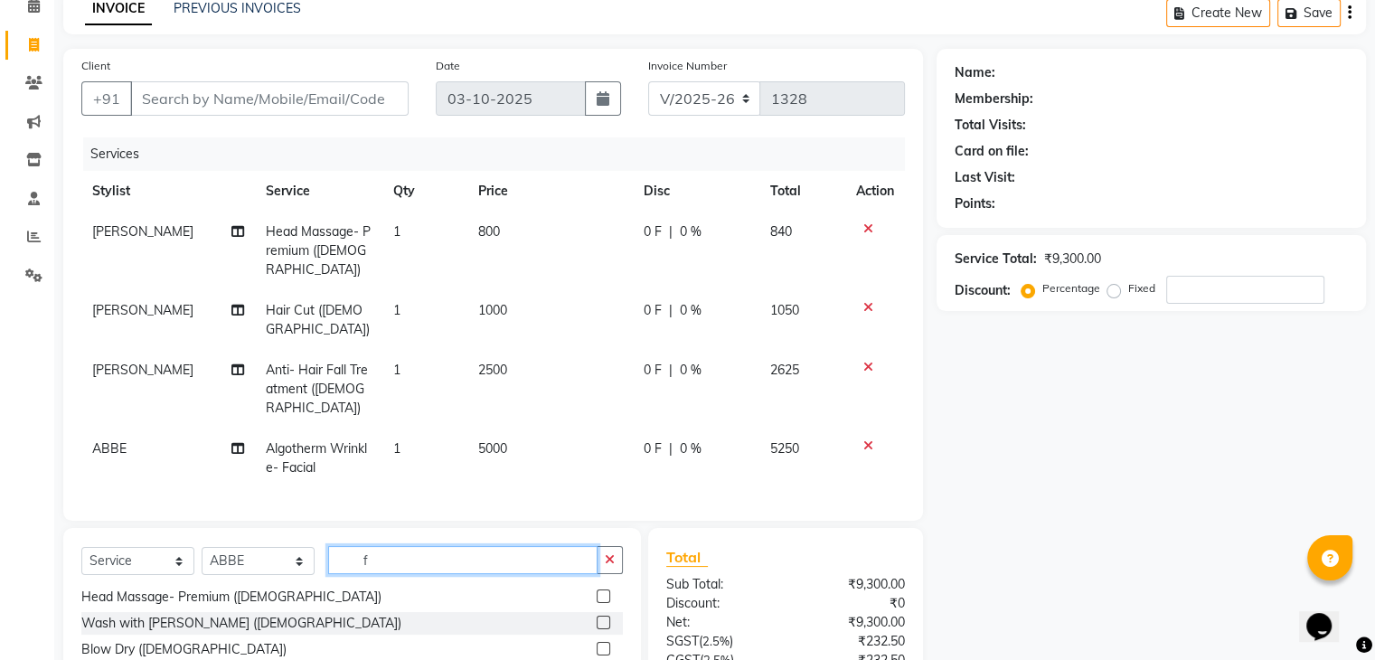
type input "f"
click at [240, 547] on select "Select Stylist ABBE Admin id [PERSON_NAME] ASEM COUNTER SALE [PERSON_NAME] [PER…" at bounding box center [258, 561] width 113 height 28
select select "88545"
click at [202, 547] on select "Select Stylist ABBE Admin id [PERSON_NAME] ASEM COUNTER SALE [PERSON_NAME] [PER…" at bounding box center [258, 561] width 113 height 28
click at [399, 546] on input "f" at bounding box center [462, 560] width 269 height 28
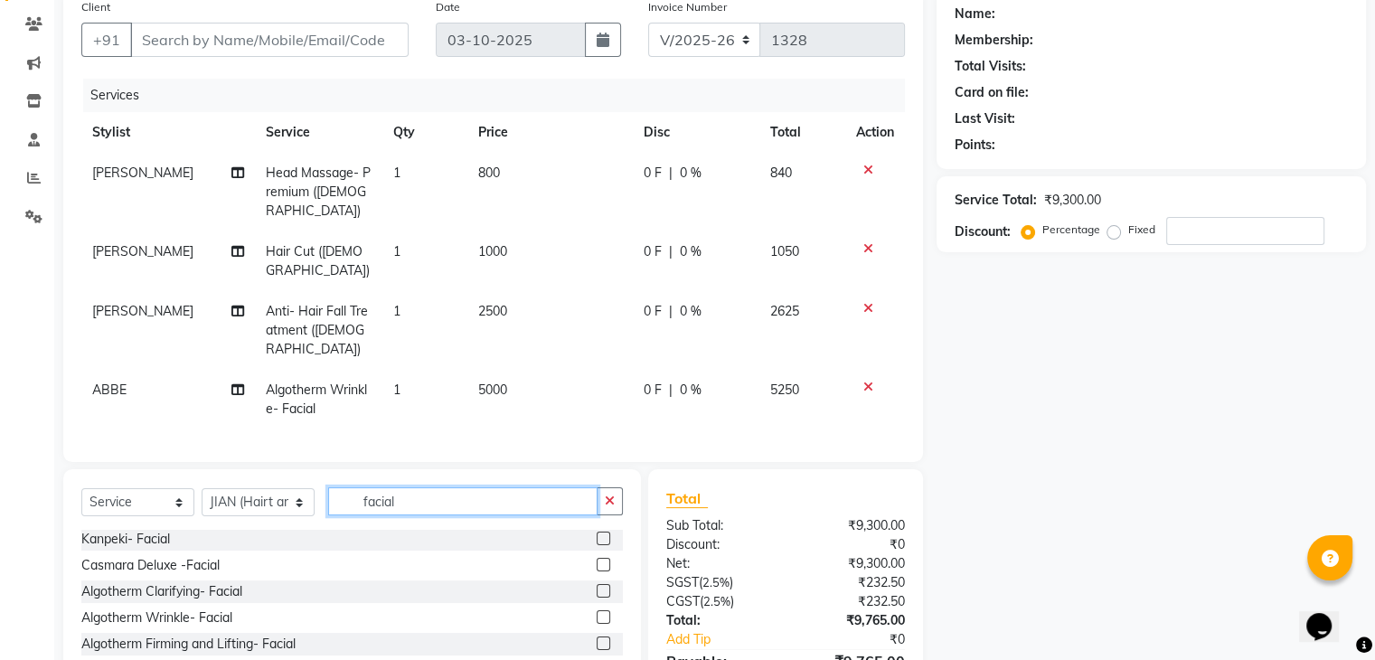
scroll to position [181, 0]
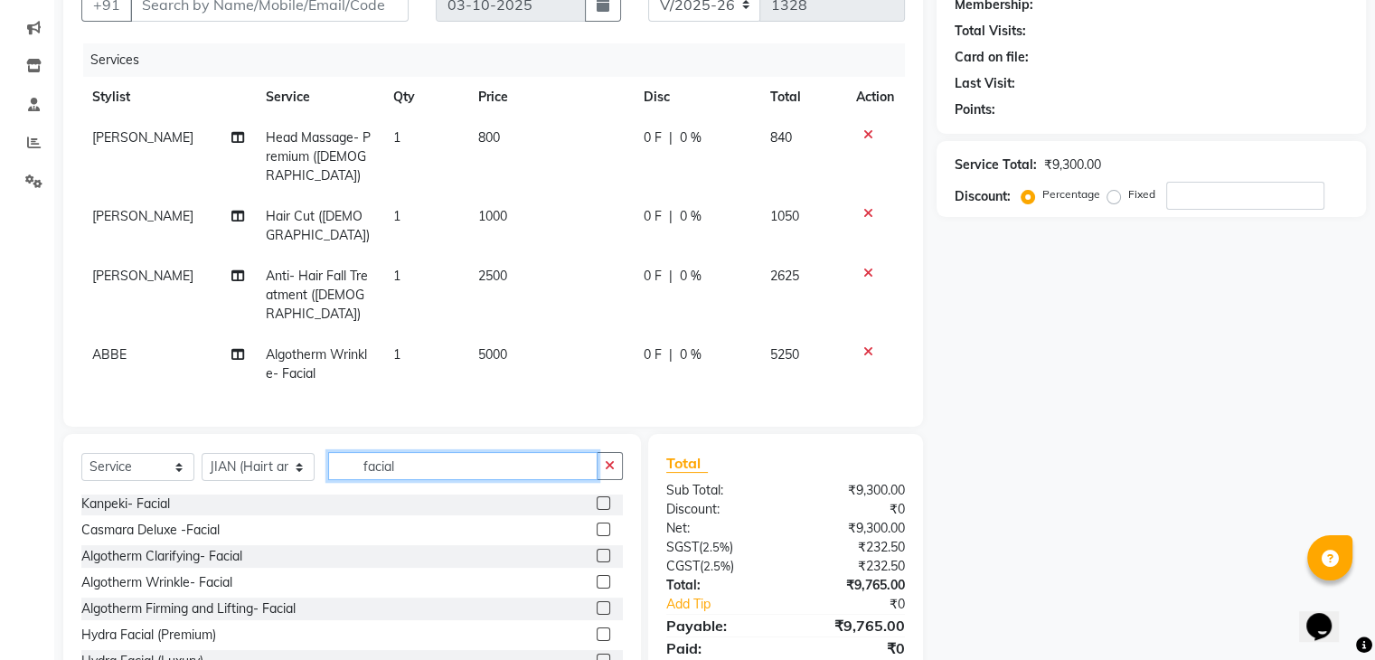
type input "facial"
click at [597, 575] on label at bounding box center [604, 582] width 14 height 14
click at [597, 577] on input "checkbox" at bounding box center [603, 583] width 12 height 12
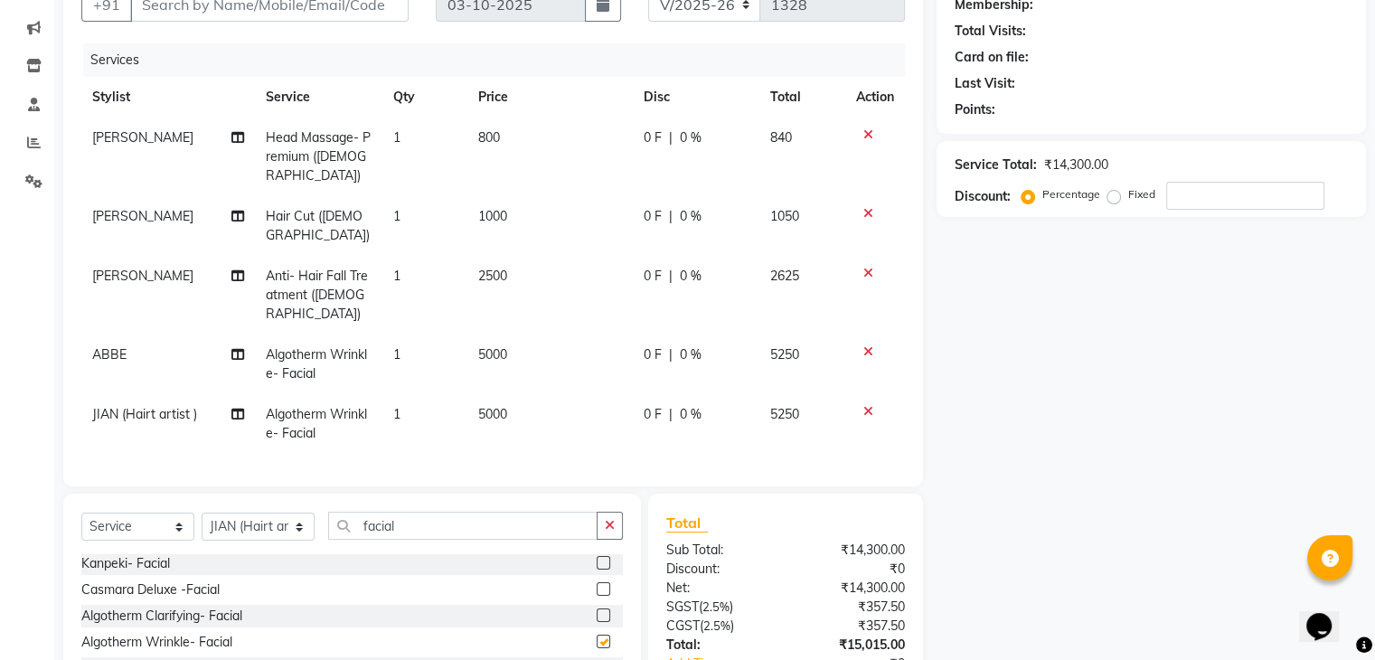
checkbox input "false"
click at [454, 512] on input "facial" at bounding box center [462, 526] width 269 height 28
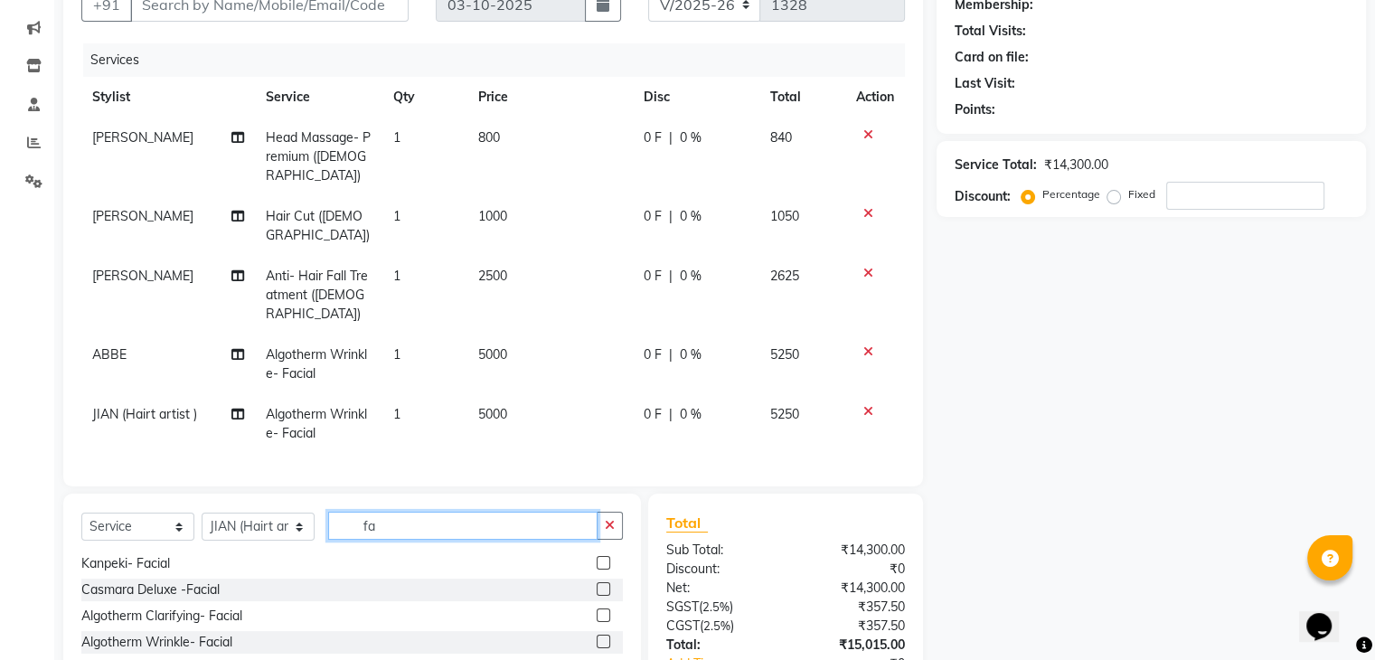
type input "f"
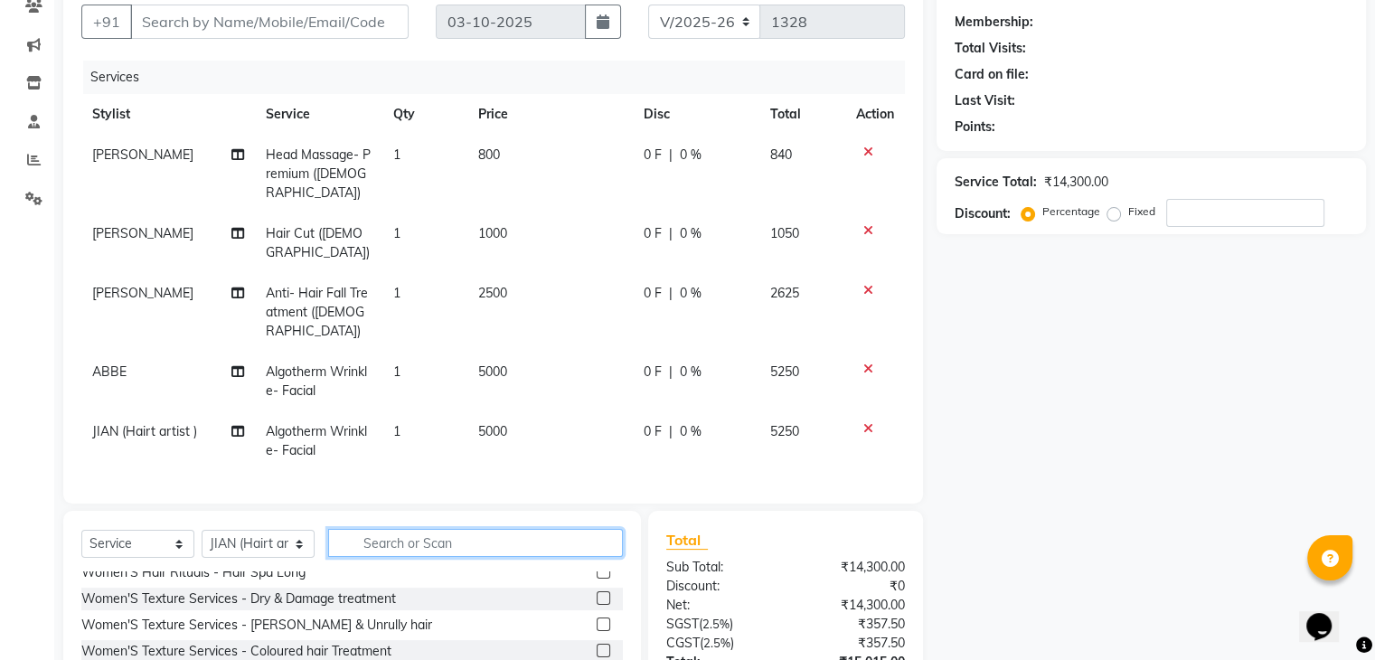
scroll to position [456, 0]
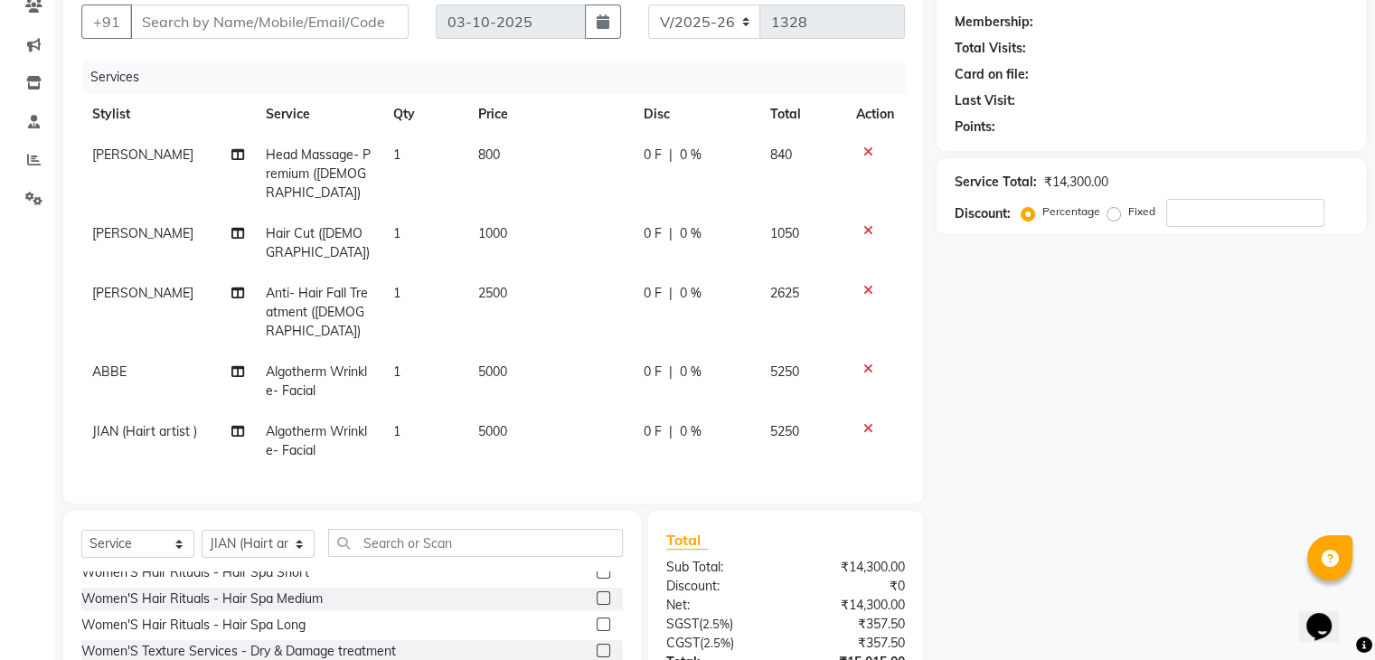
click at [869, 422] on icon at bounding box center [868, 428] width 10 height 13
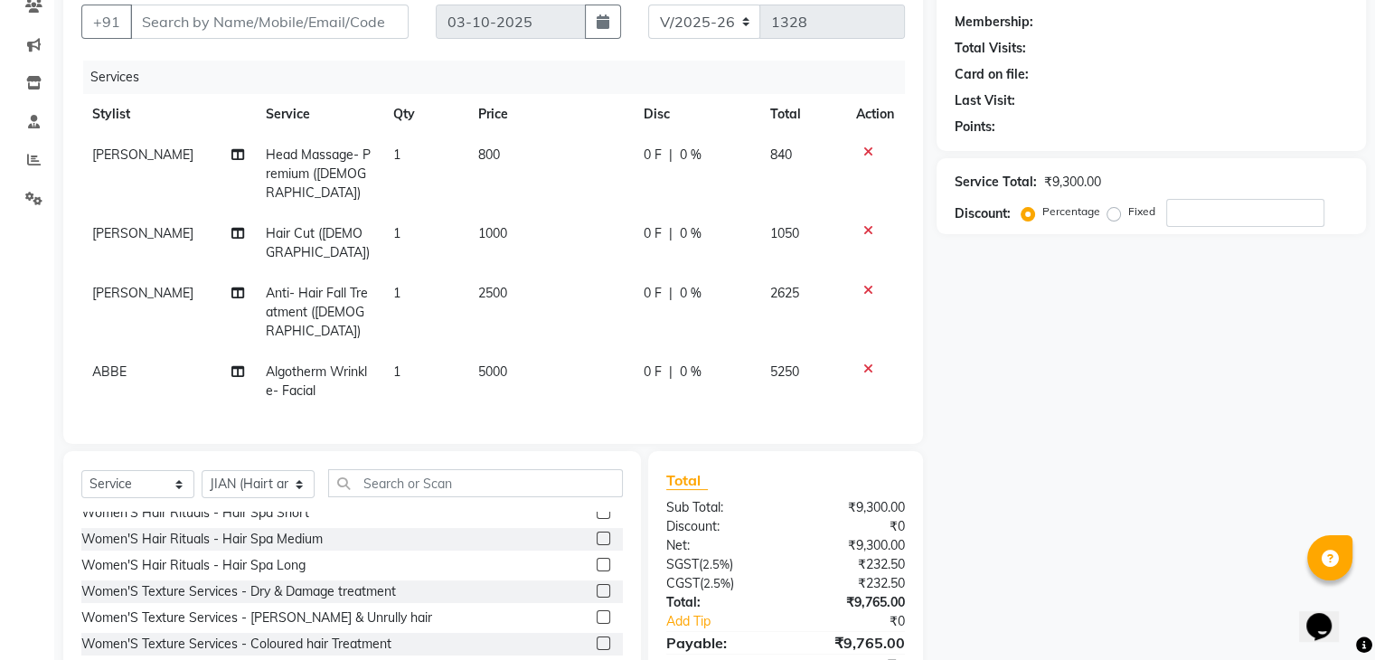
click at [868, 362] on icon at bounding box center [868, 368] width 10 height 13
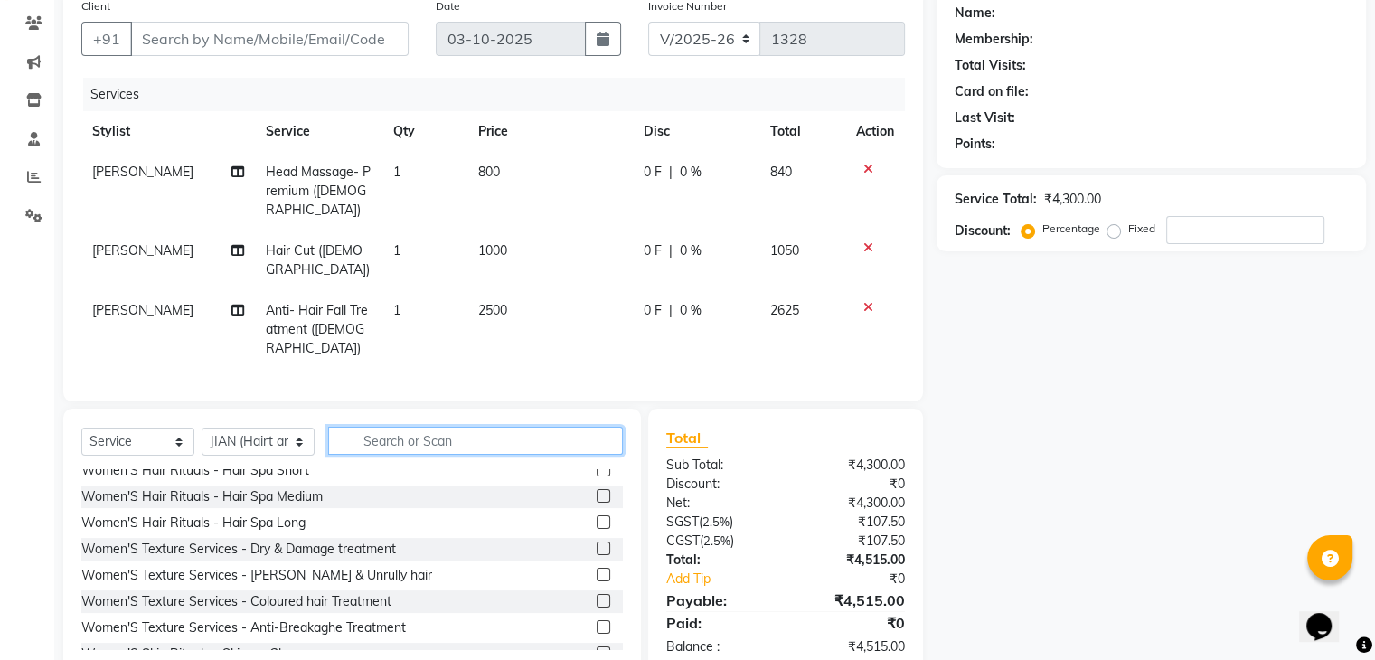
click at [401, 427] on input "text" at bounding box center [475, 441] width 295 height 28
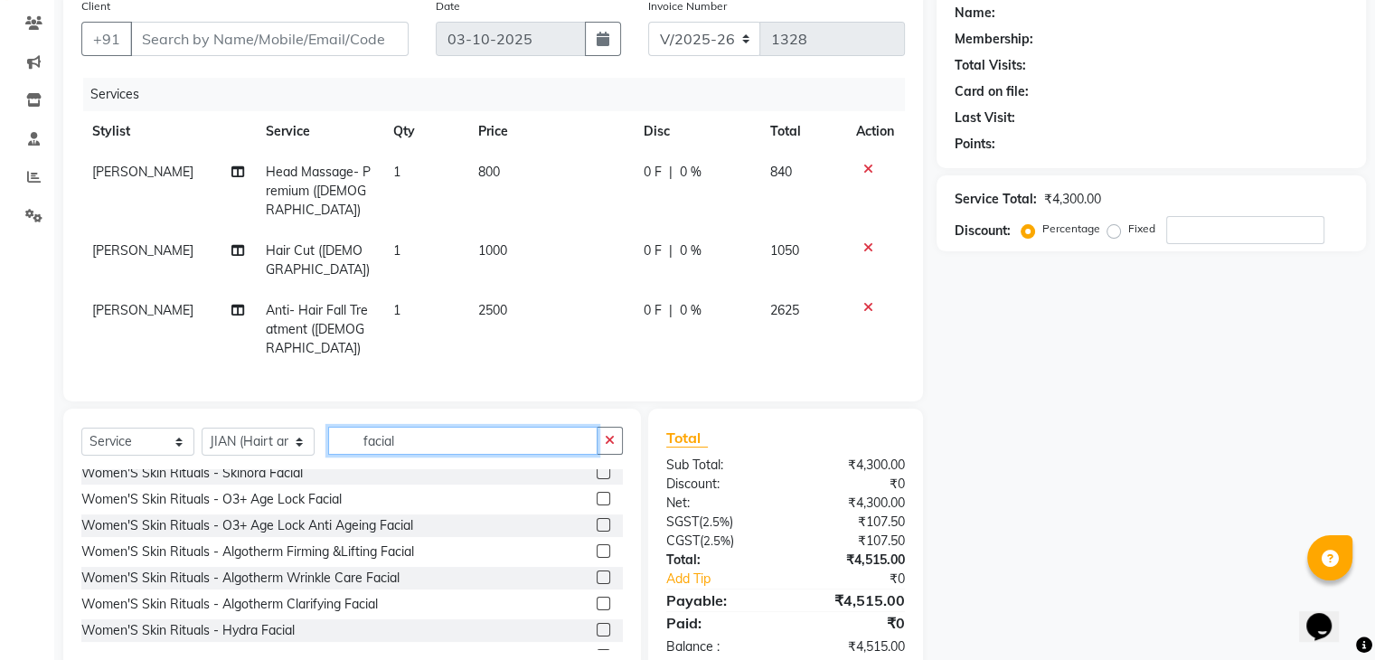
scroll to position [0, 0]
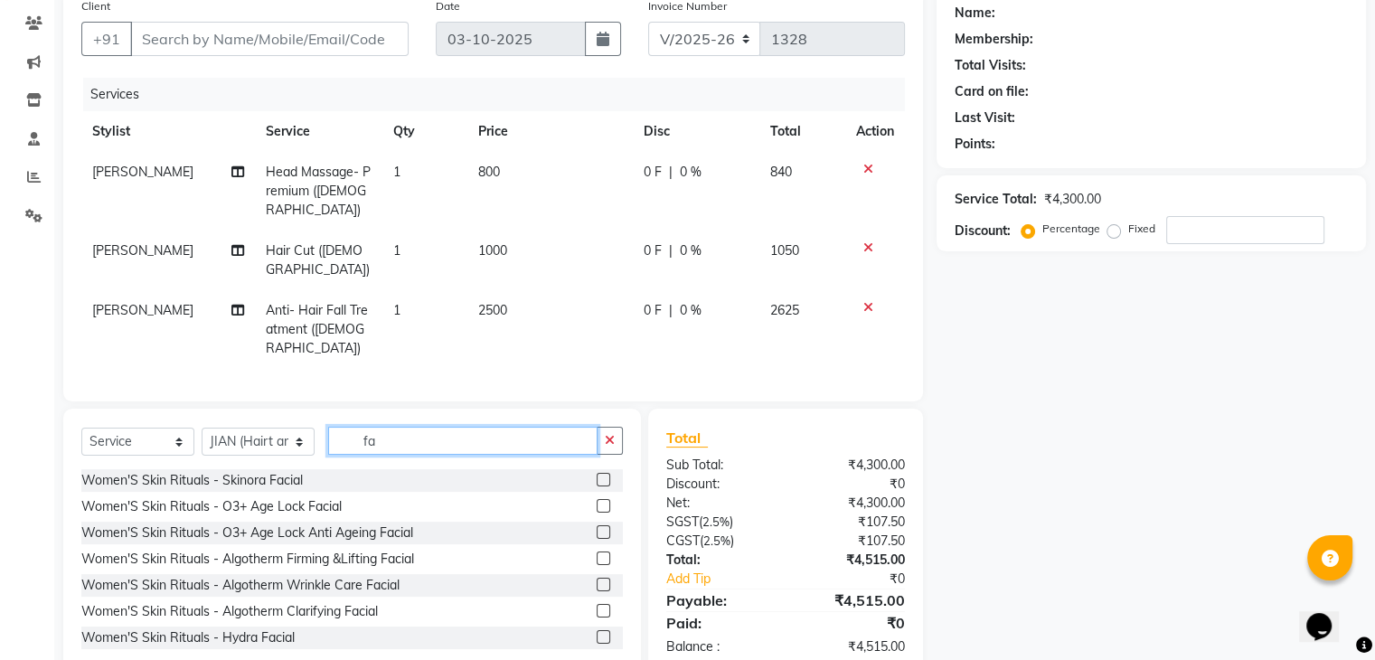
type input "f"
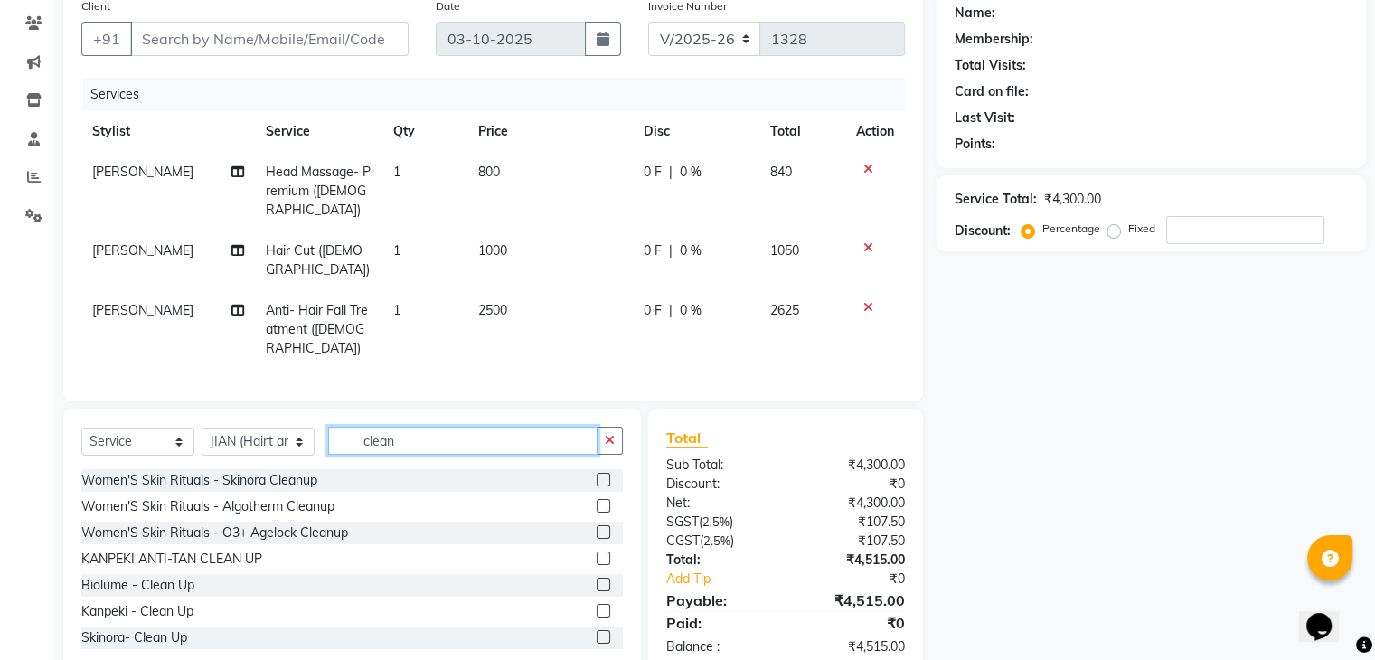
scroll to position [29, 0]
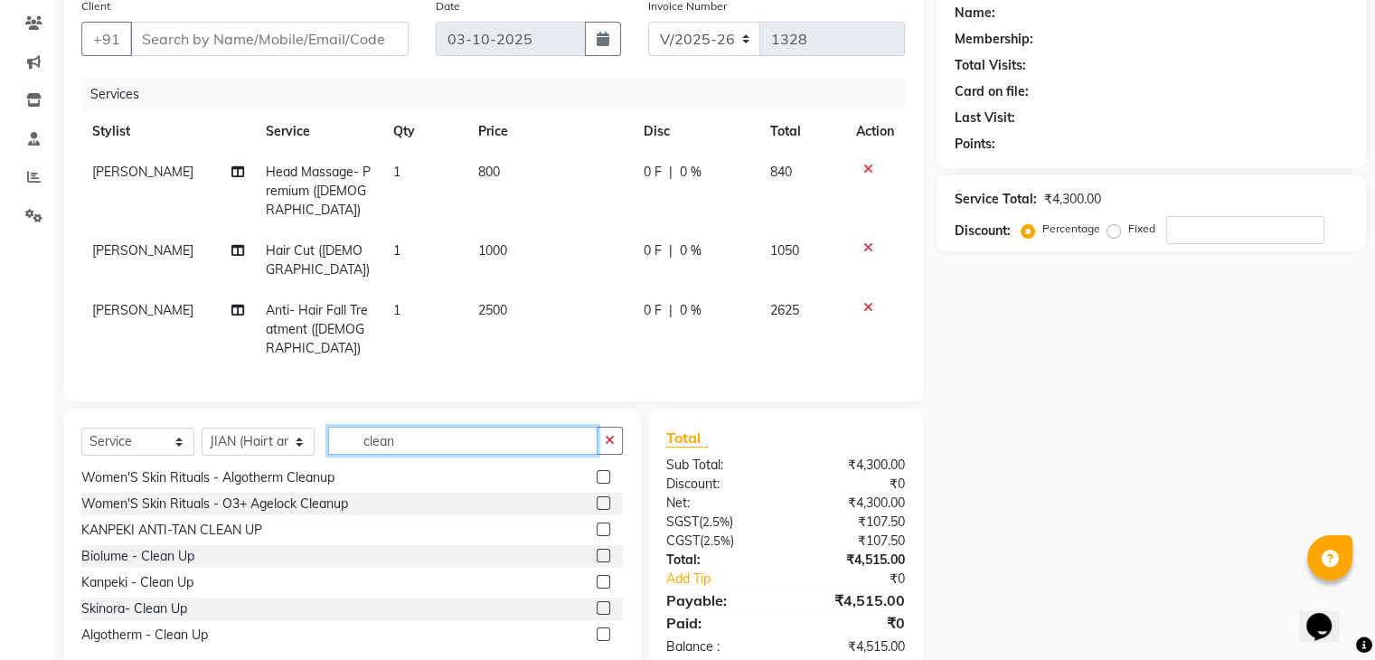
type input "clean"
click at [597, 627] on label at bounding box center [604, 634] width 14 height 14
click at [597, 629] on input "checkbox" at bounding box center [603, 635] width 12 height 12
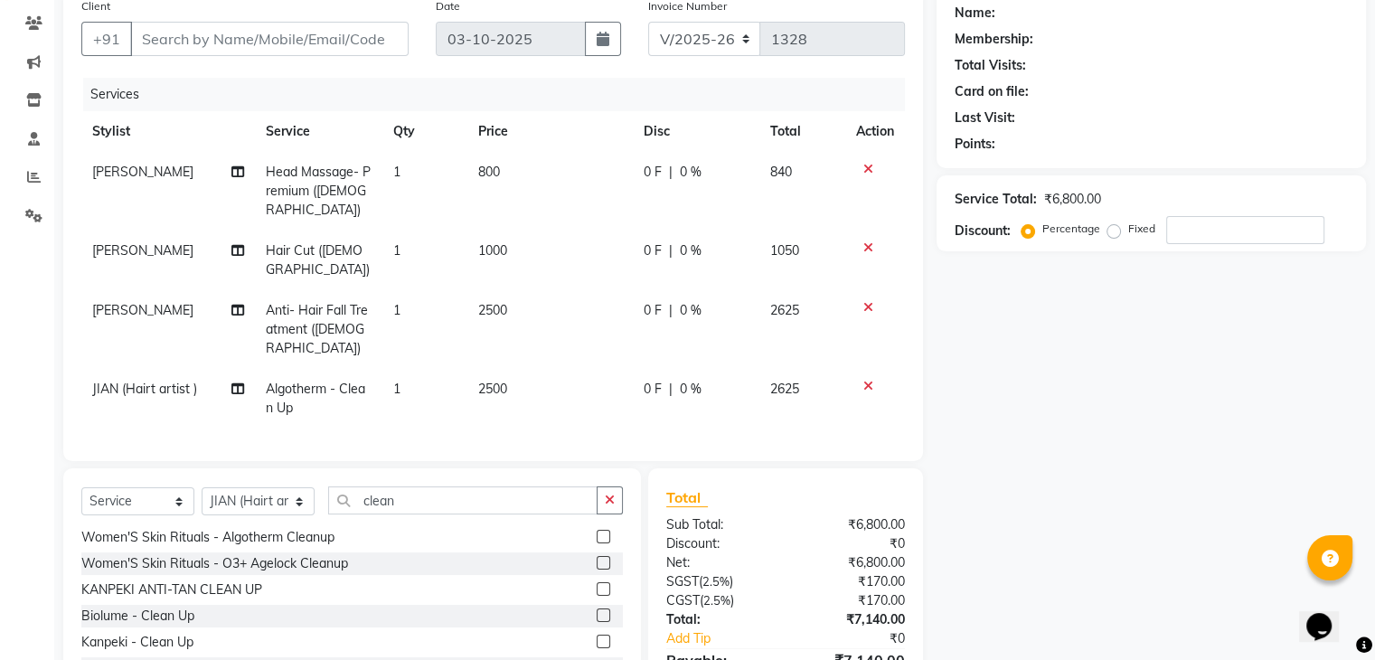
checkbox input "false"
click at [273, 487] on select "Select Stylist ABBE Admin id [PERSON_NAME] ASEM COUNTER SALE [PERSON_NAME] [PER…" at bounding box center [258, 501] width 113 height 28
select select "67293"
click at [202, 487] on select "Select Stylist ABBE Admin id [PERSON_NAME] ASEM COUNTER SALE [PERSON_NAME] [PER…" at bounding box center [258, 501] width 113 height 28
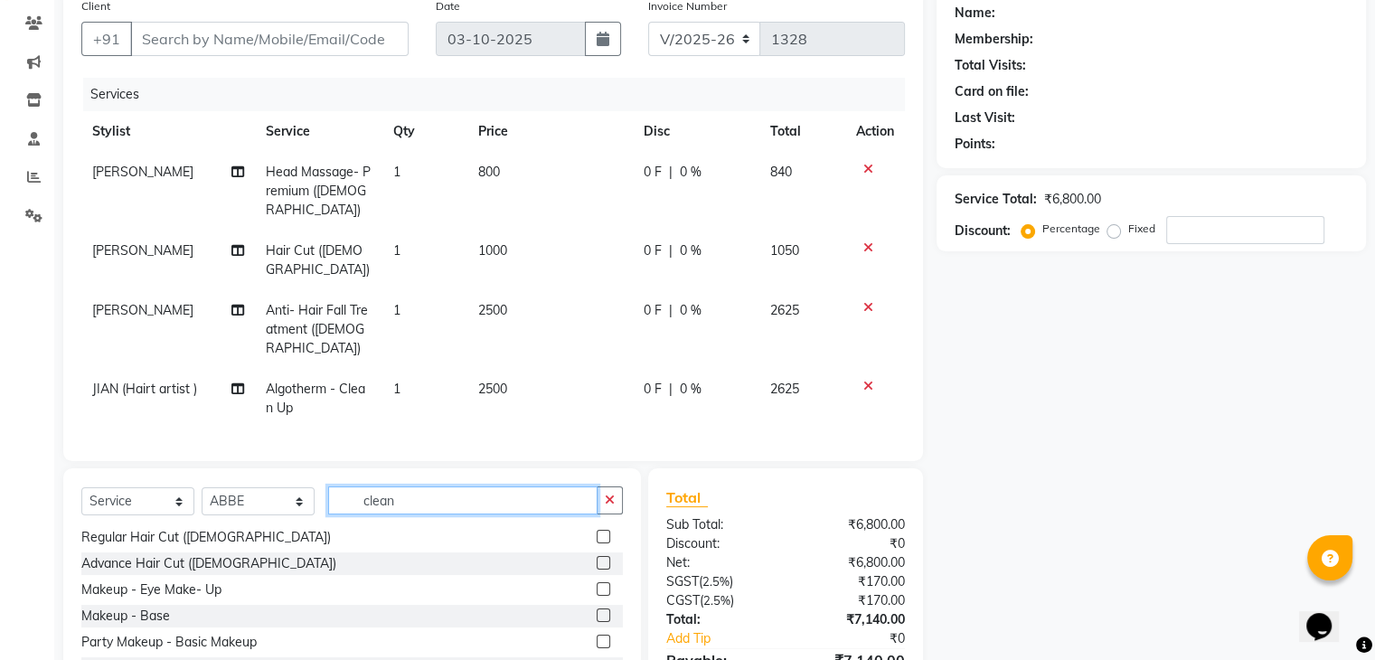
click at [425, 486] on input "clean" at bounding box center [462, 500] width 269 height 28
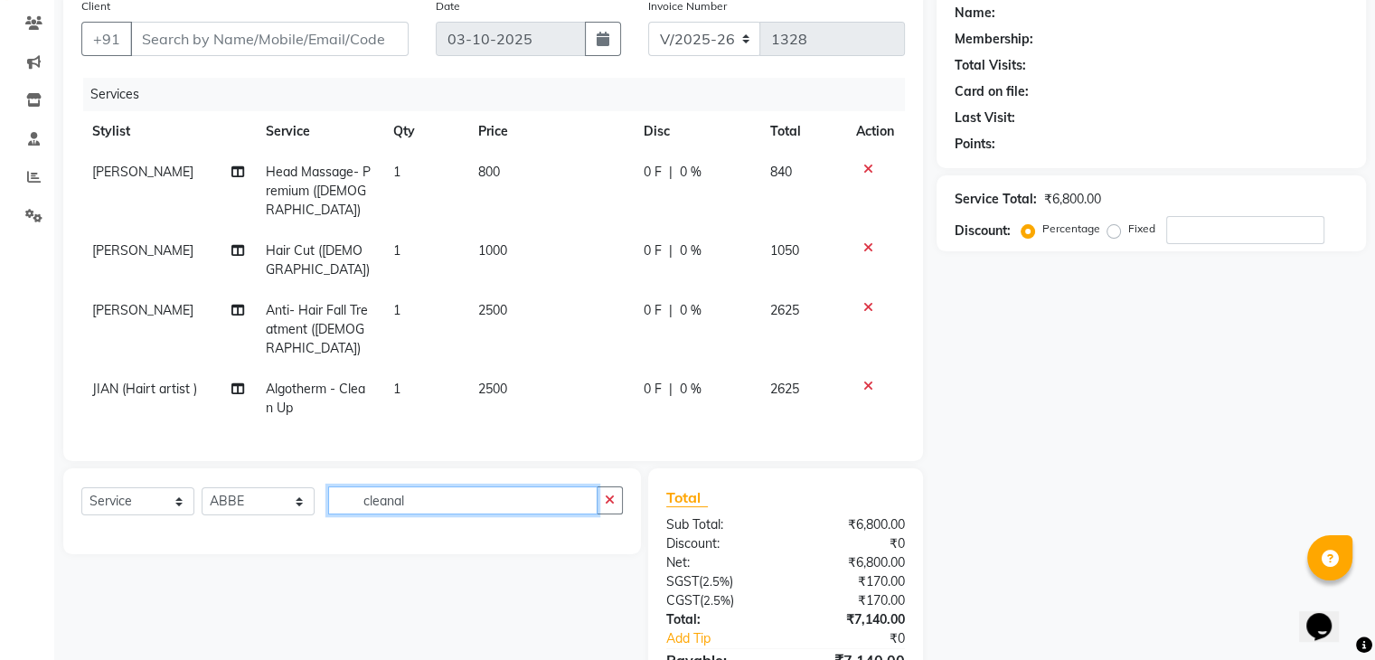
scroll to position [0, 0]
type input "clean"
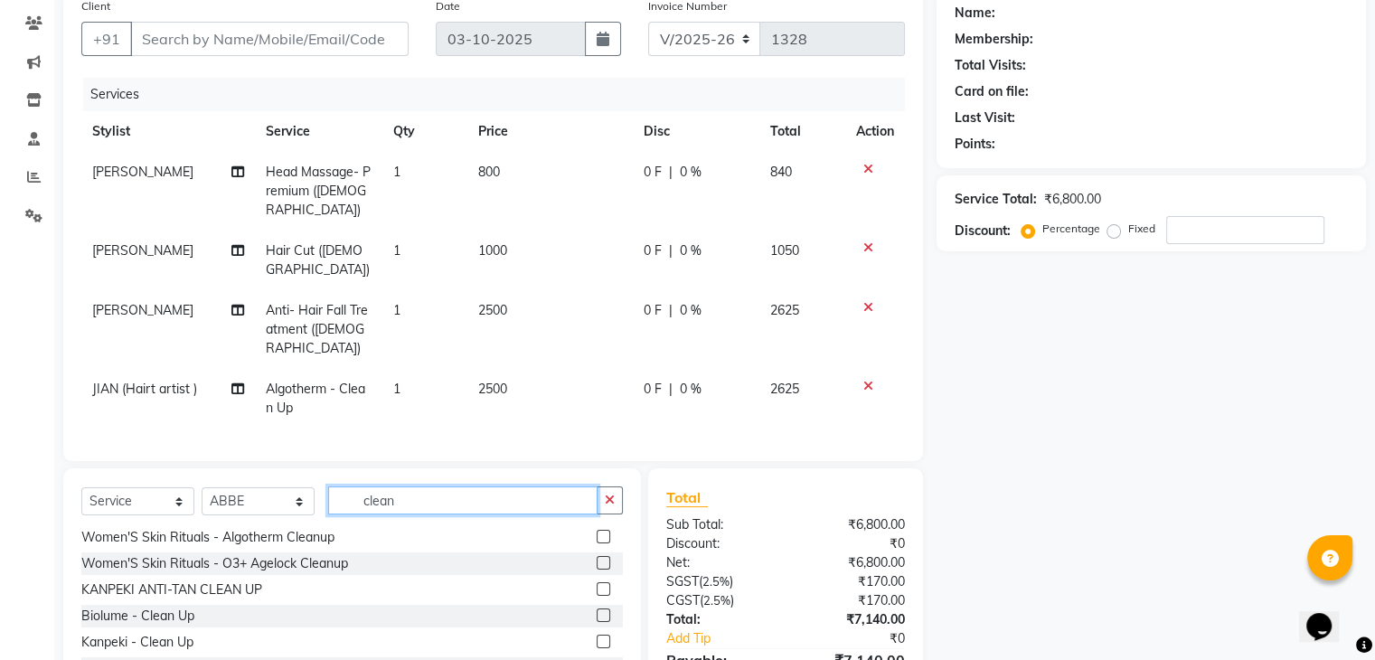
scroll to position [206, 0]
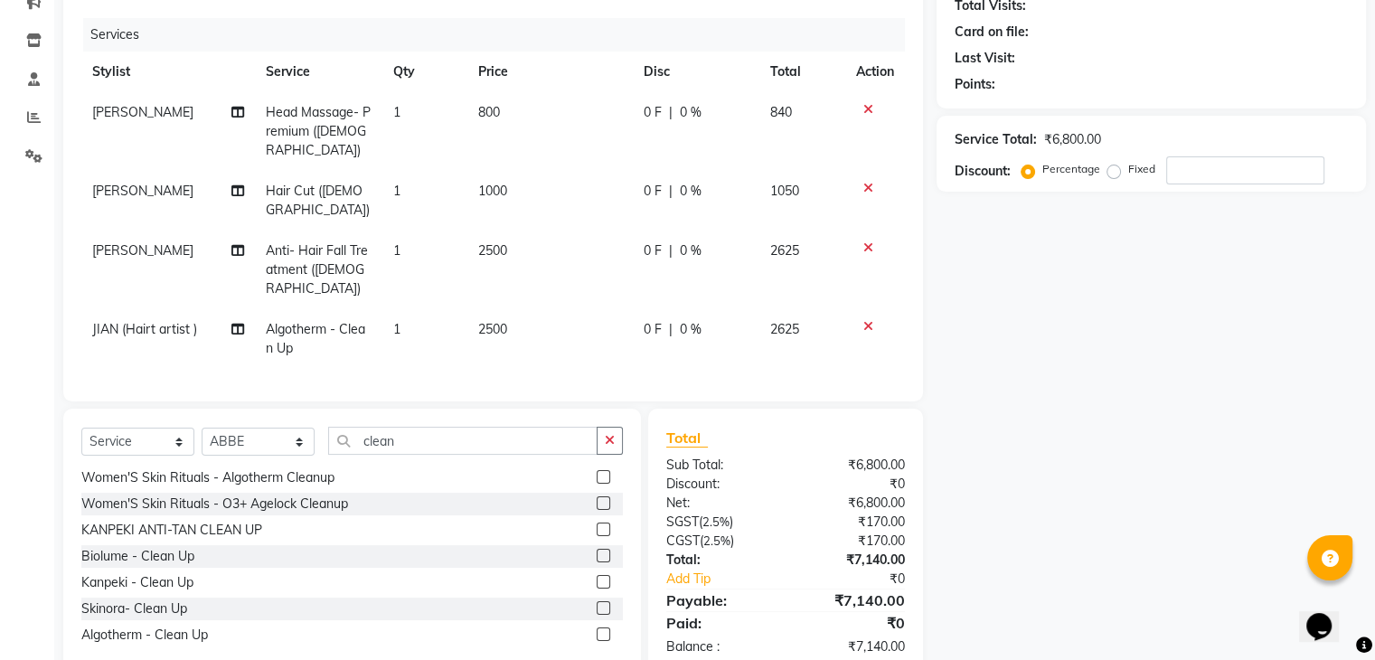
click at [597, 627] on label at bounding box center [604, 634] width 14 height 14
click at [597, 629] on input "checkbox" at bounding box center [603, 635] width 12 height 12
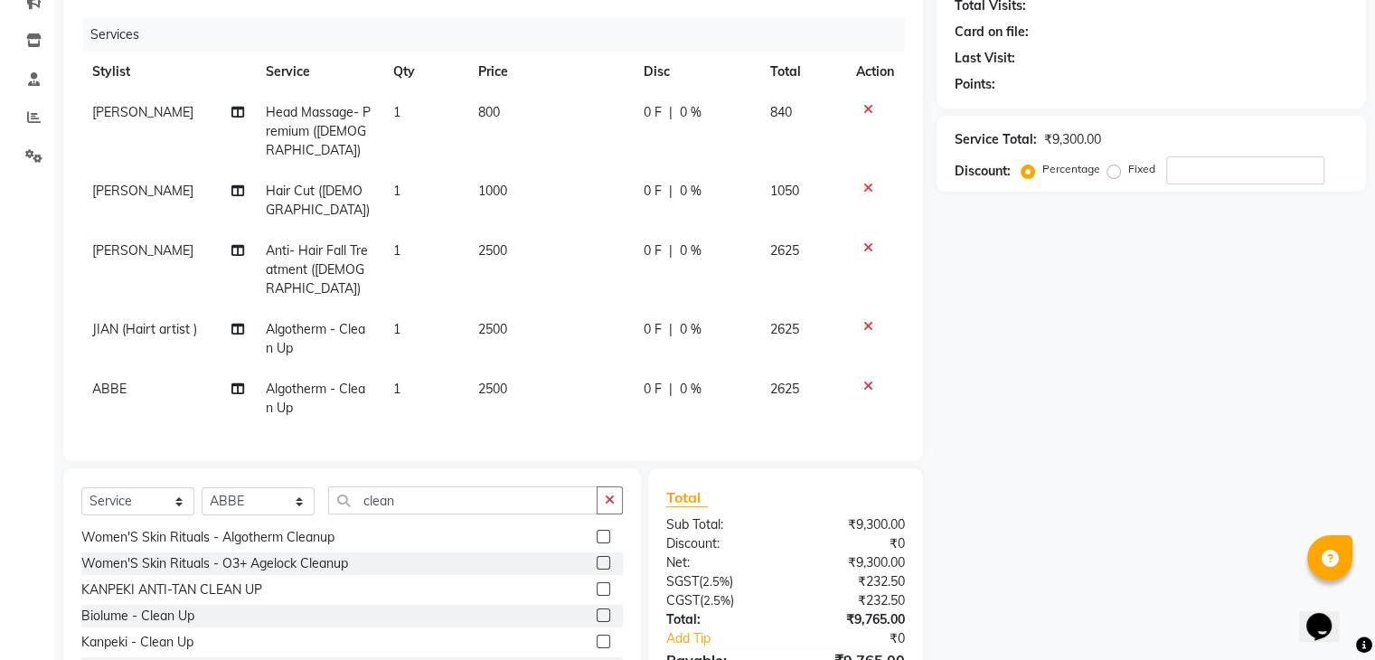
checkbox input "false"
click at [412, 486] on input "clean" at bounding box center [462, 500] width 269 height 28
type input "c"
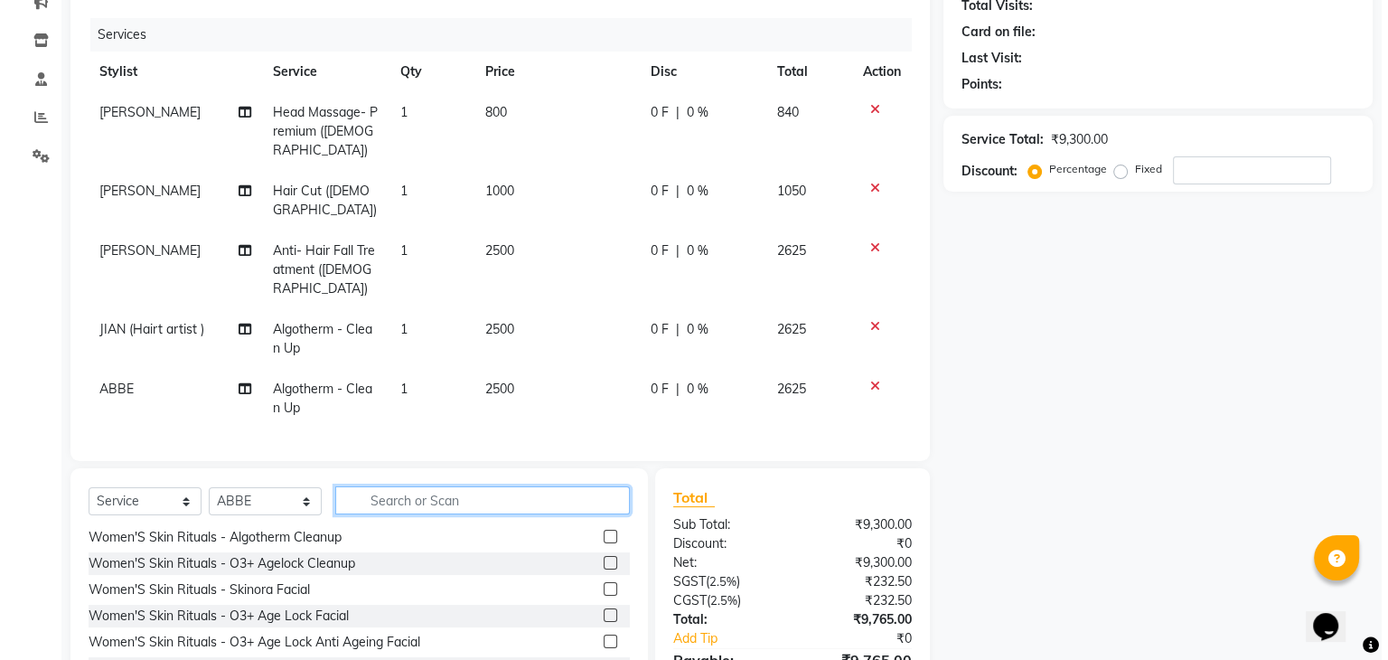
scroll to position [0, 0]
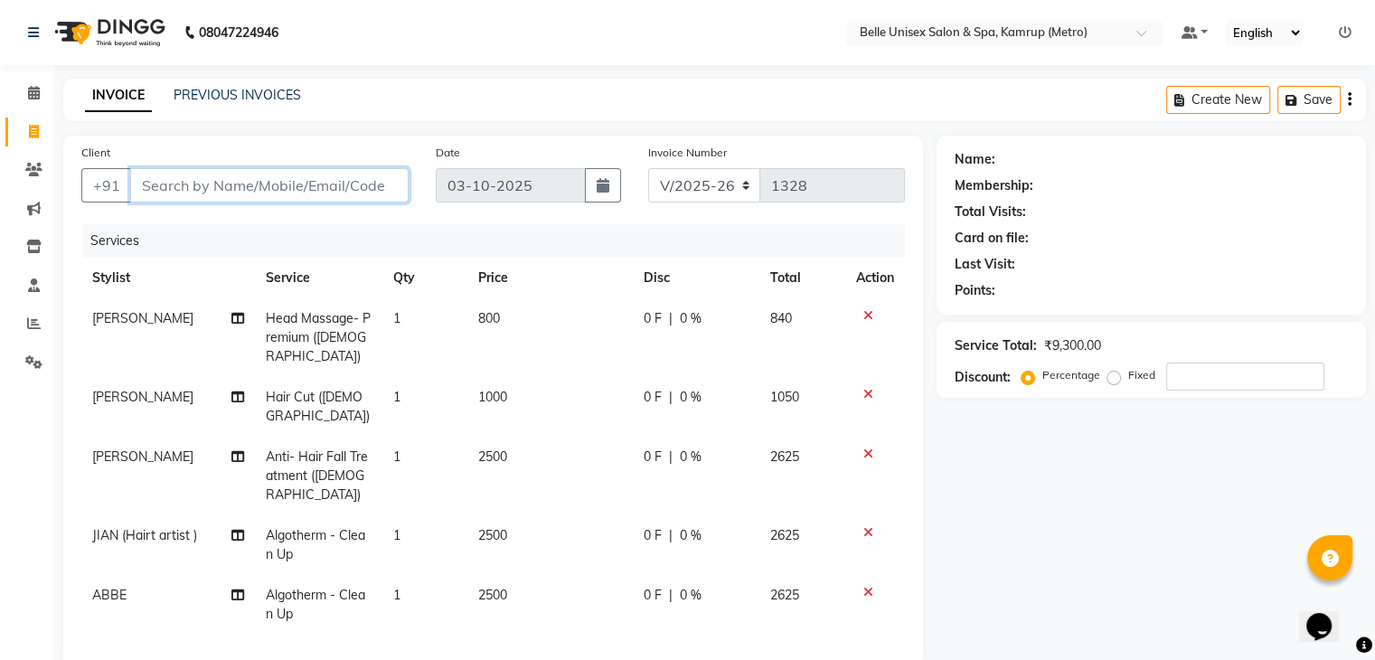
click at [228, 190] on input "Client" at bounding box center [269, 185] width 278 height 34
type input "8"
type input "0"
type input "8257859747"
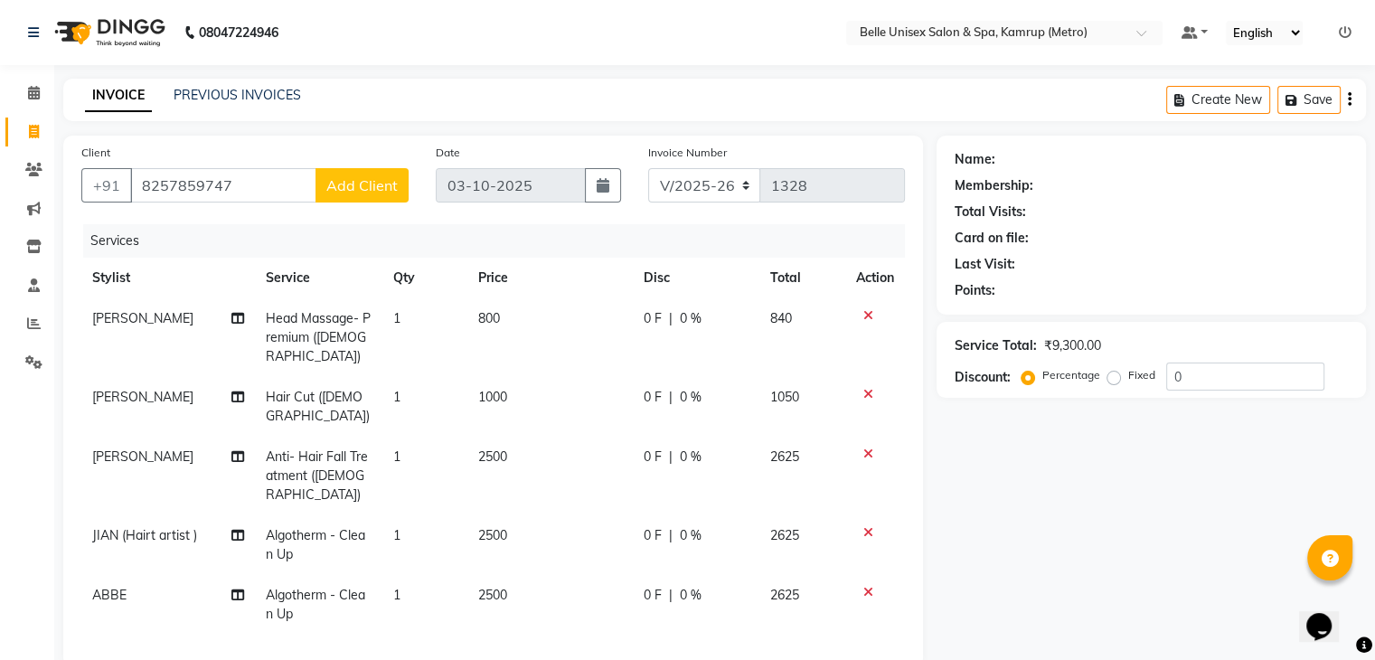
click at [362, 179] on span "Add Client" at bounding box center [361, 185] width 71 height 18
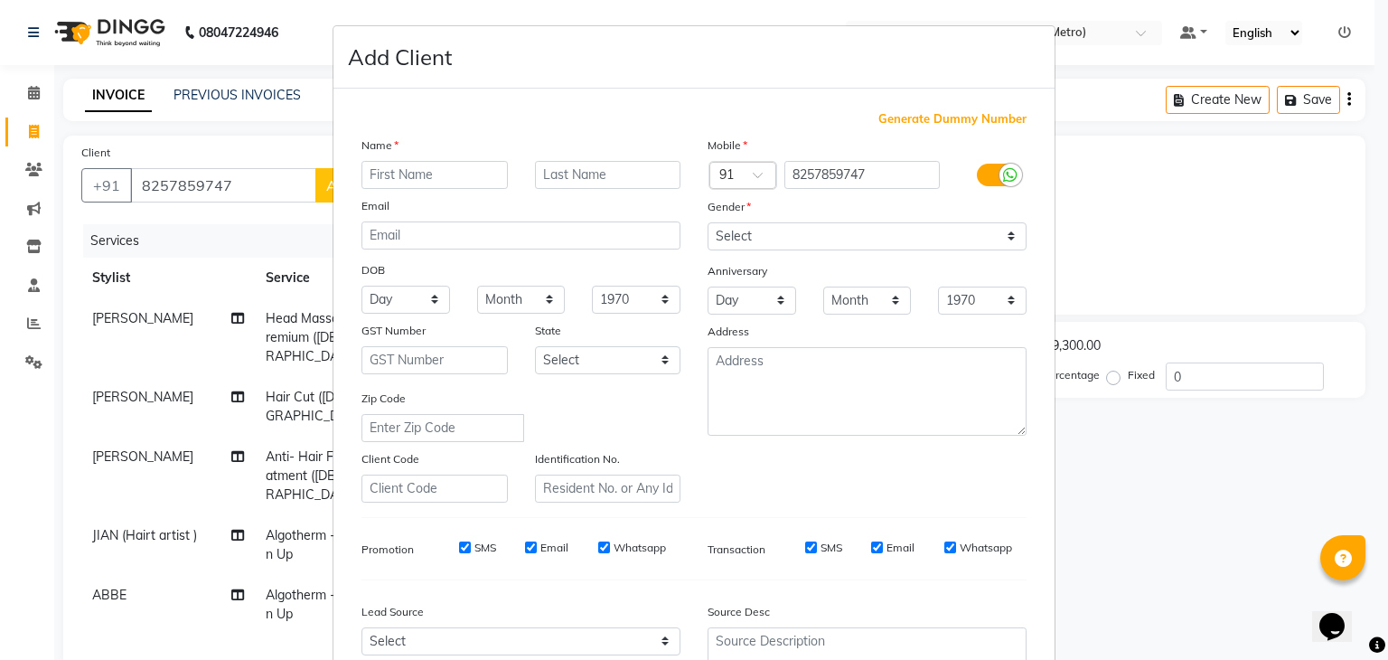
click at [401, 180] on input "text" at bounding box center [435, 175] width 146 height 28
drag, startPoint x: 401, startPoint y: 180, endPoint x: 403, endPoint y: 159, distance: 20.9
click at [403, 159] on div "Name Email DOB Day 01 02 03 04 05 06 07 08 09 10 11 12 13 14 15 16 17 18 19 20 …" at bounding box center [521, 319] width 346 height 367
type input "Inryblah"
click at [766, 235] on select "Select [DEMOGRAPHIC_DATA] [DEMOGRAPHIC_DATA] Other Prefer Not To Say" at bounding box center [867, 236] width 319 height 28
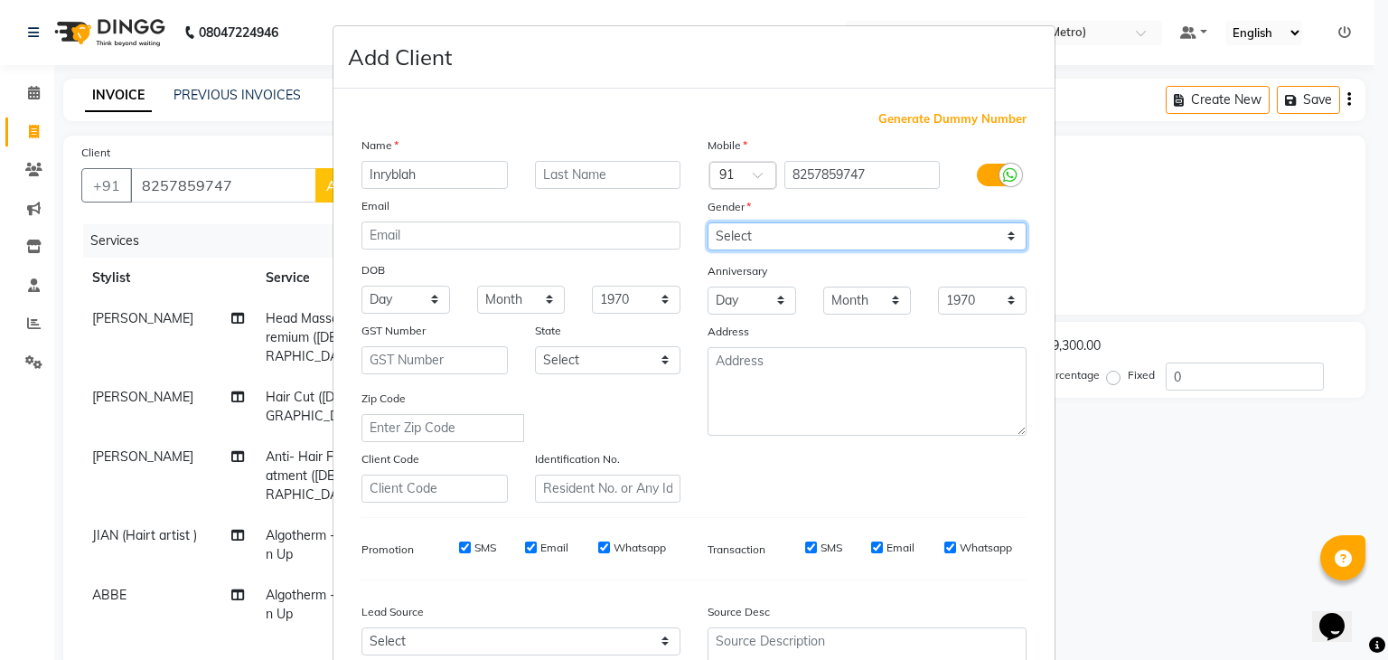
select select "[DEMOGRAPHIC_DATA]"
click at [708, 223] on select "Select [DEMOGRAPHIC_DATA] [DEMOGRAPHIC_DATA] Other Prefer Not To Say" at bounding box center [867, 236] width 319 height 28
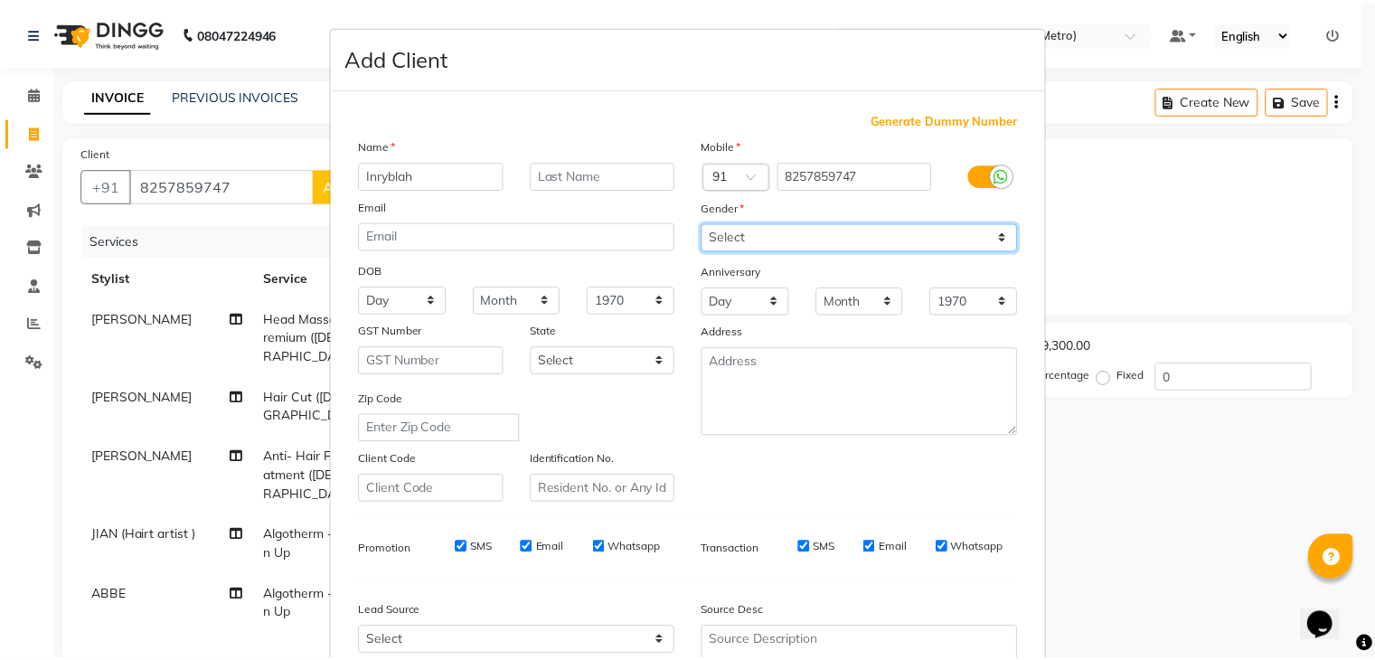
scroll to position [183, 0]
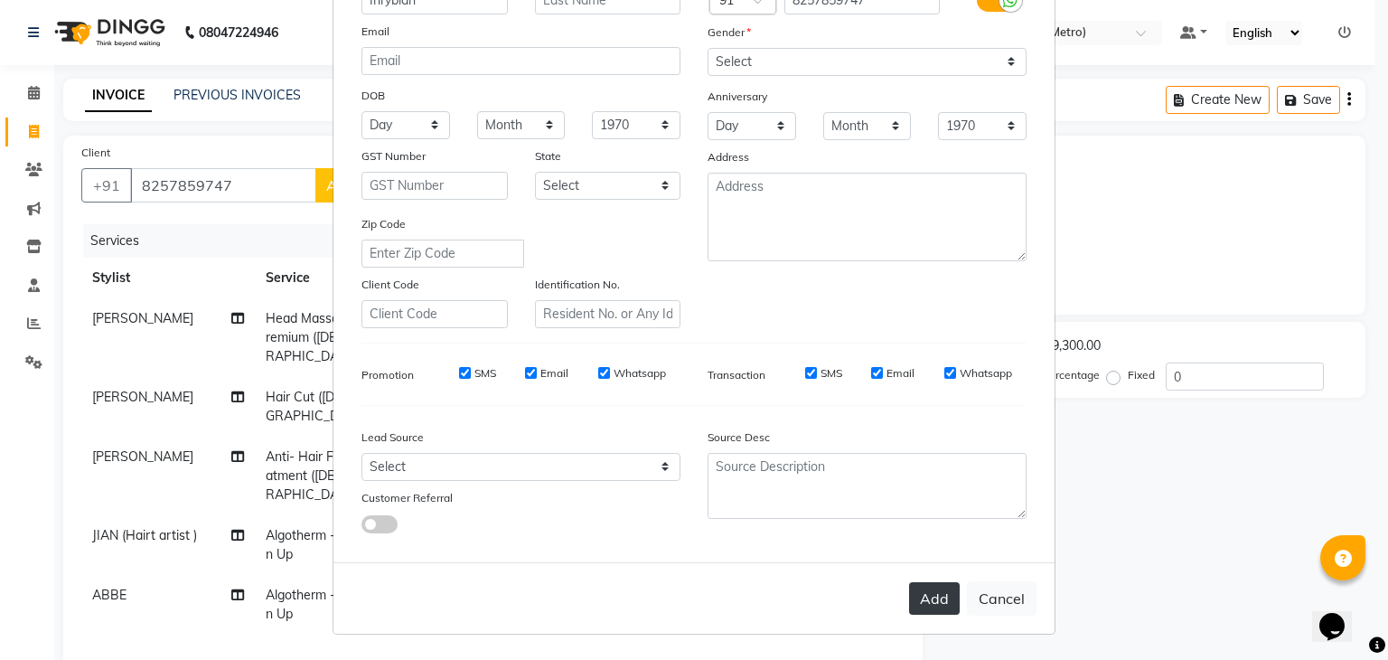
click at [935, 601] on button "Add" at bounding box center [934, 598] width 51 height 33
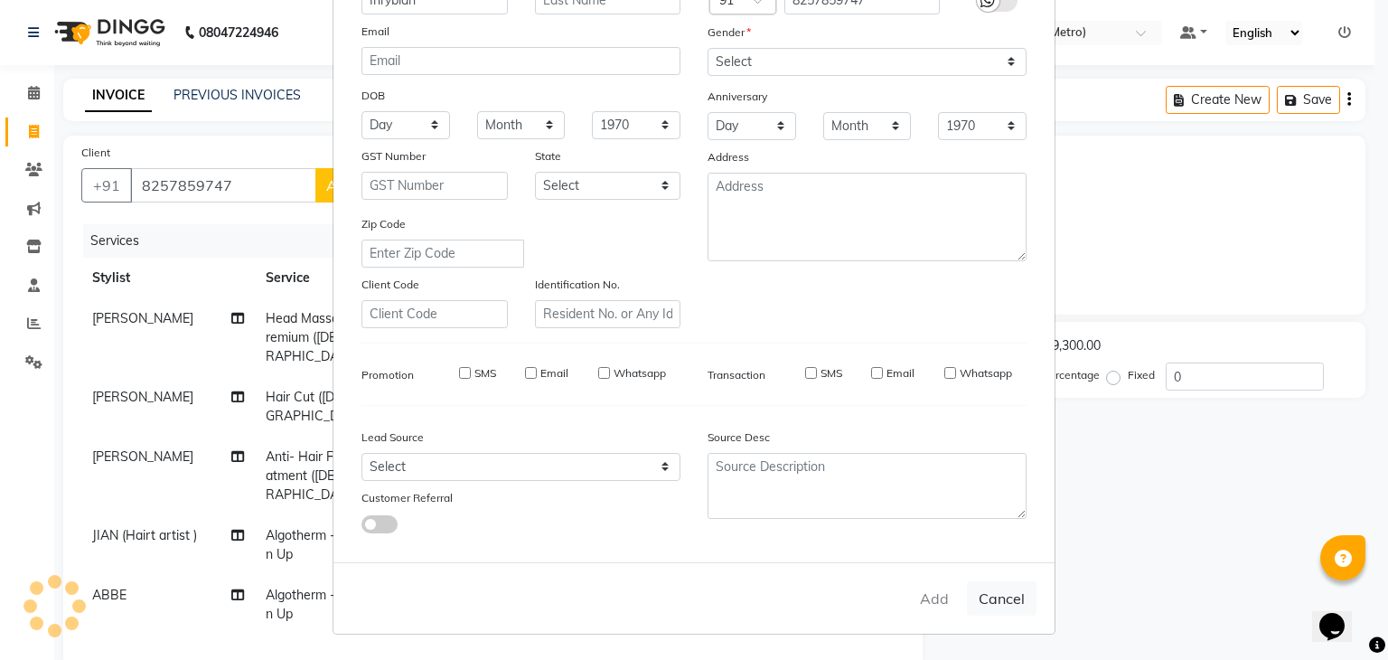
type input "82******47"
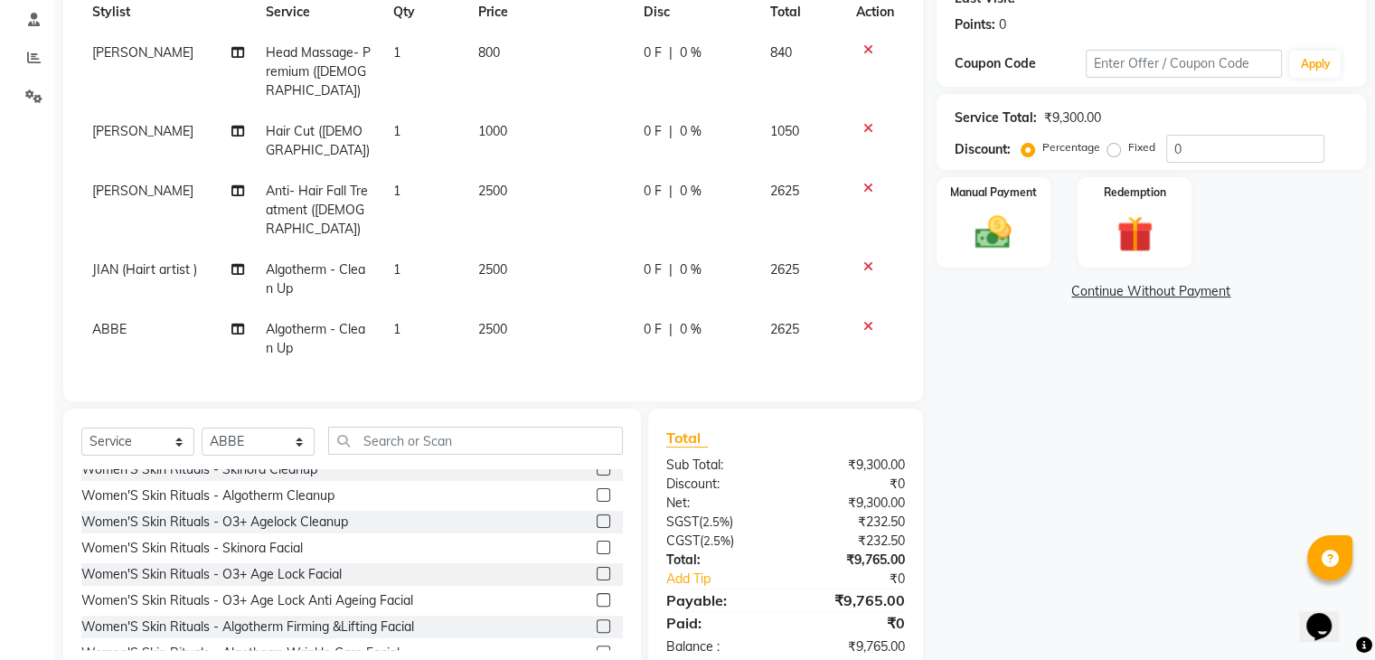
scroll to position [535, 0]
click at [999, 209] on div "Manual Payment" at bounding box center [993, 221] width 118 height 93
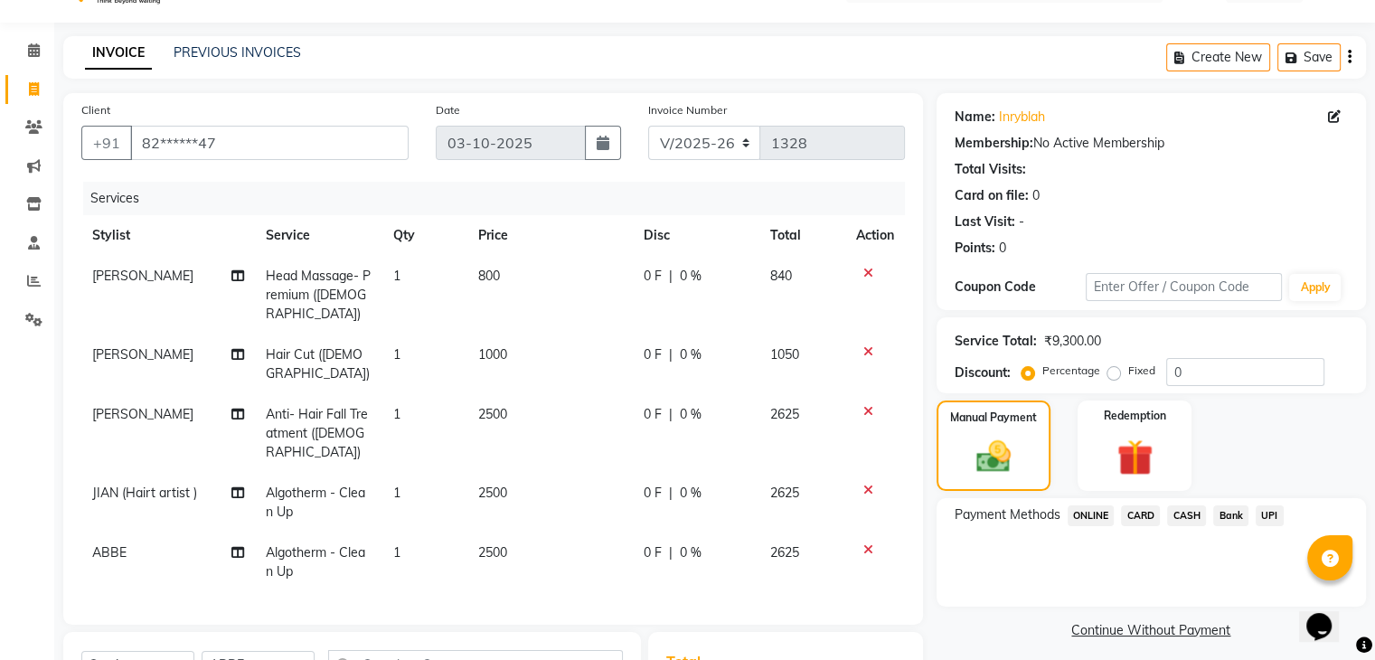
scroll to position [266, 0]
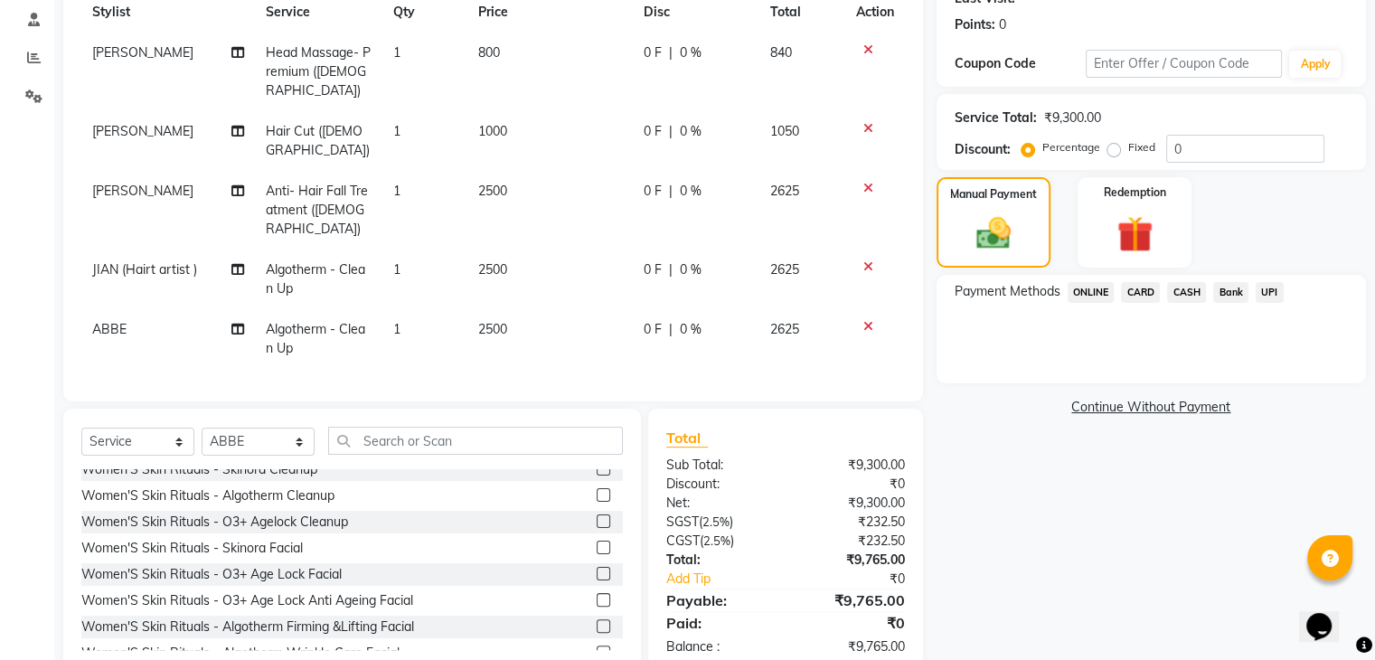
click at [1088, 297] on span "ONLINE" at bounding box center [1090, 292] width 47 height 21
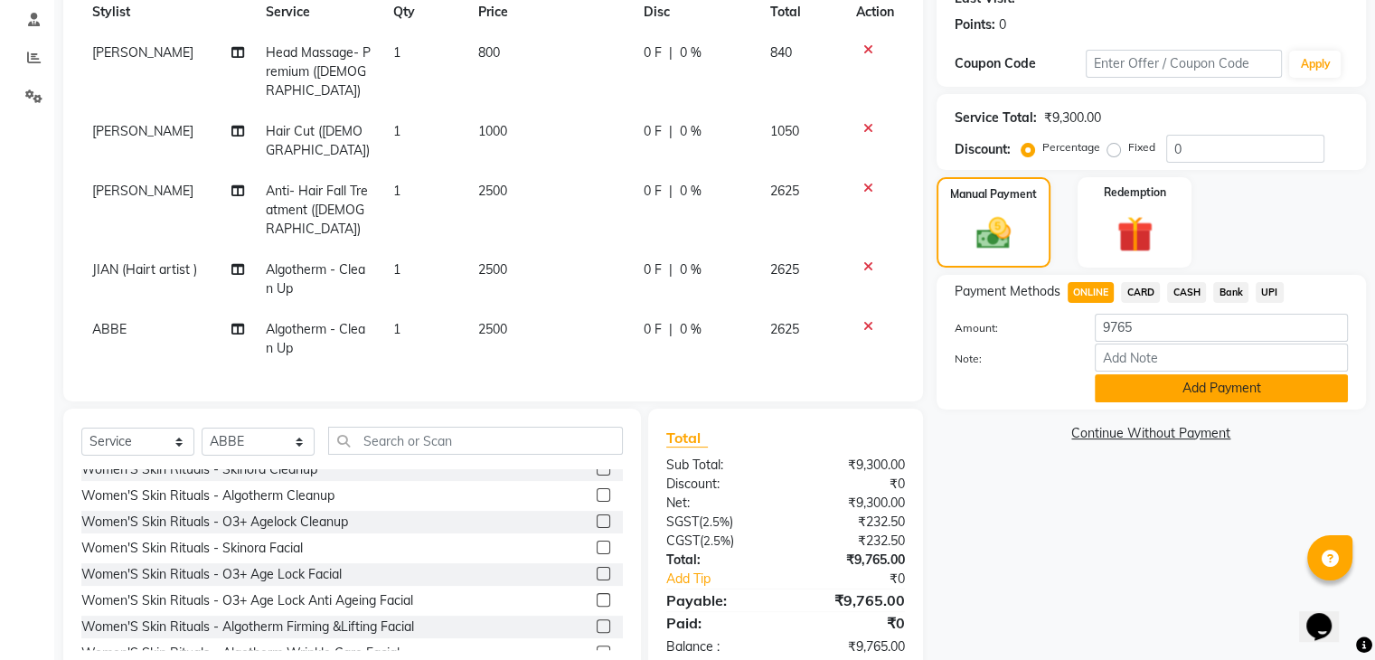
click at [1136, 386] on button "Add Payment" at bounding box center [1220, 388] width 253 height 28
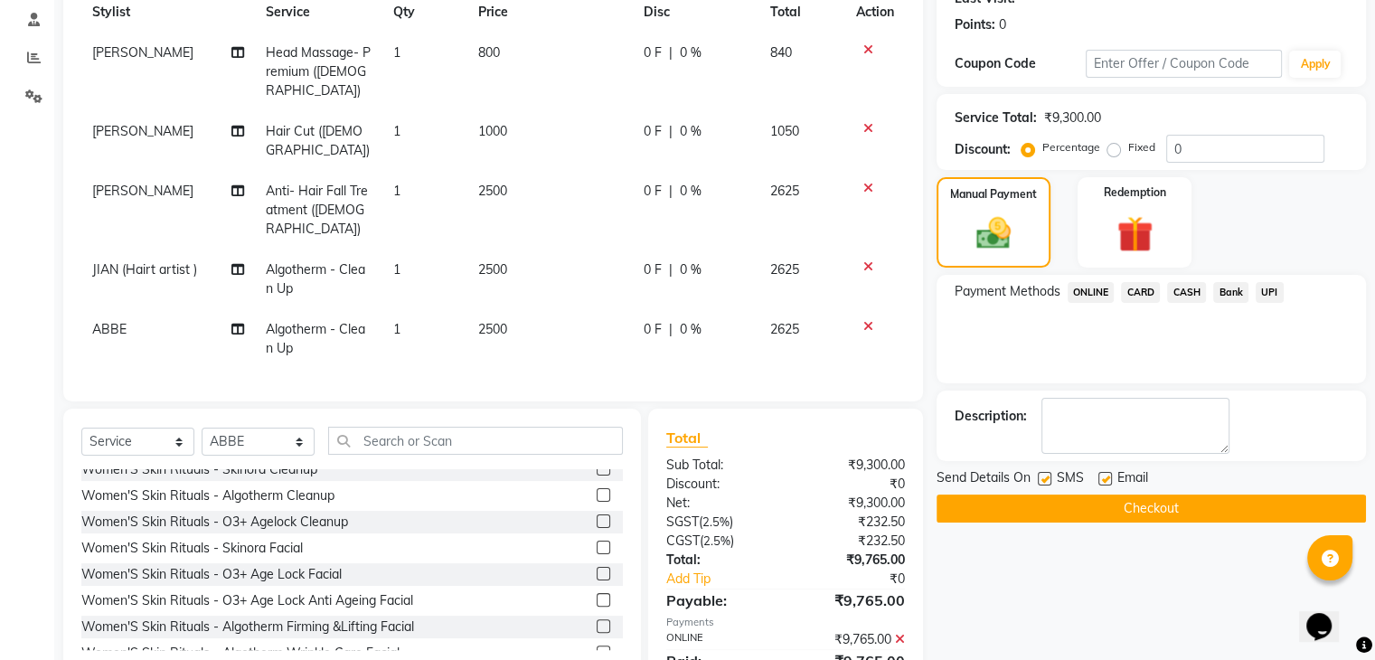
scroll to position [303, 0]
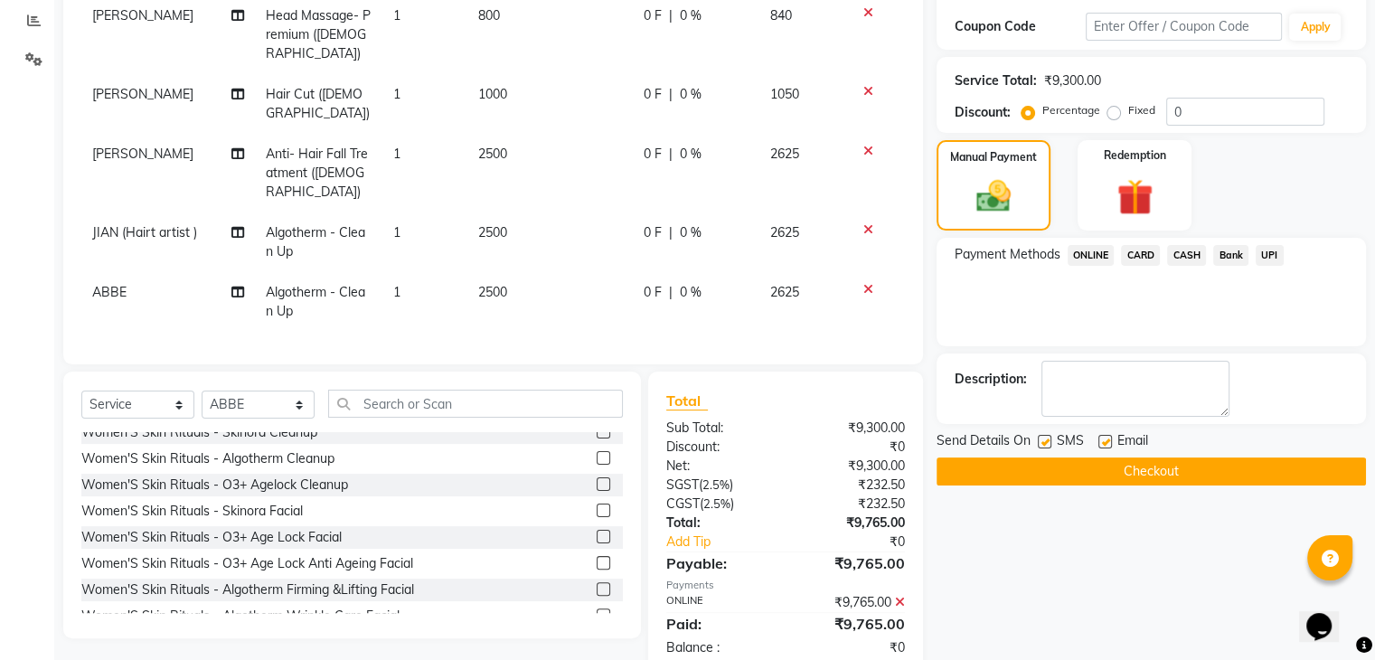
click at [1123, 473] on button "Checkout" at bounding box center [1150, 471] width 429 height 28
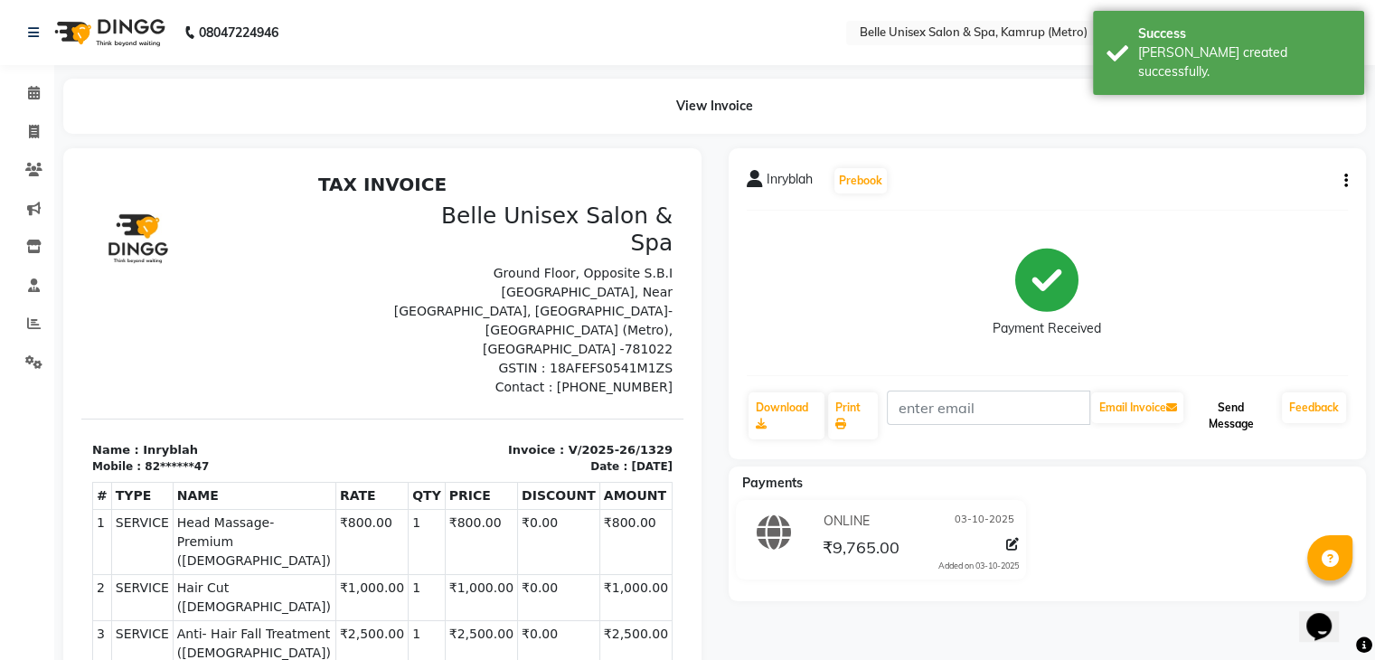
click at [1224, 414] on button "Send Message" at bounding box center [1231, 415] width 88 height 47
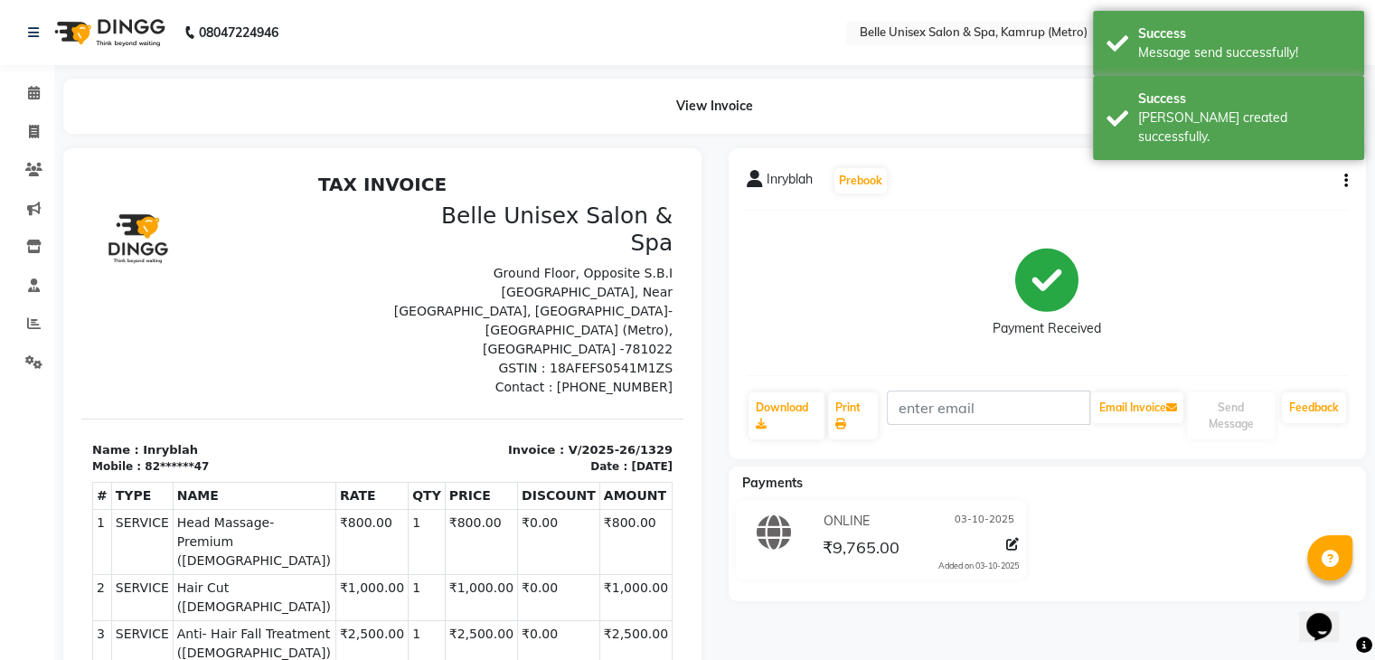
scroll to position [177, 0]
